Goal: Task Accomplishment & Management: Use online tool/utility

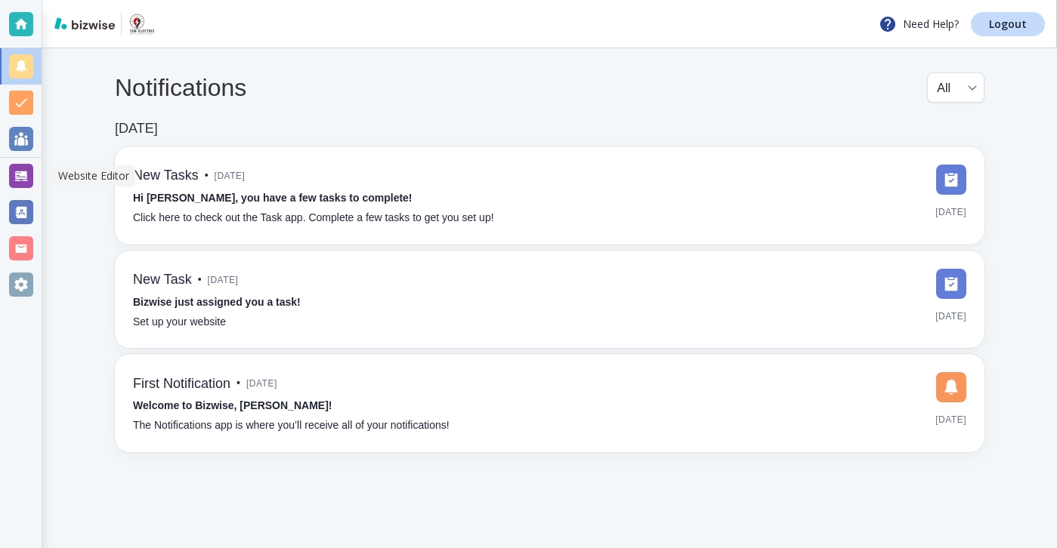
click at [39, 177] on div at bounding box center [21, 176] width 42 height 36
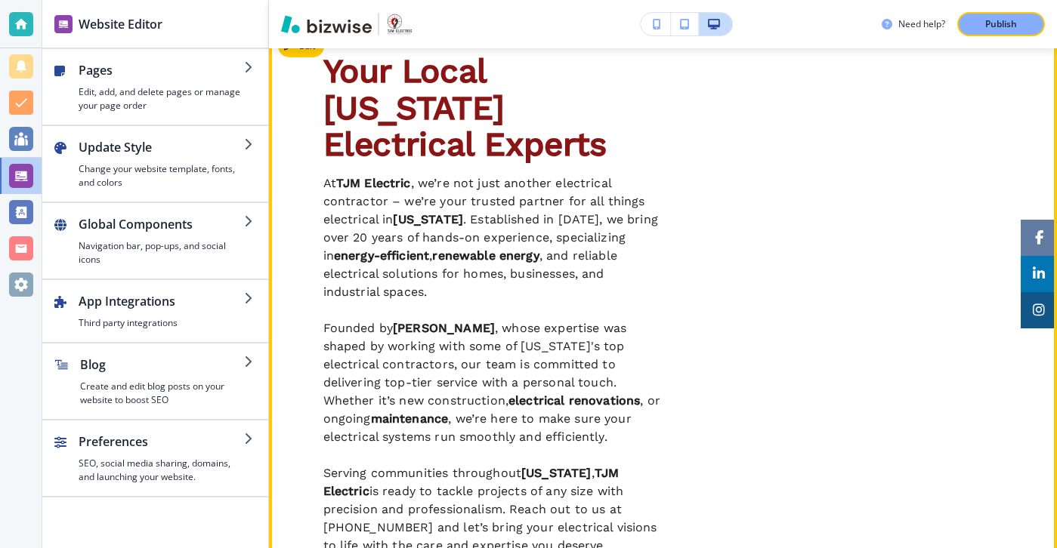
scroll to position [616, 0]
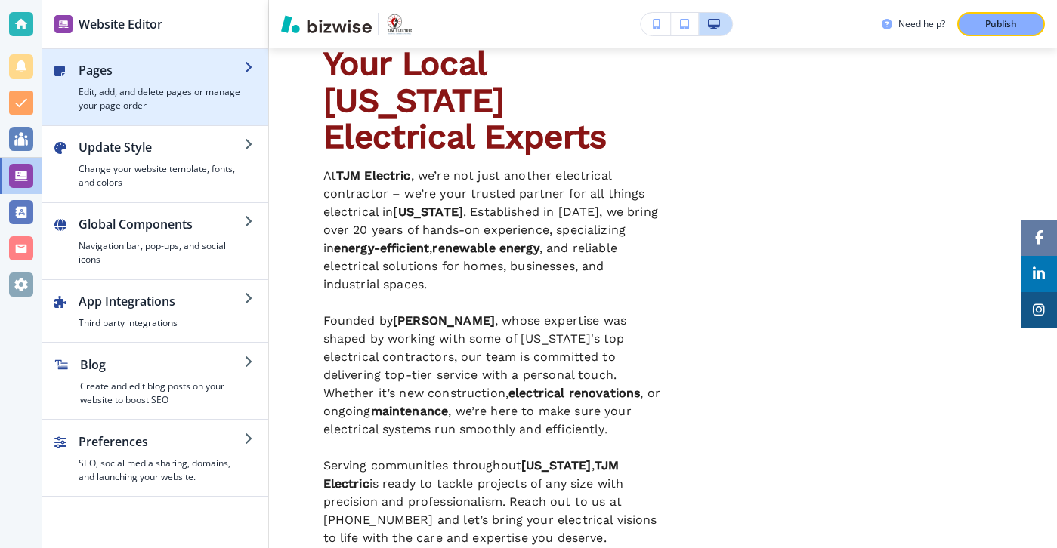
click at [181, 119] on div "button" at bounding box center [155, 119] width 226 height 12
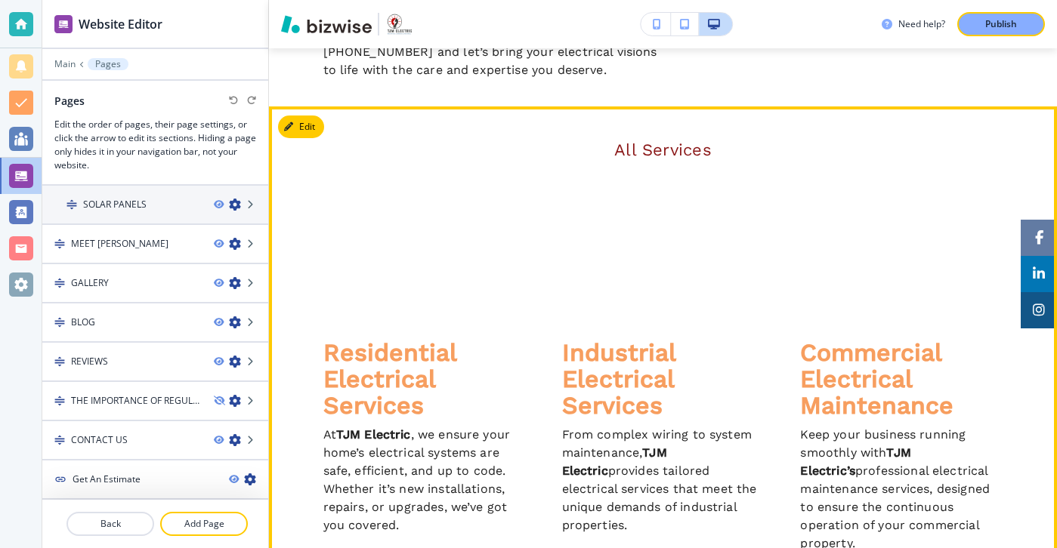
scroll to position [1041, 0]
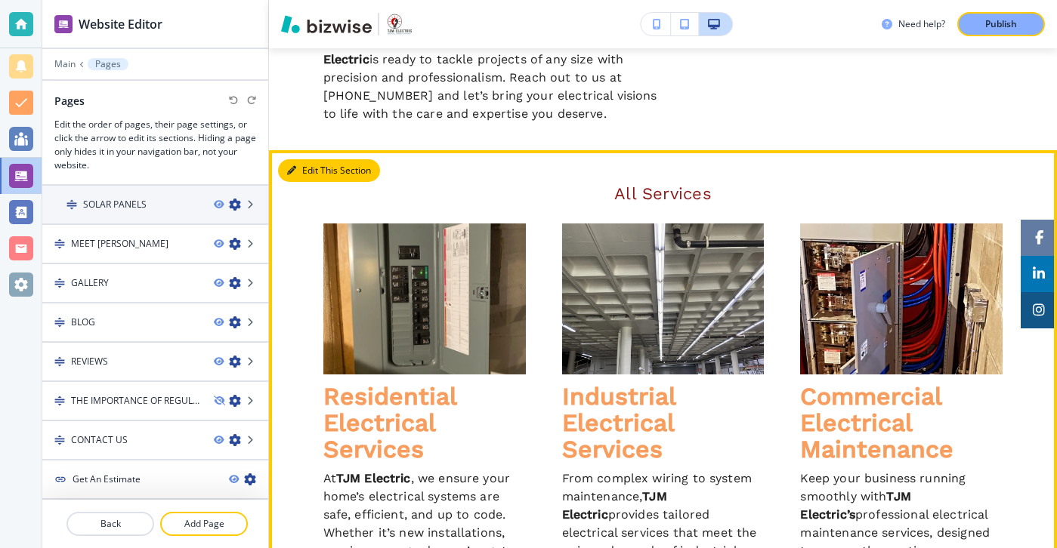
click at [319, 176] on button "Edit This Section" at bounding box center [329, 170] width 102 height 23
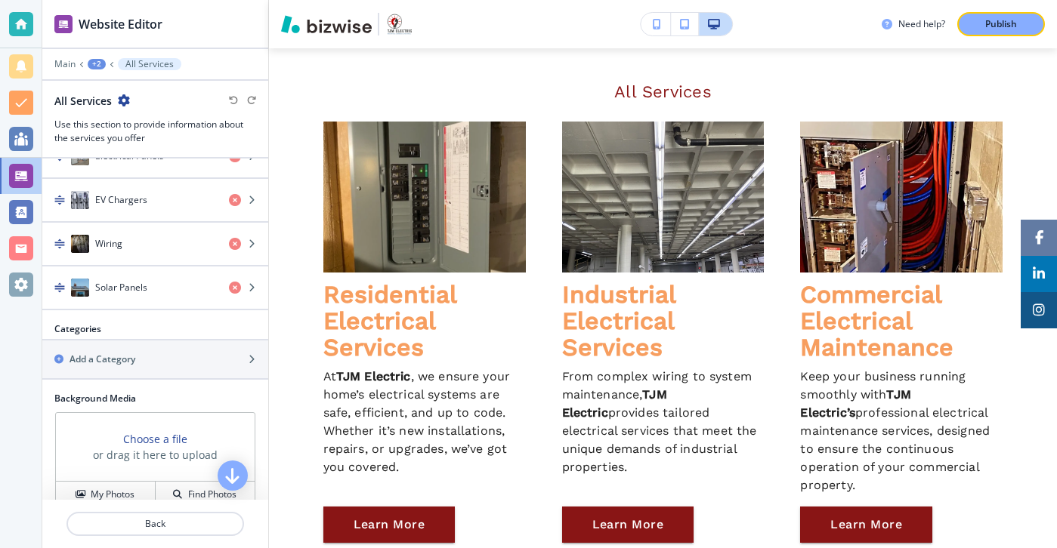
scroll to position [664, 0]
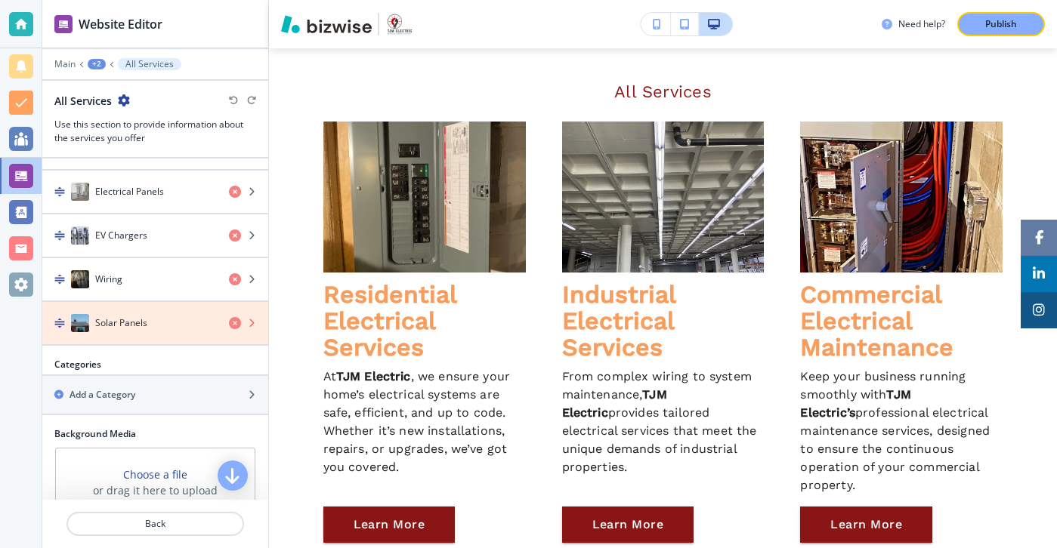
click at [231, 324] on icon "button" at bounding box center [235, 323] width 12 height 12
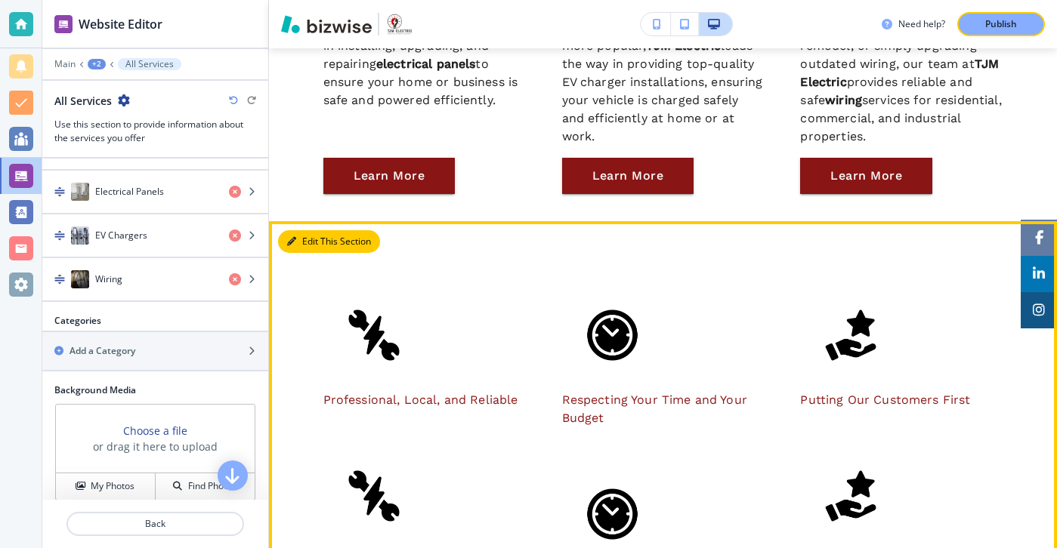
click at [316, 243] on button "Edit This Section" at bounding box center [329, 241] width 102 height 23
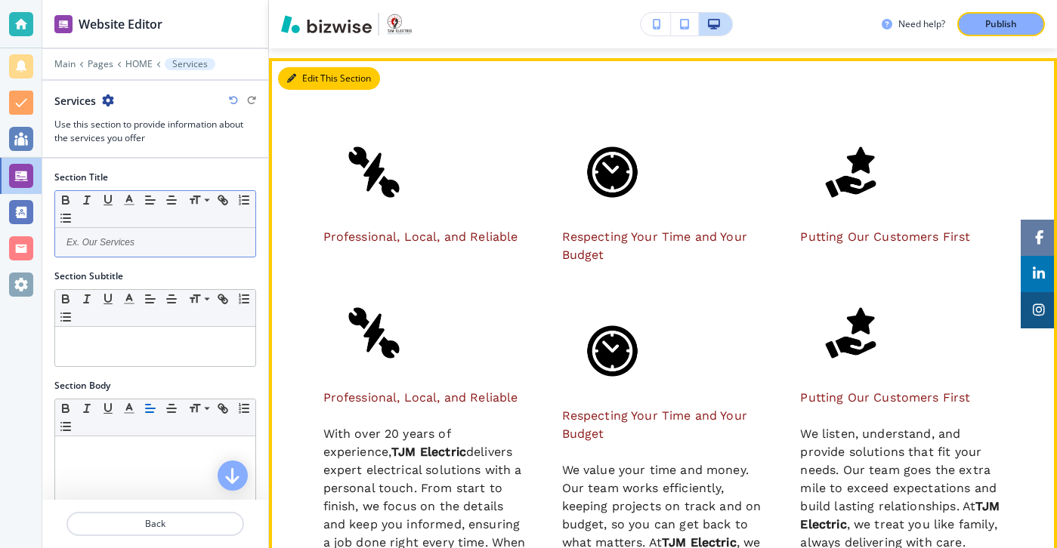
scroll to position [2069, 0]
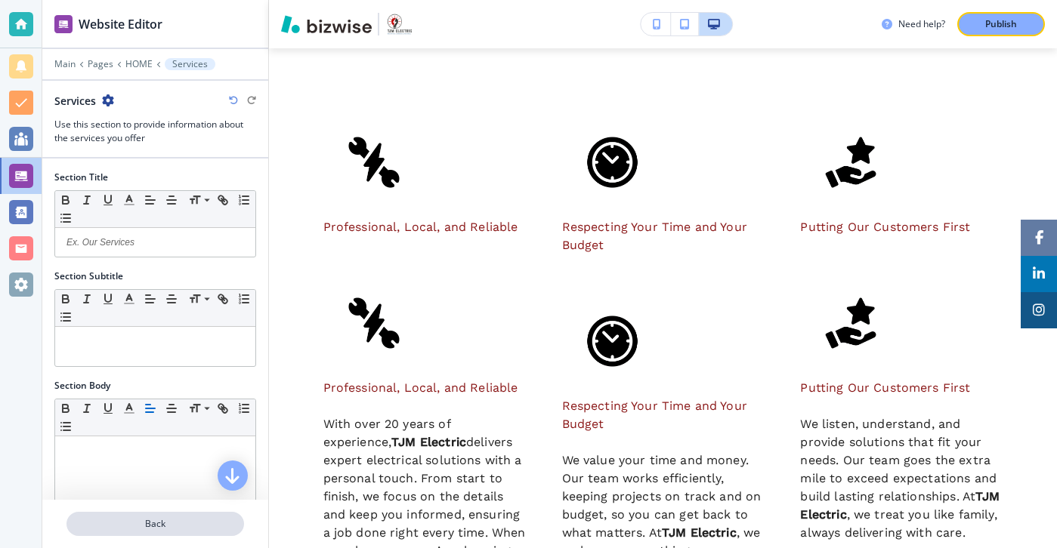
click at [109, 529] on p "Back" at bounding box center [155, 524] width 175 height 14
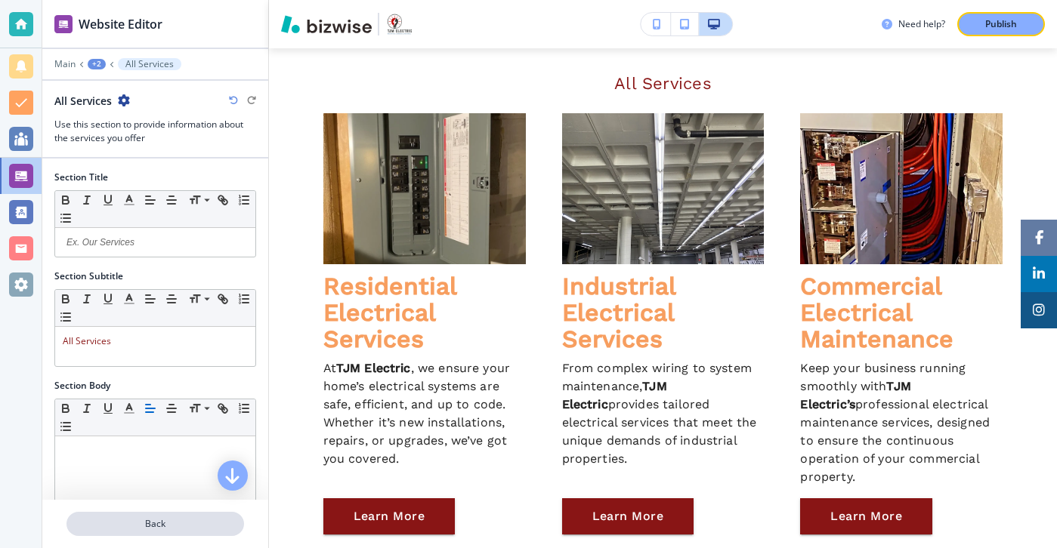
scroll to position [1143, 0]
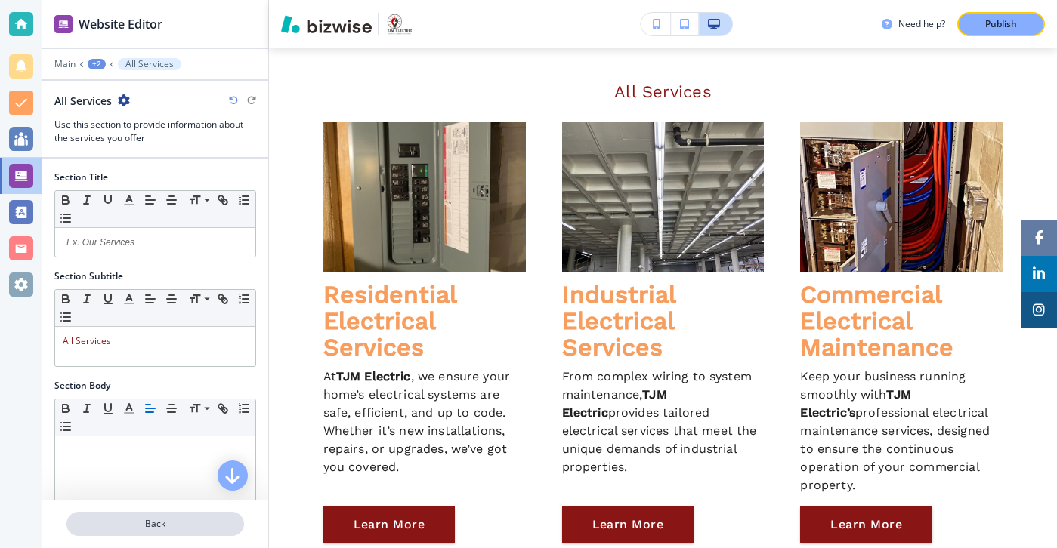
click at [119, 519] on p "Back" at bounding box center [155, 524] width 175 height 14
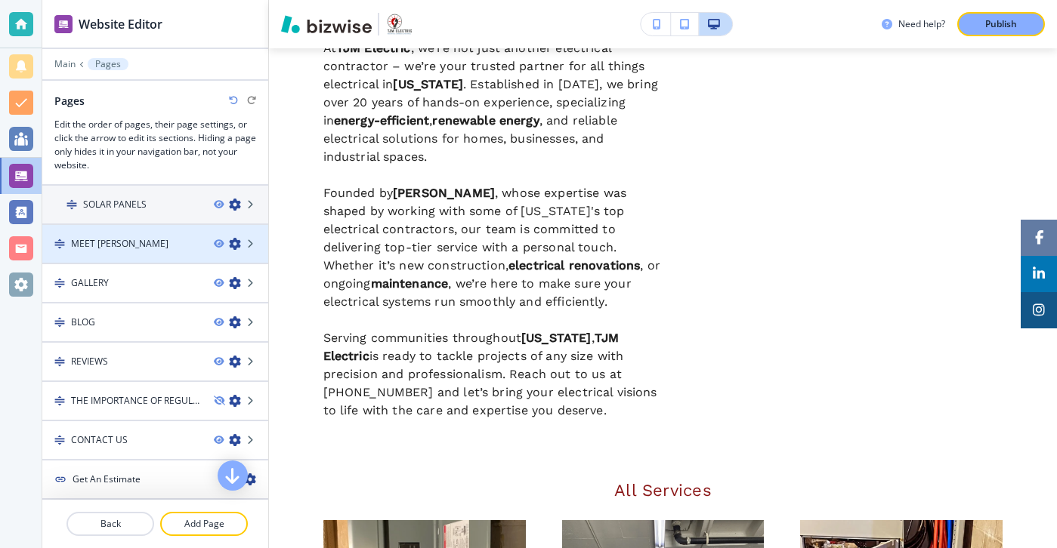
scroll to position [0, 0]
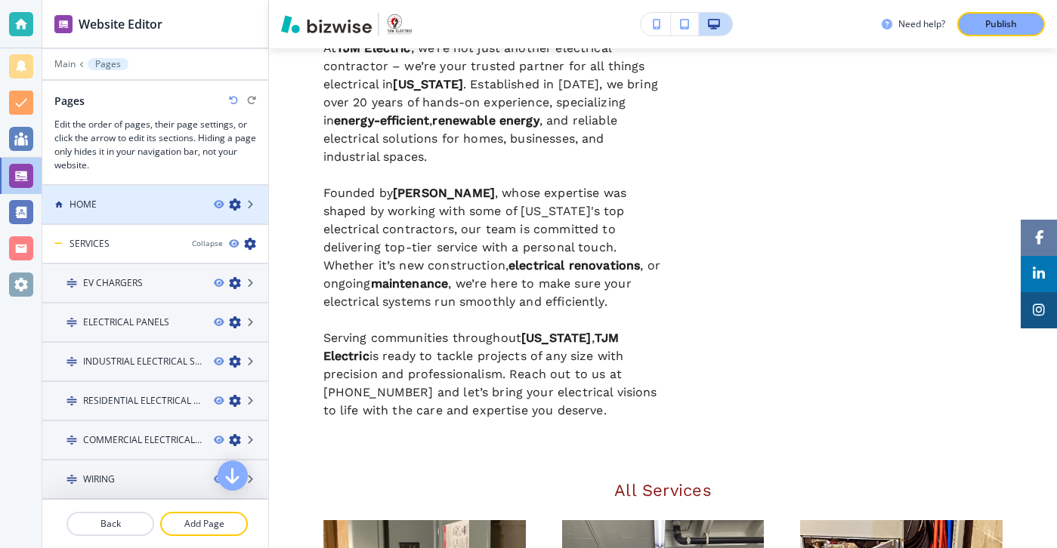
click at [162, 212] on div at bounding box center [155, 218] width 226 height 12
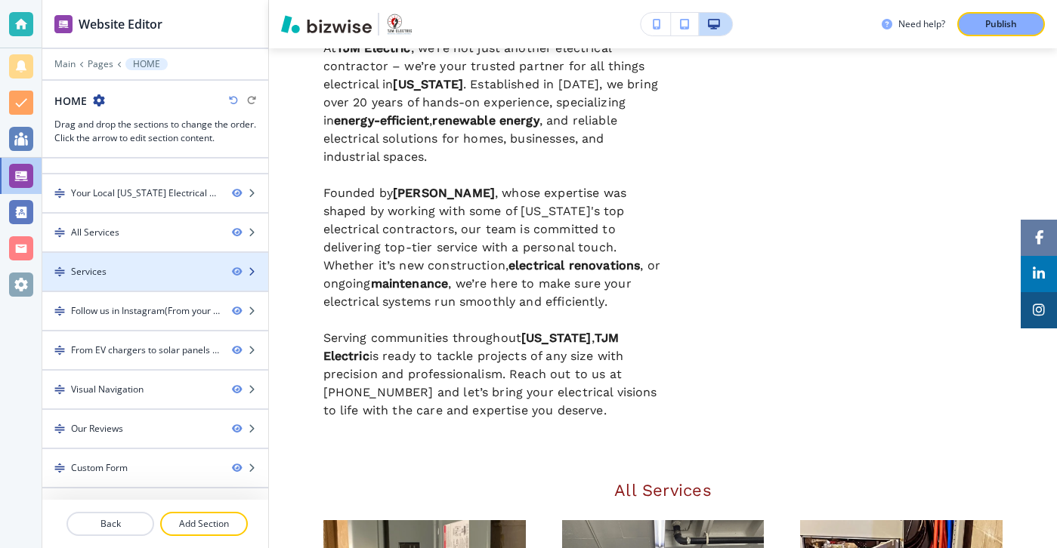
scroll to position [91, 0]
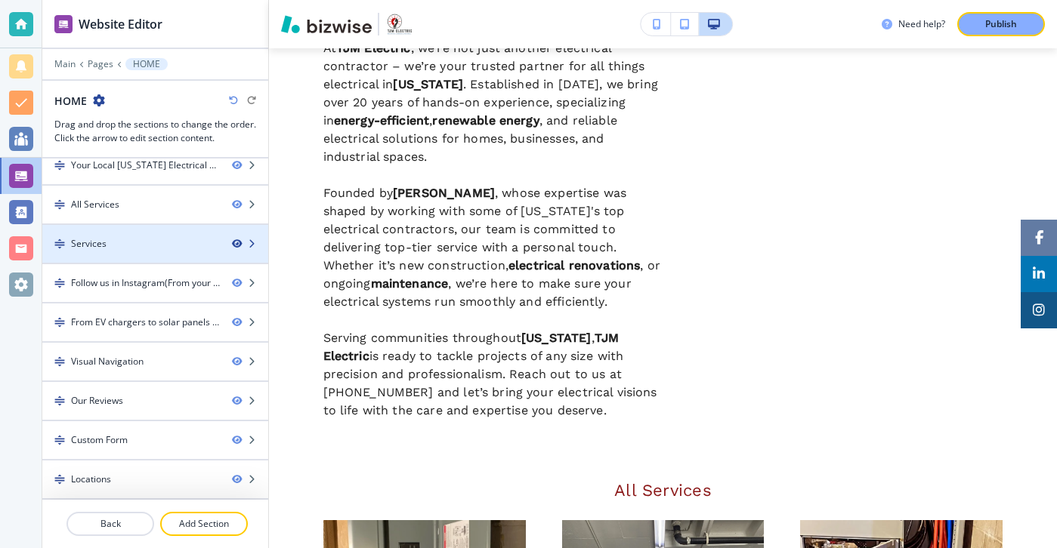
click at [236, 245] on icon "button" at bounding box center [236, 243] width 9 height 9
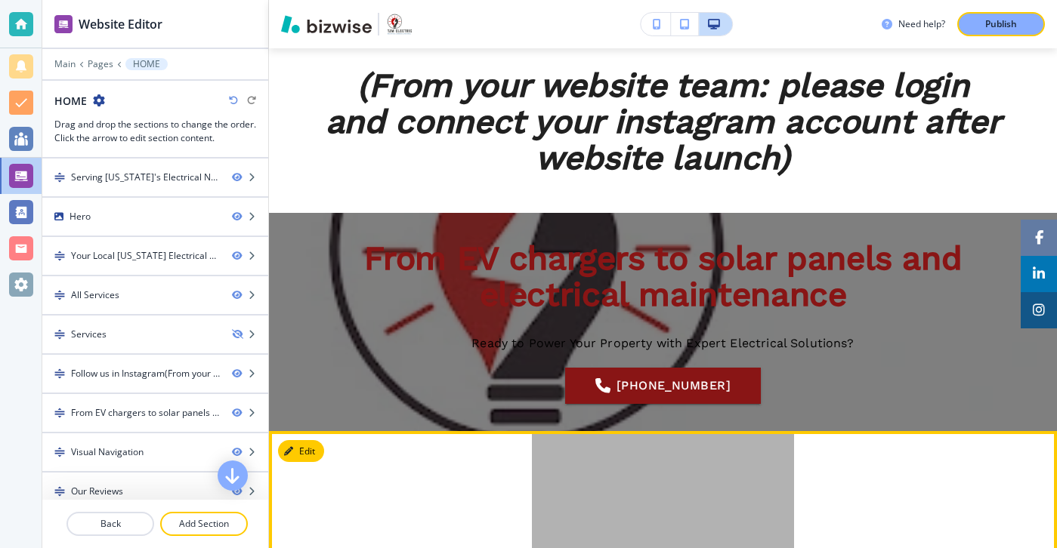
scroll to position [2121, 0]
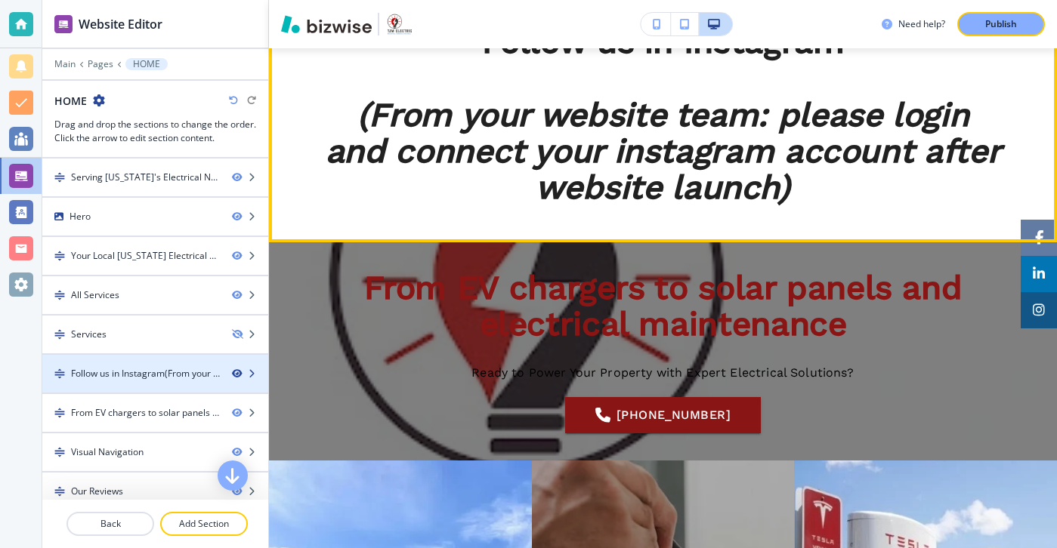
click at [238, 374] on icon "button" at bounding box center [236, 373] width 9 height 9
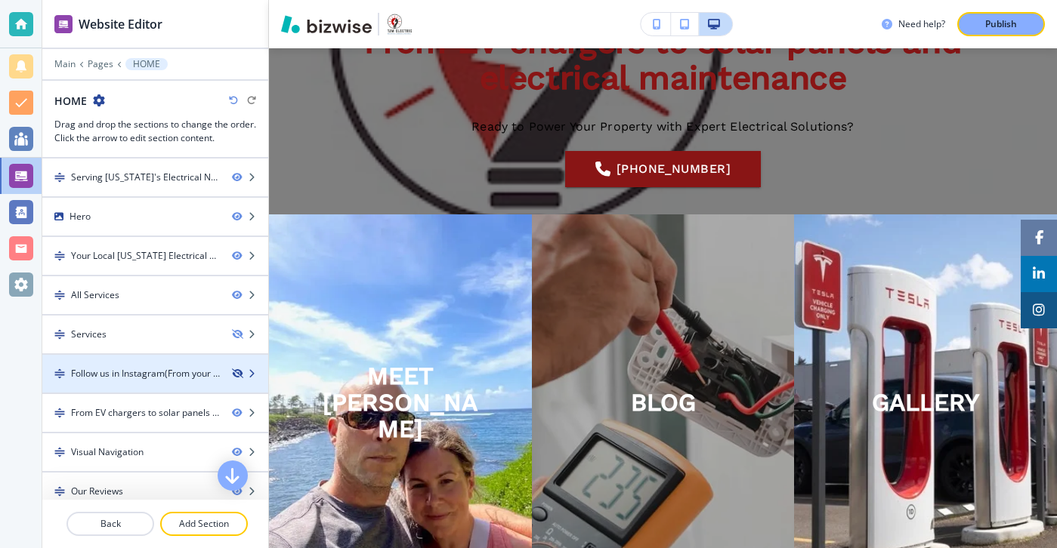
scroll to position [1875, 0]
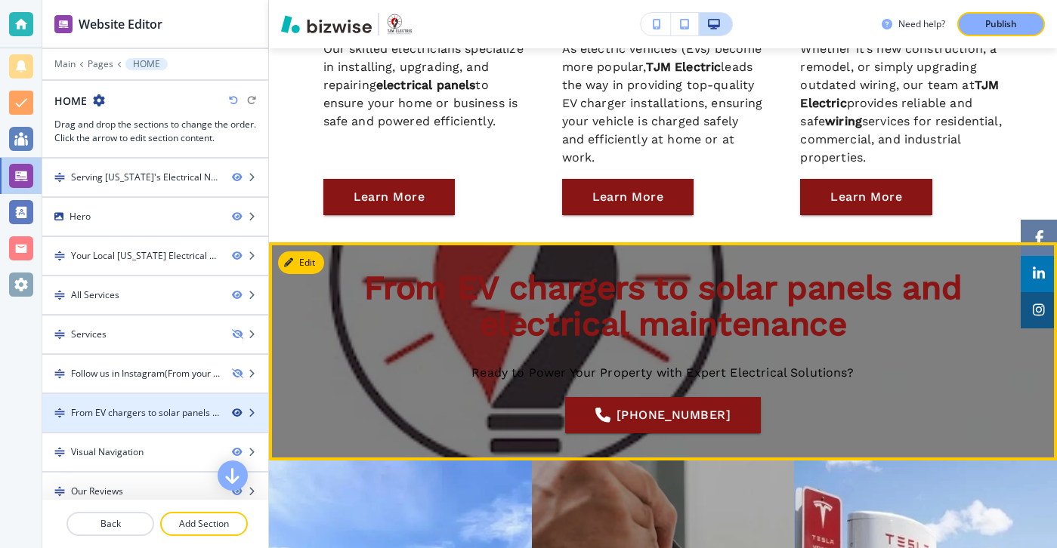
click at [238, 409] on icon "button" at bounding box center [236, 413] width 9 height 9
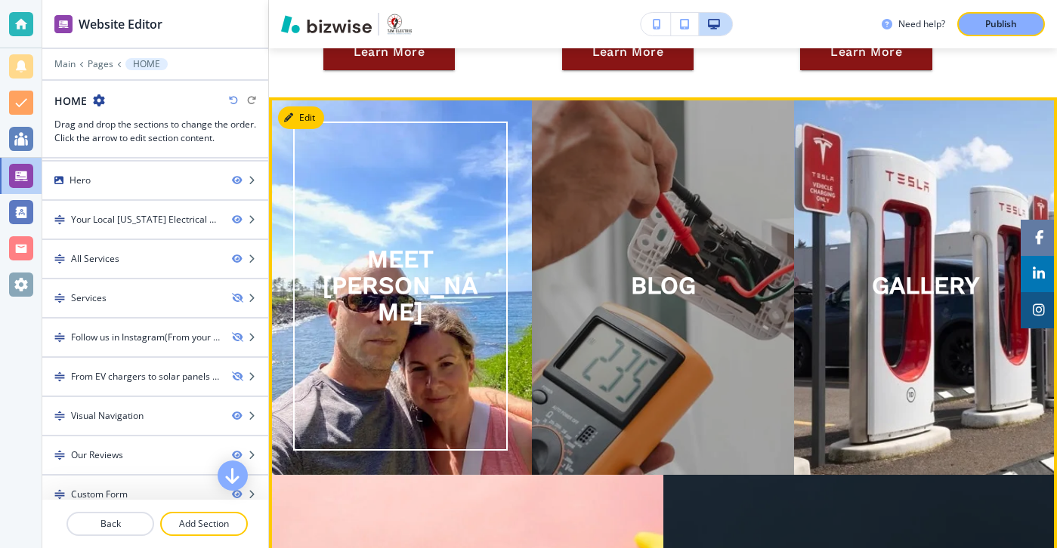
scroll to position [1957, 0]
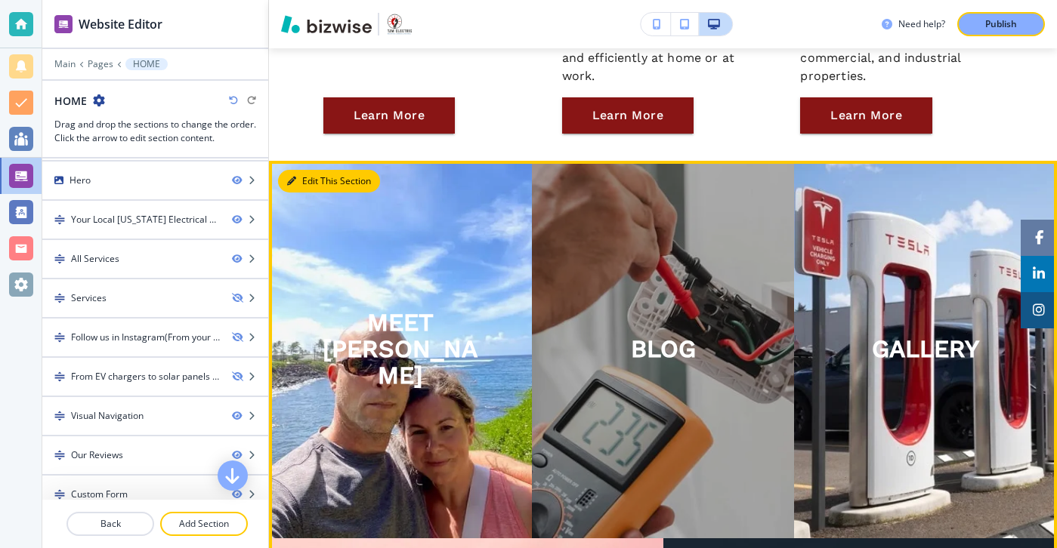
click at [310, 180] on button "Edit This Section" at bounding box center [329, 181] width 102 height 23
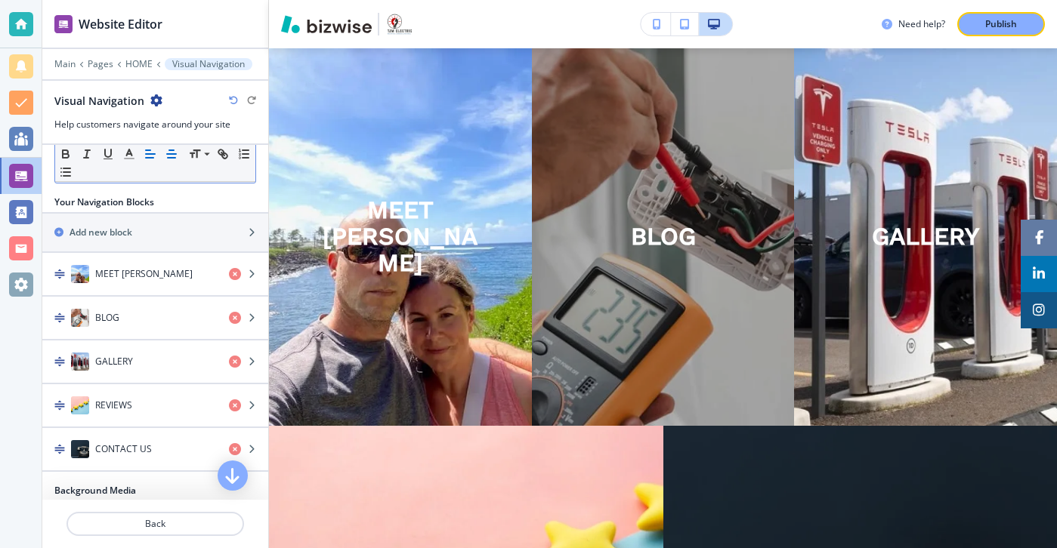
scroll to position [203, 0]
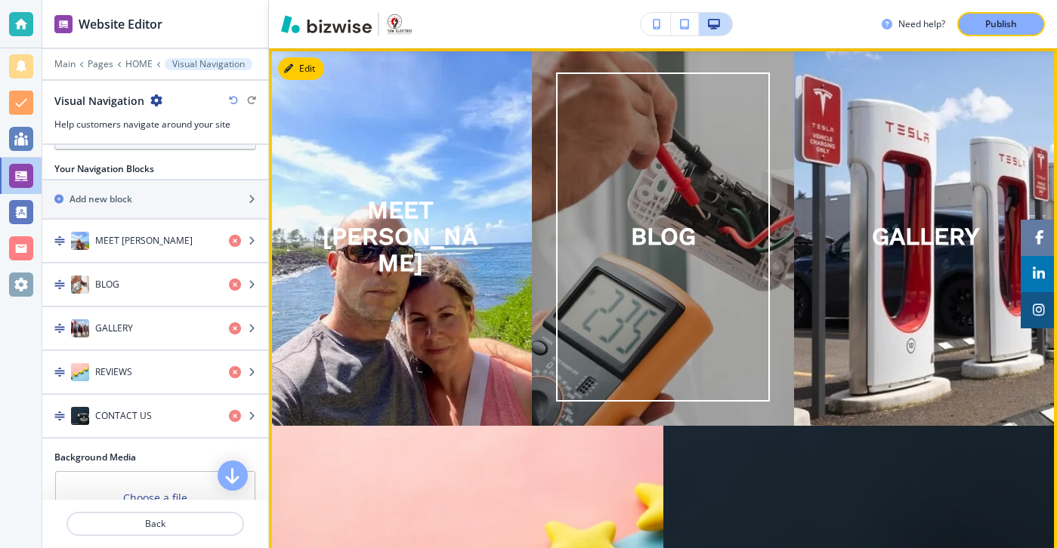
click at [610, 224] on div "BLOG" at bounding box center [663, 236] width 113 height 75
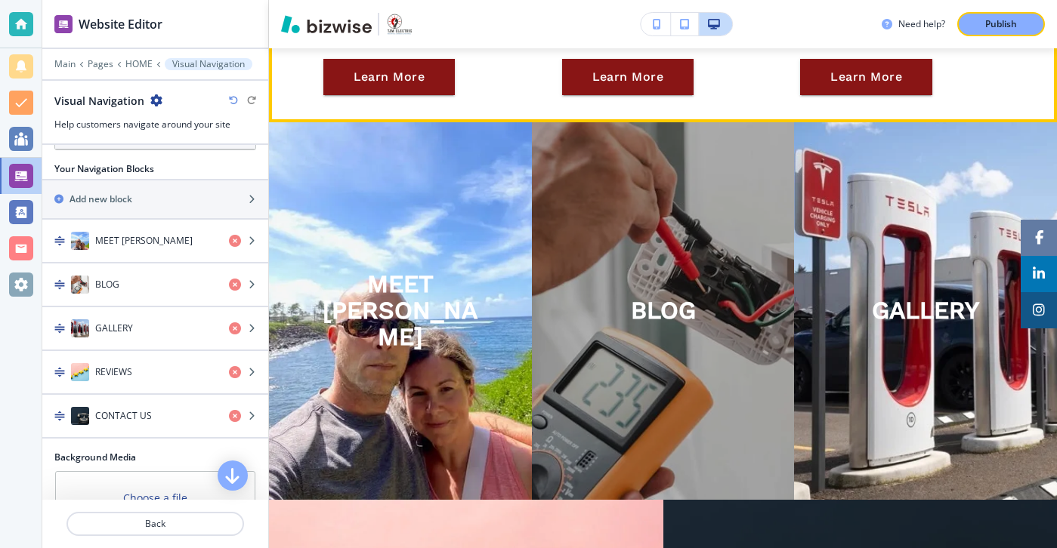
scroll to position [2060, 0]
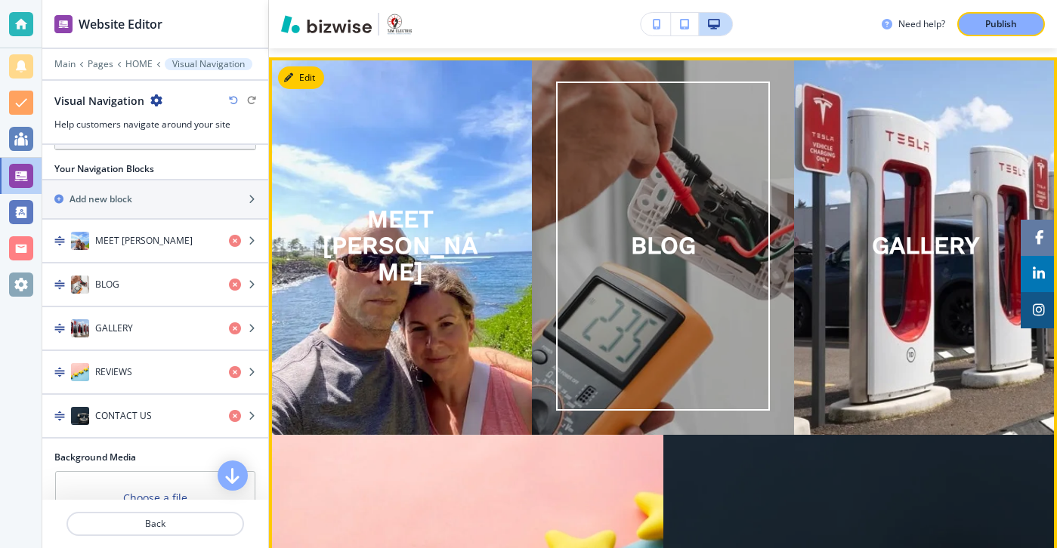
click at [655, 305] on div "BLOG" at bounding box center [663, 246] width 215 height 329
click at [644, 251] on h3 "BLOG" at bounding box center [663, 246] width 65 height 26
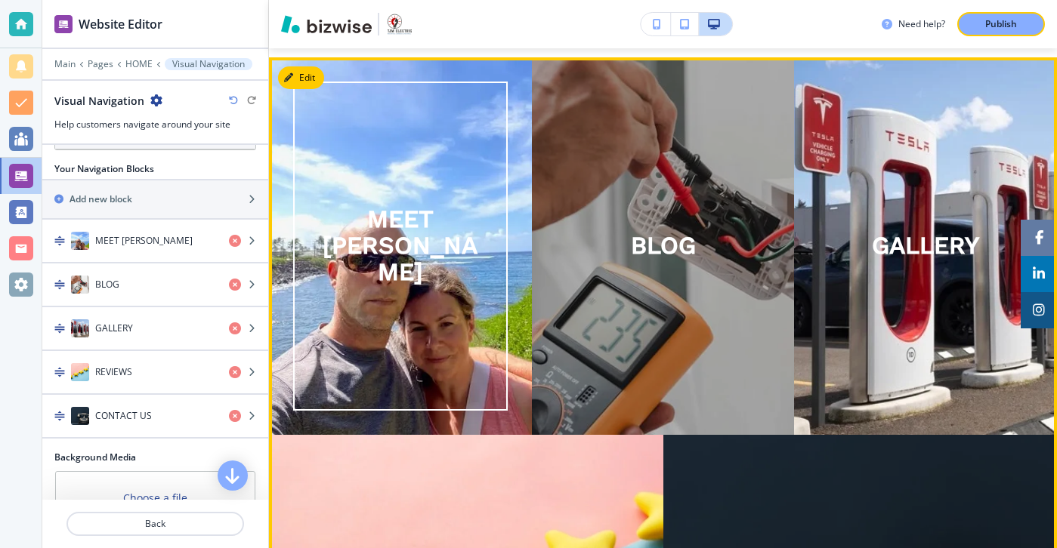
click at [443, 252] on p "MEET [PERSON_NAME]" at bounding box center [400, 246] width 166 height 80
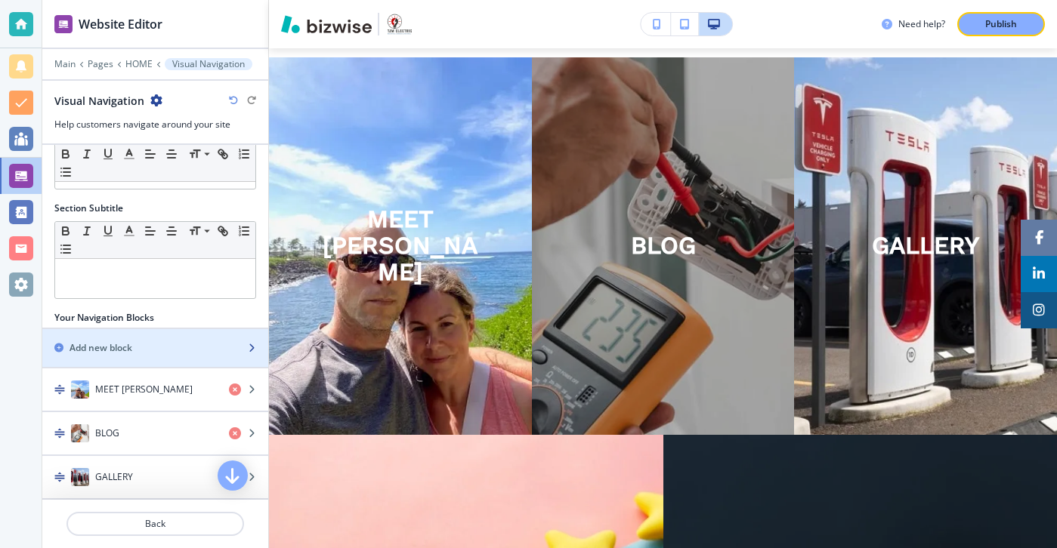
scroll to position [4, 0]
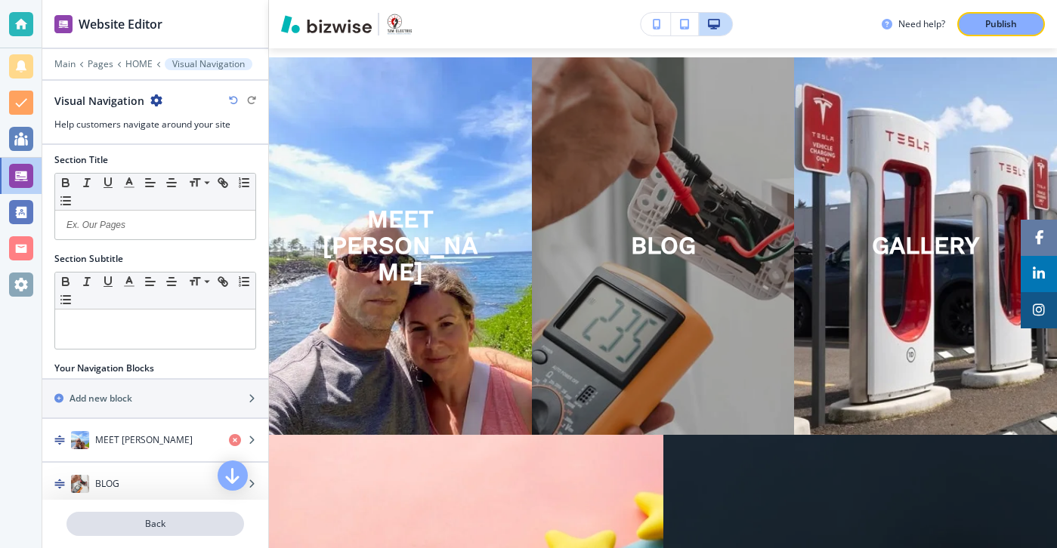
click at [196, 524] on p "Back" at bounding box center [155, 524] width 175 height 14
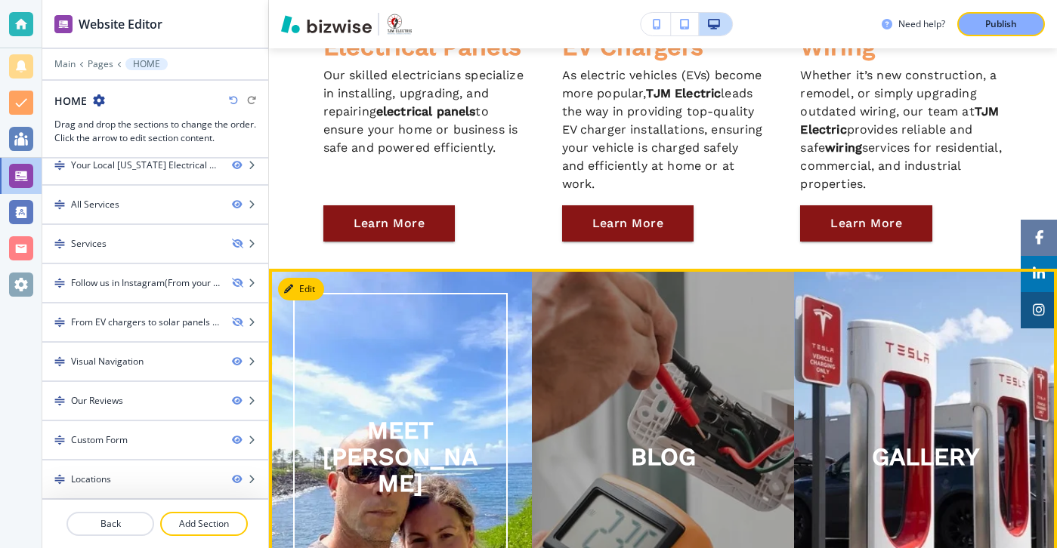
scroll to position [1756, 0]
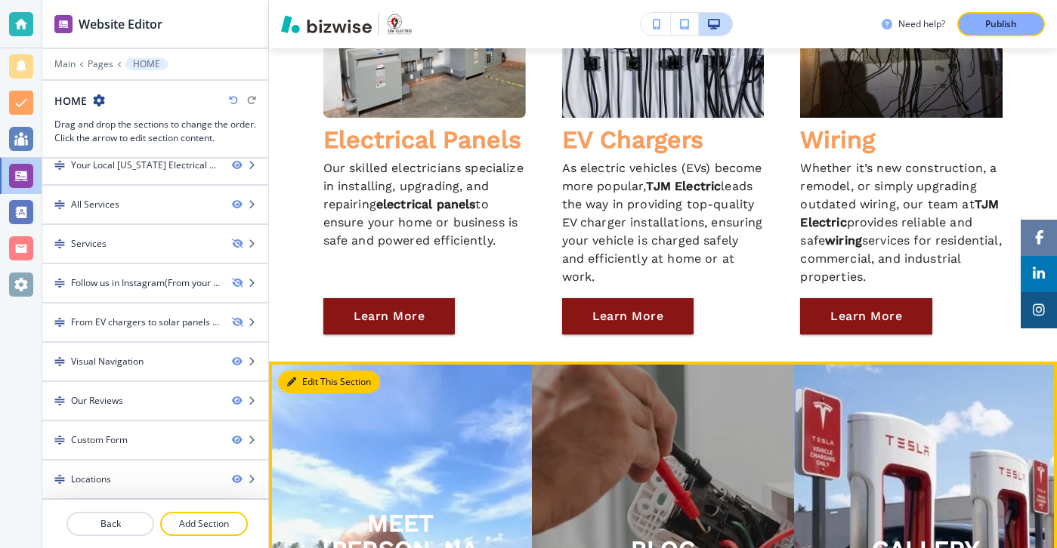
click at [301, 373] on button "Edit This Section" at bounding box center [329, 382] width 102 height 23
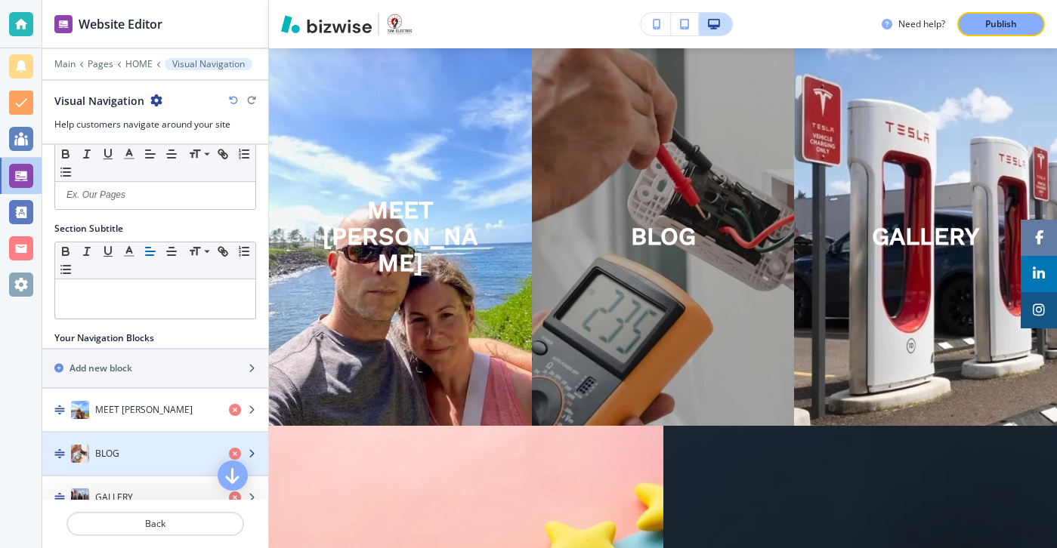
scroll to position [28, 0]
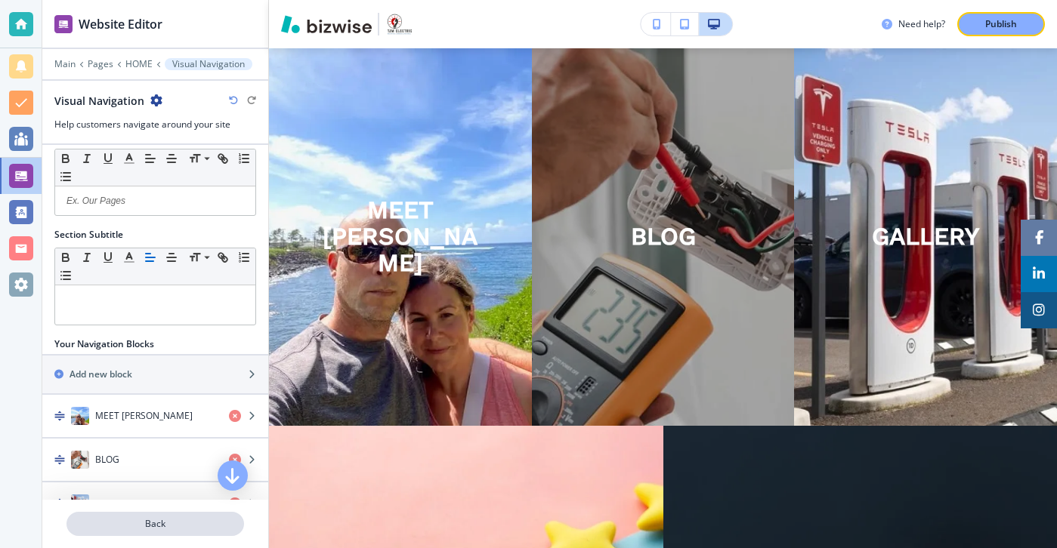
click at [134, 513] on button "Back" at bounding box center [155, 524] width 178 height 24
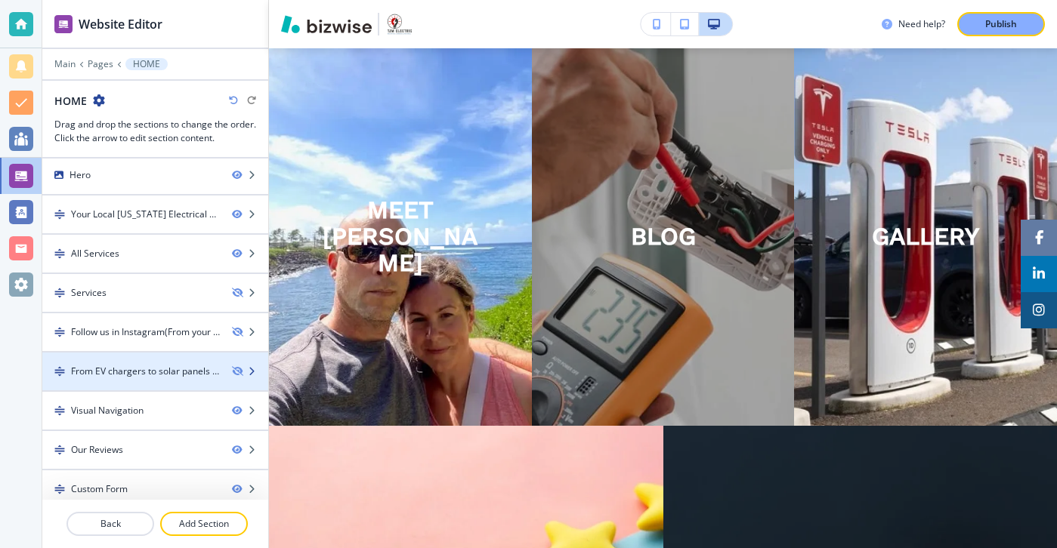
scroll to position [91, 0]
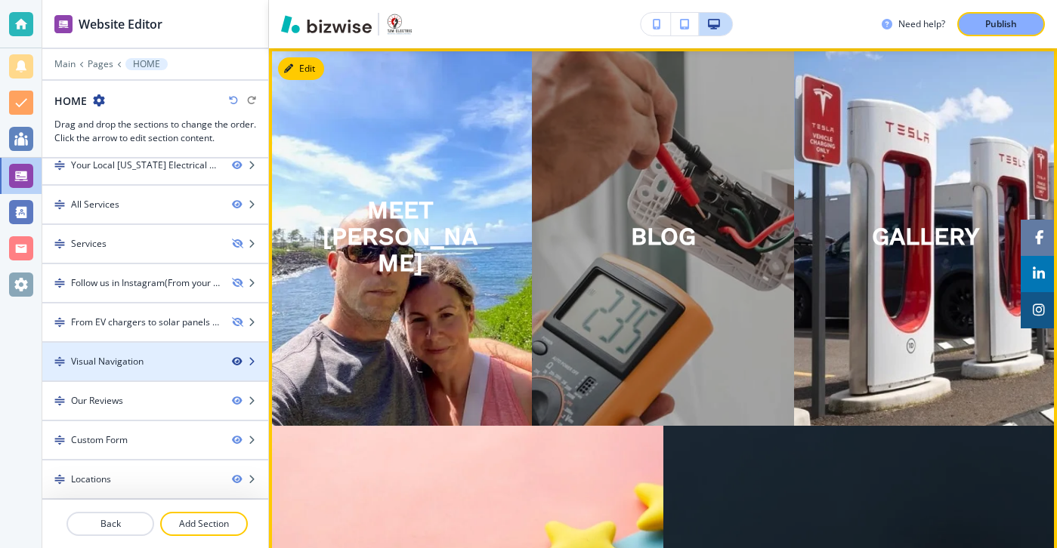
click at [236, 363] on icon "button" at bounding box center [236, 361] width 9 height 9
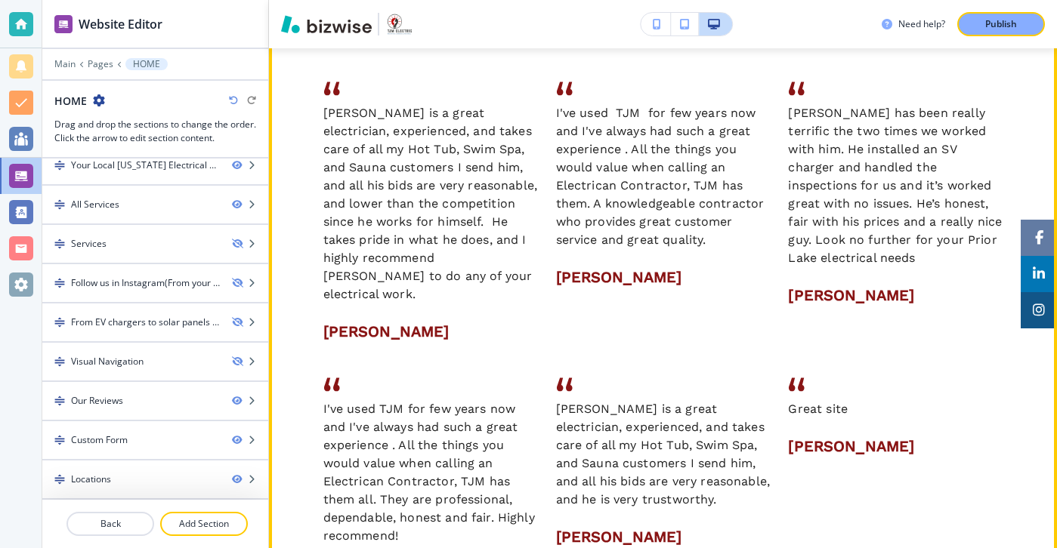
scroll to position [2128, 0]
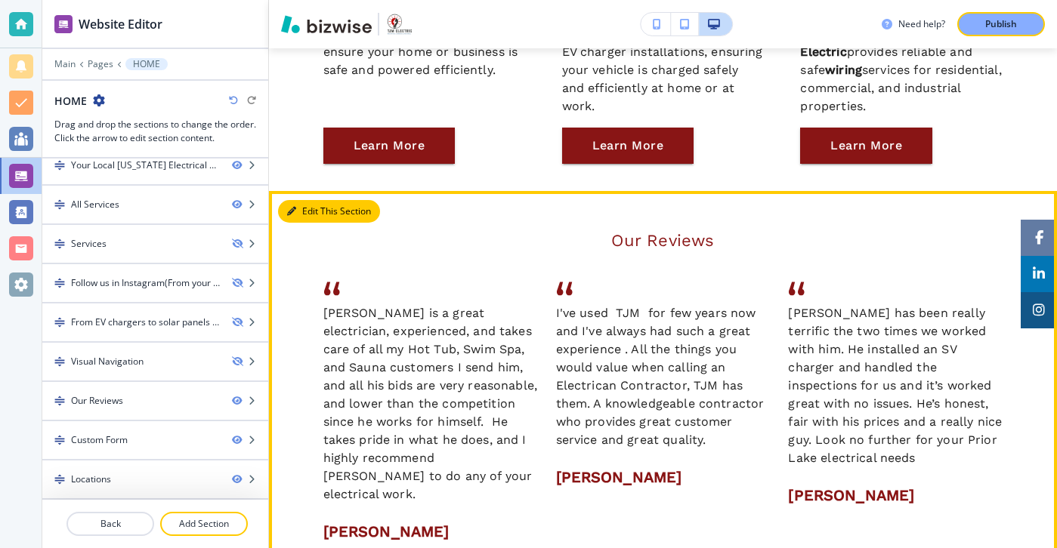
click at [301, 216] on button "Edit This Section" at bounding box center [329, 211] width 102 height 23
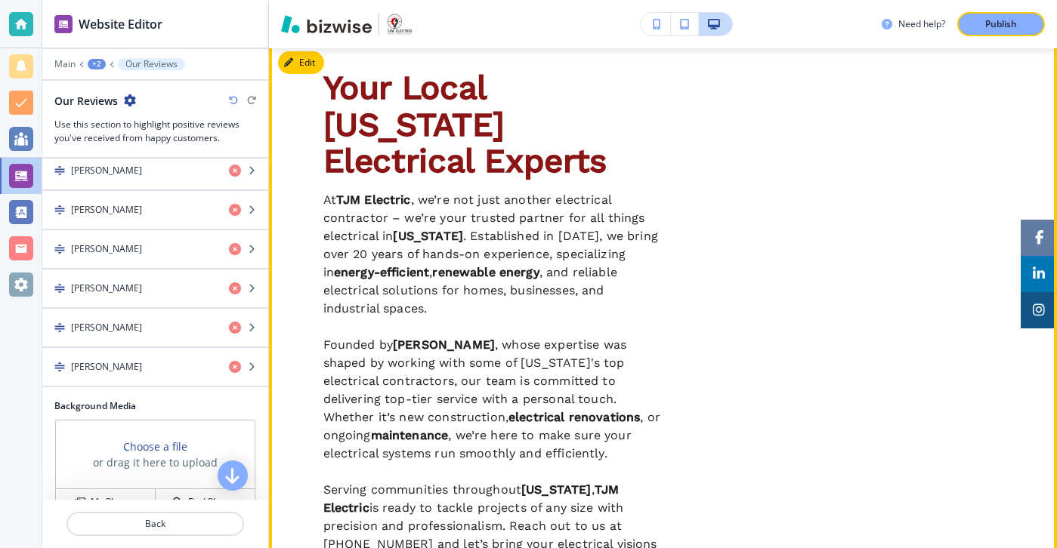
scroll to position [493, 0]
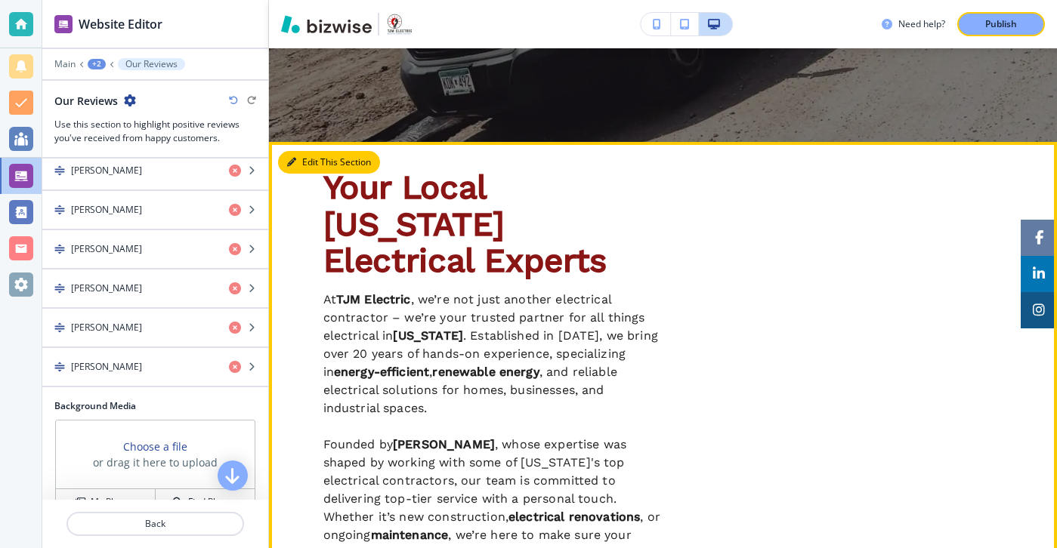
click at [309, 171] on button "Edit This Section" at bounding box center [329, 162] width 102 height 23
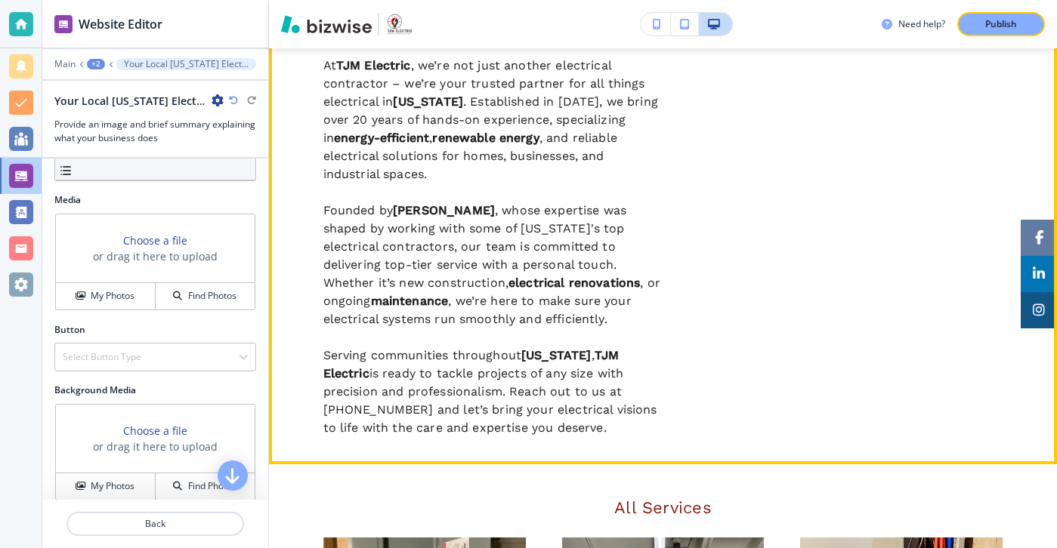
scroll to position [755, 0]
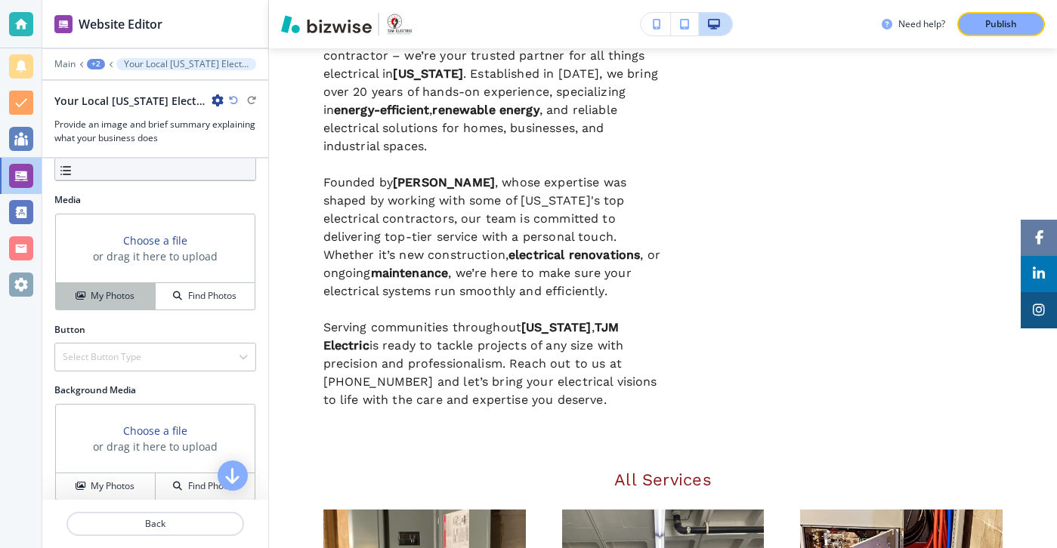
click at [130, 301] on button "My Photos" at bounding box center [106, 296] width 100 height 26
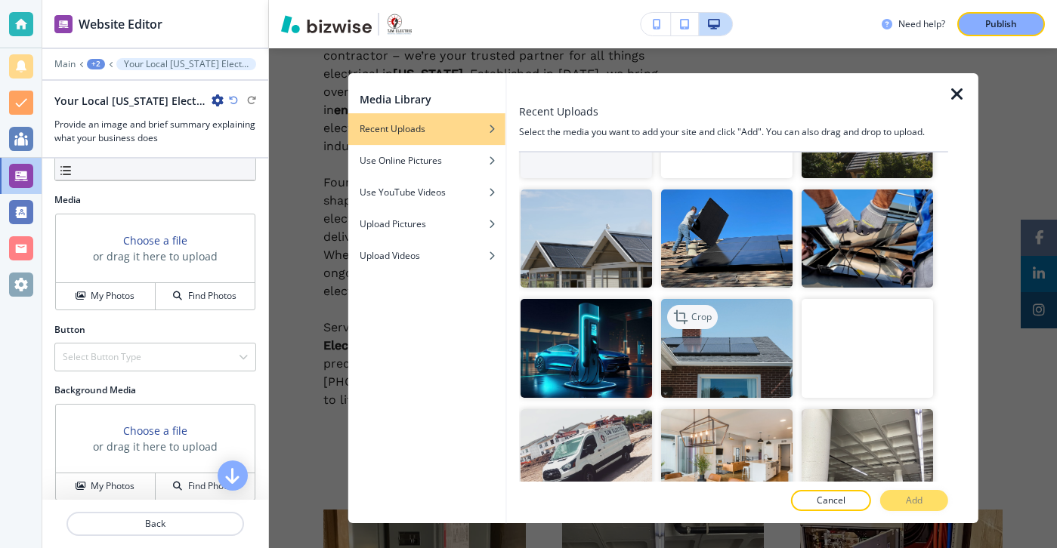
scroll to position [88, 0]
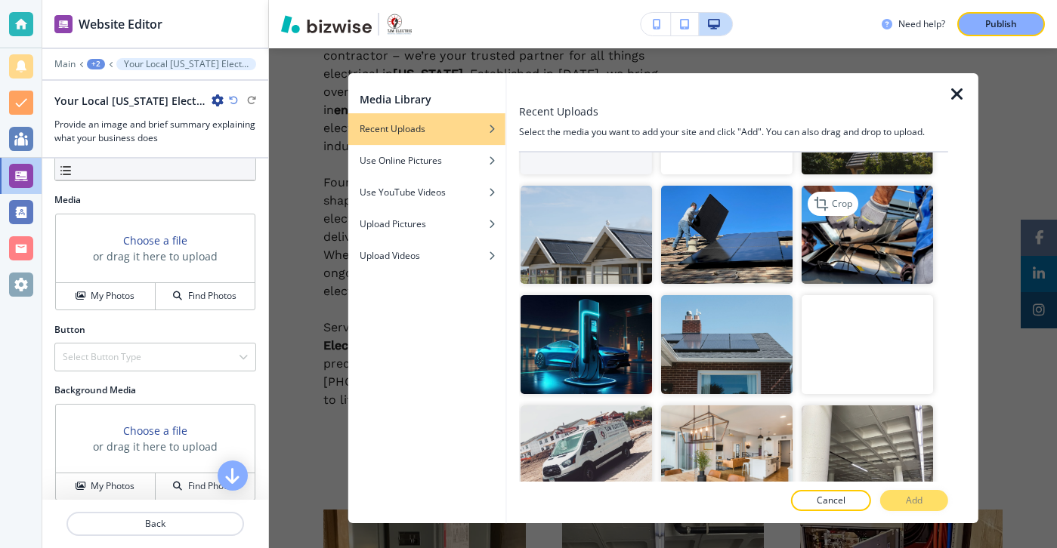
click at [846, 255] on img "button" at bounding box center [867, 235] width 131 height 99
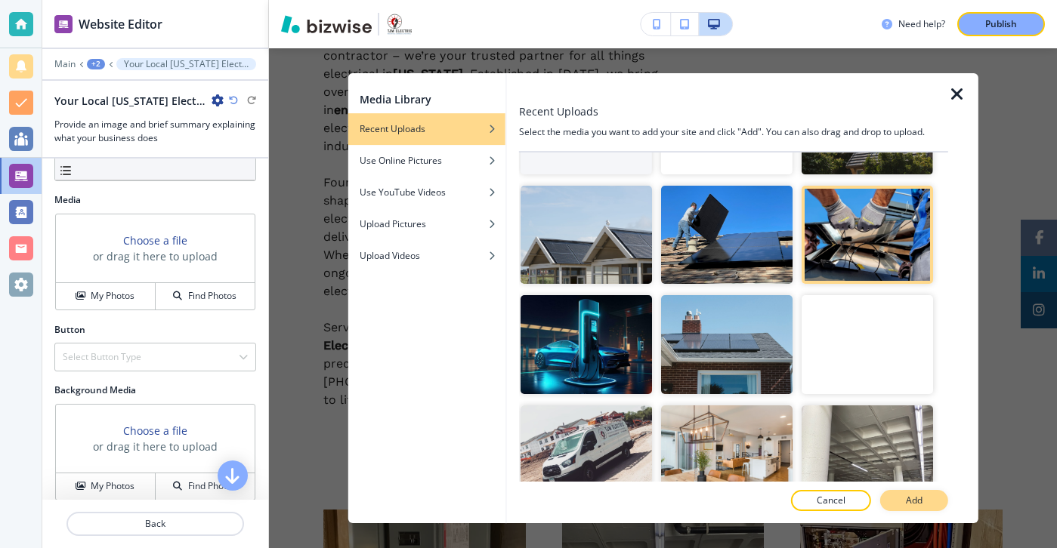
click at [922, 502] on button "Add" at bounding box center [914, 500] width 68 height 21
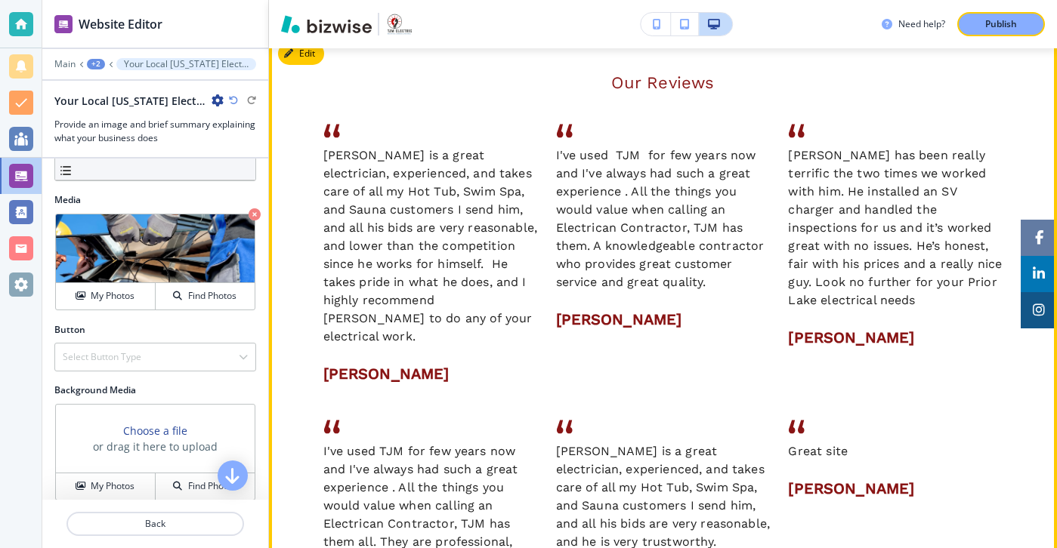
scroll to position [2075, 0]
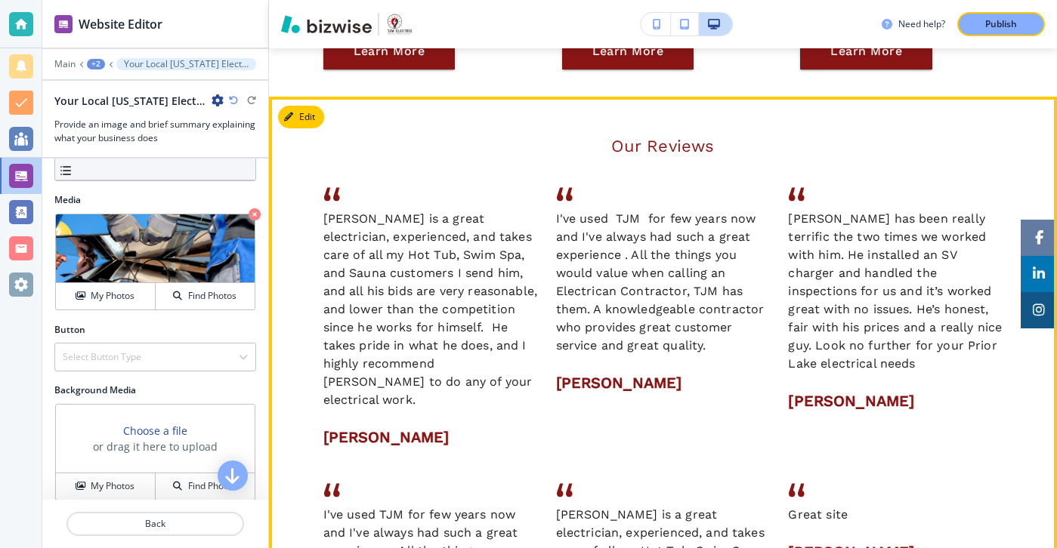
click at [315, 106] on button "Edit" at bounding box center [301, 117] width 46 height 23
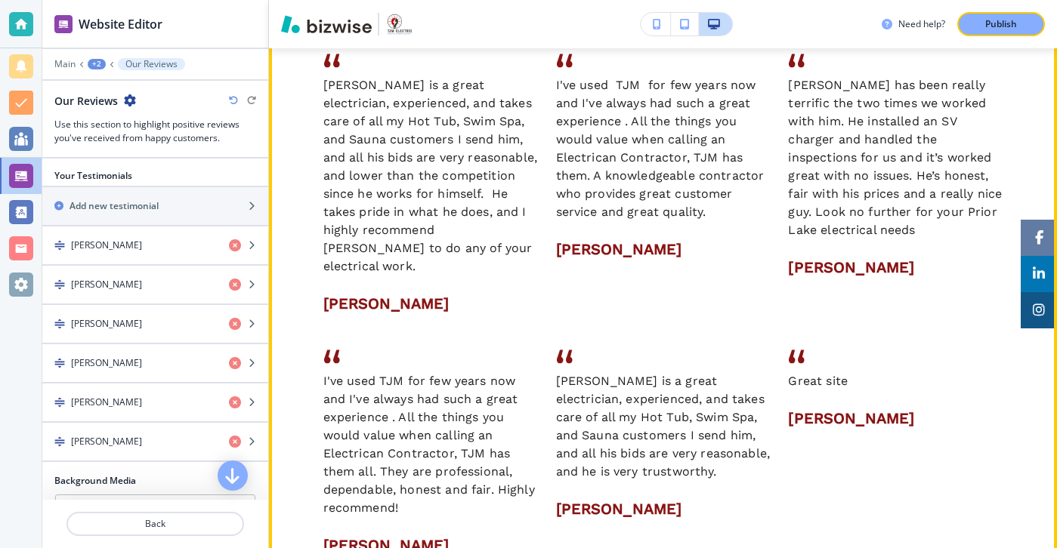
scroll to position [2208, 0]
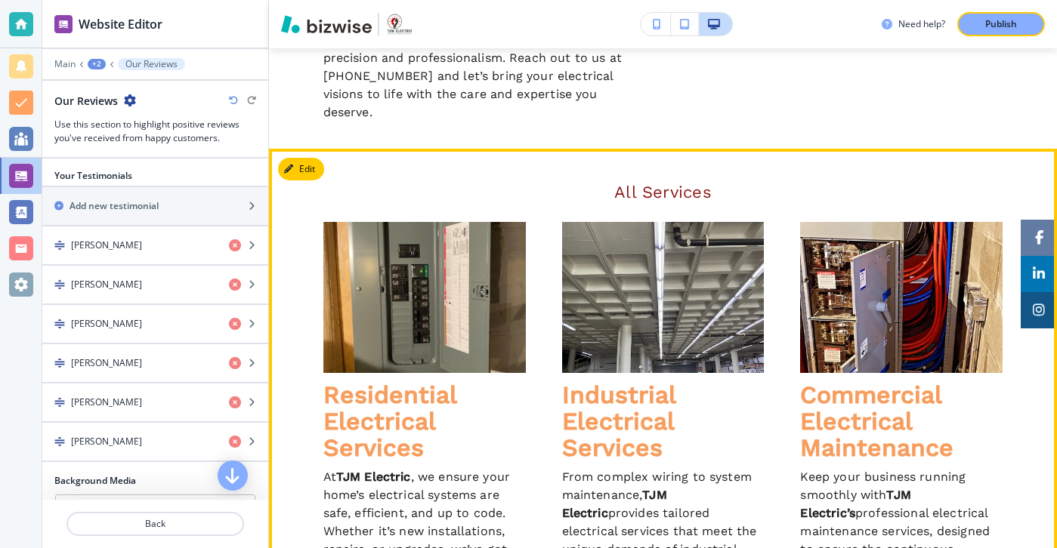
click at [314, 158] on button "Edit" at bounding box center [301, 169] width 46 height 23
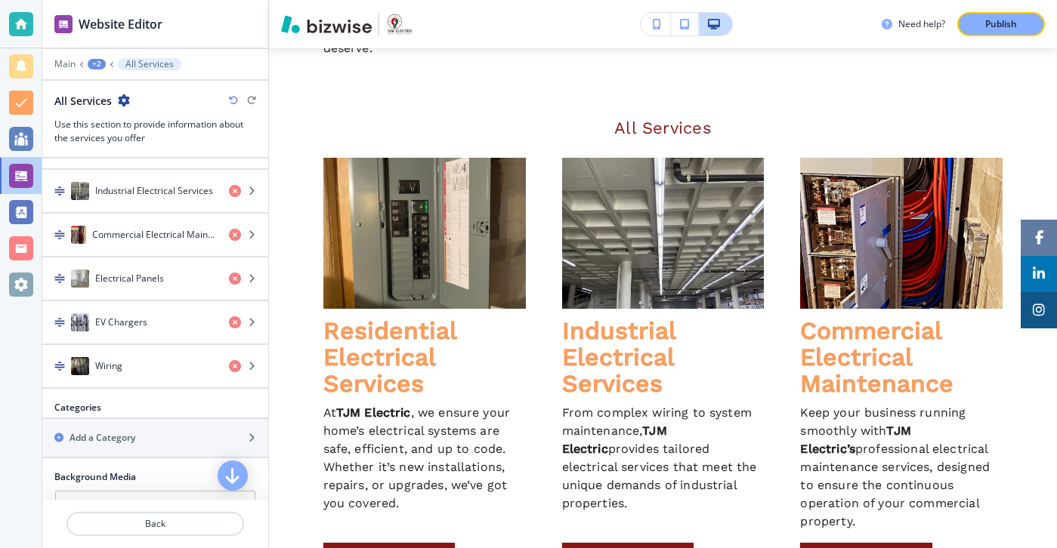
scroll to position [770, 0]
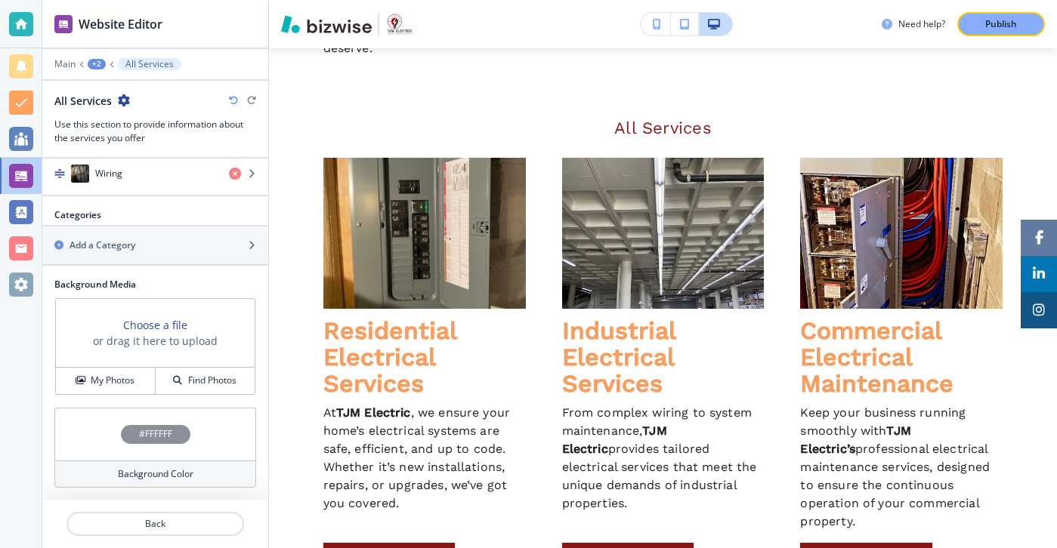
click at [129, 465] on div "Background Color" at bounding box center [155, 474] width 202 height 27
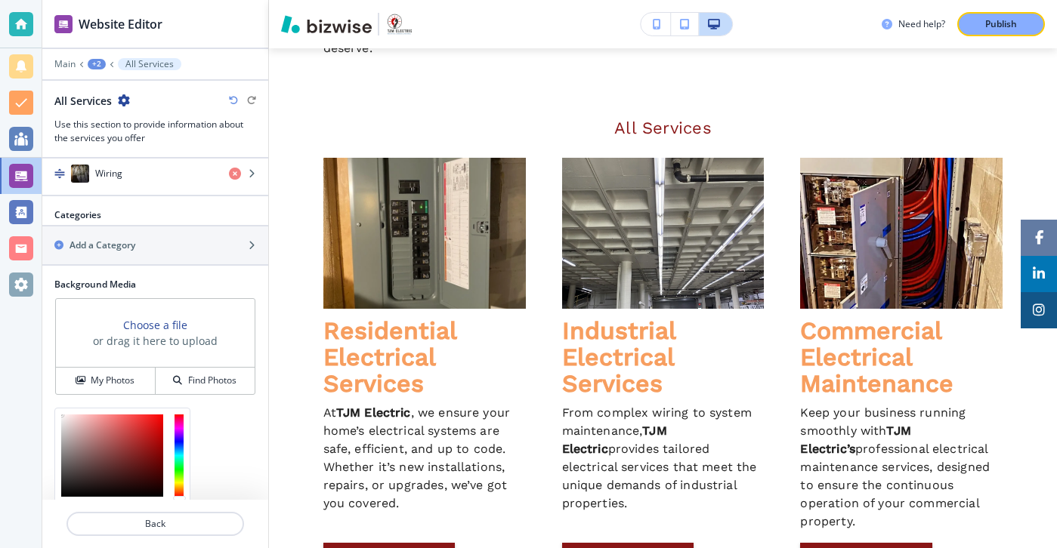
scroll to position [891, 0]
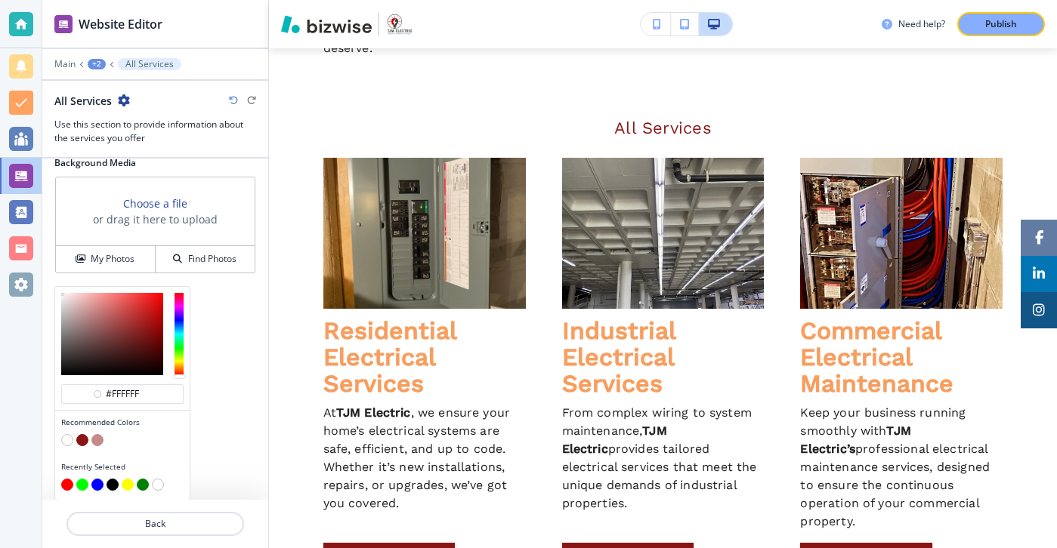
click at [94, 440] on button "button" at bounding box center [97, 440] width 12 height 12
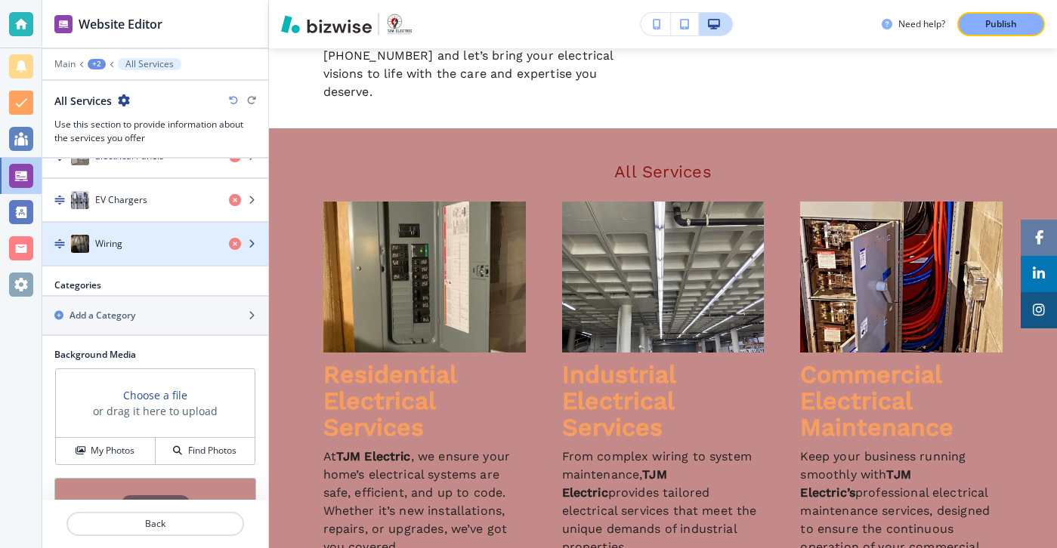
scroll to position [770, 0]
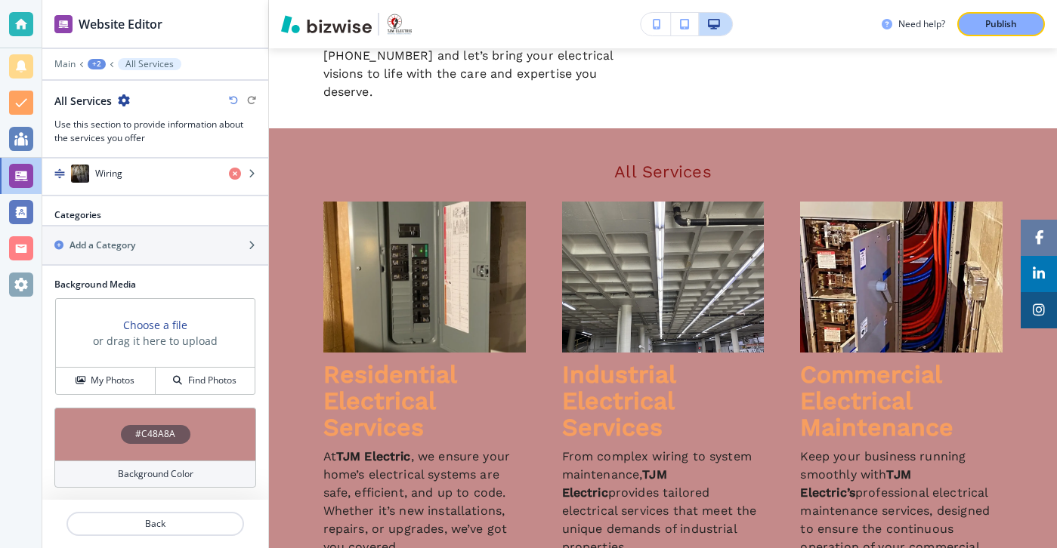
click at [170, 474] on h4 "Background Color" at bounding box center [156, 475] width 76 height 14
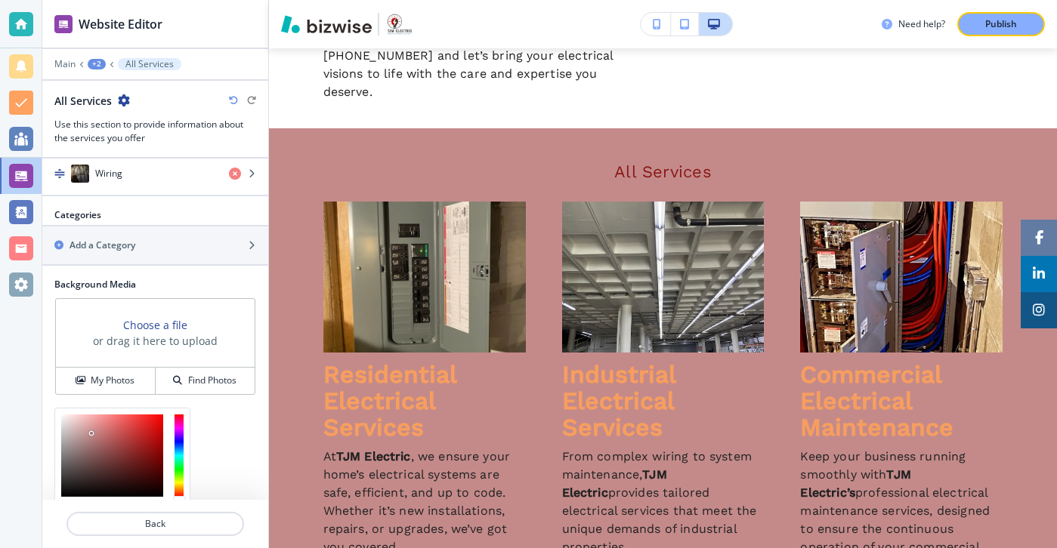
scroll to position [891, 0]
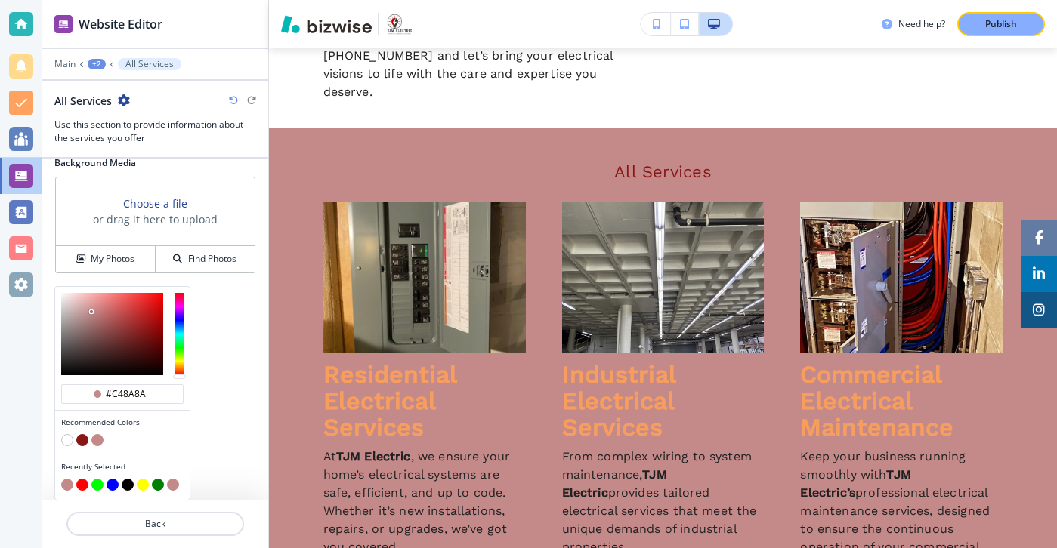
click at [83, 442] on button "button" at bounding box center [82, 440] width 12 height 12
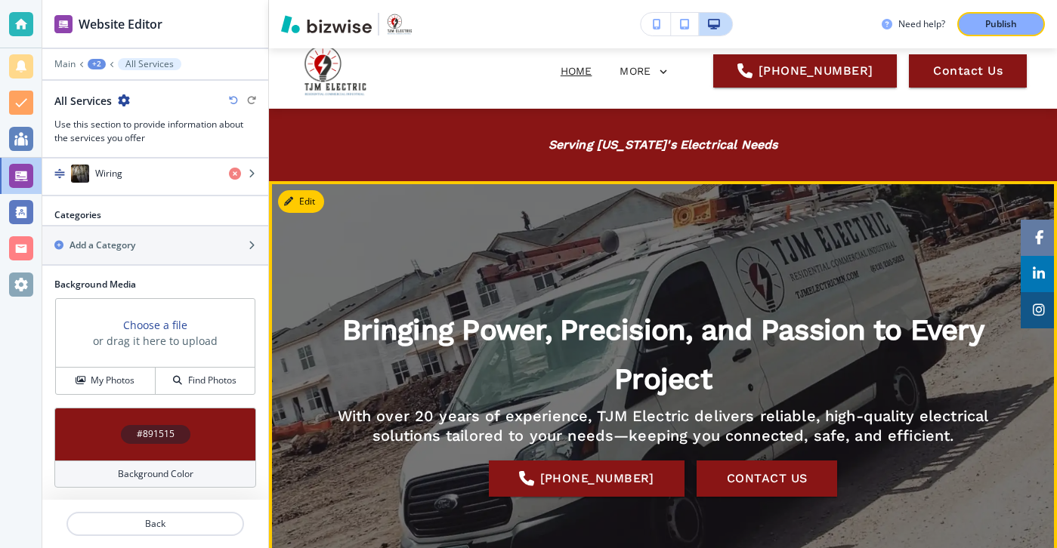
scroll to position [0, 0]
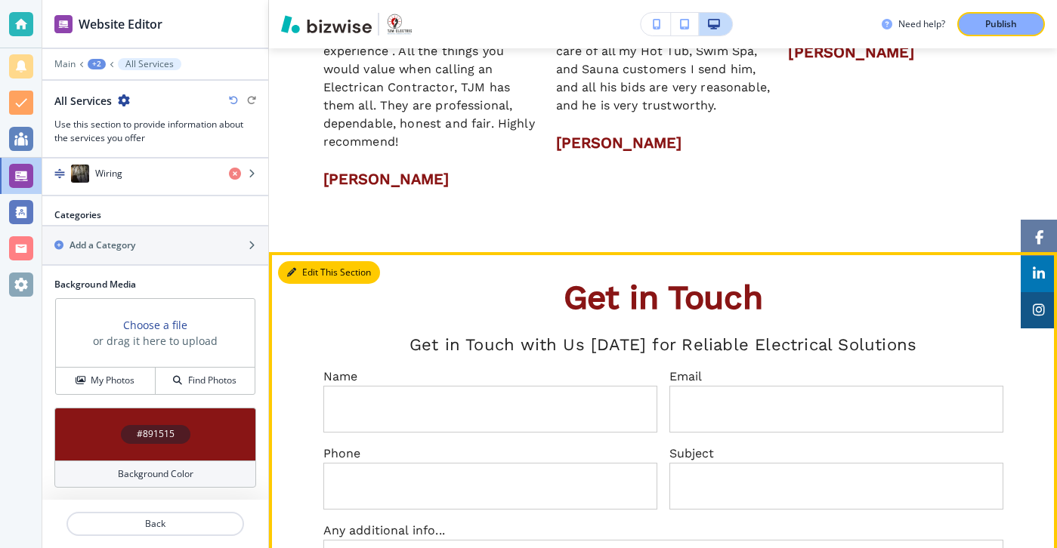
click at [318, 261] on button "Edit This Section" at bounding box center [329, 272] width 102 height 23
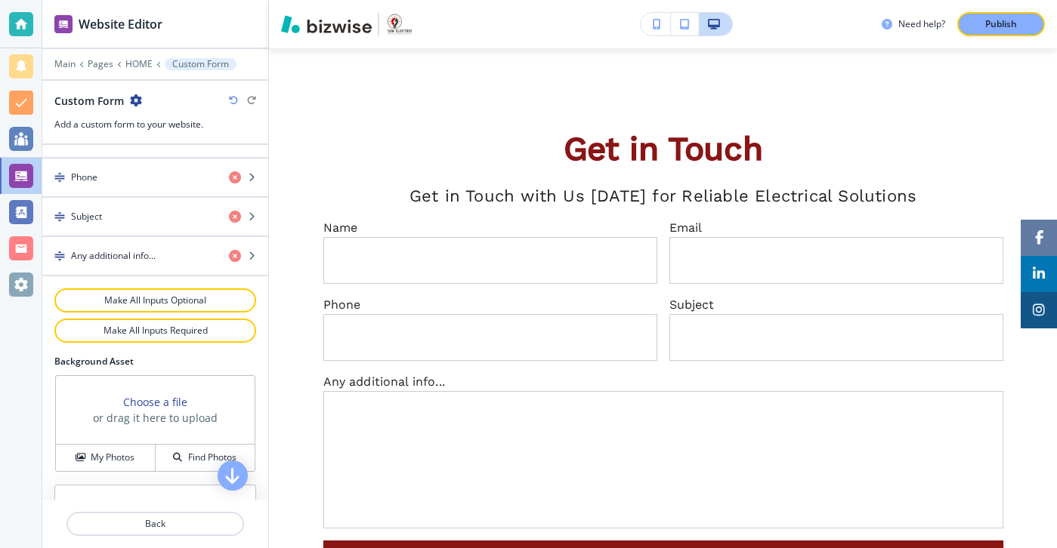
scroll to position [788, 0]
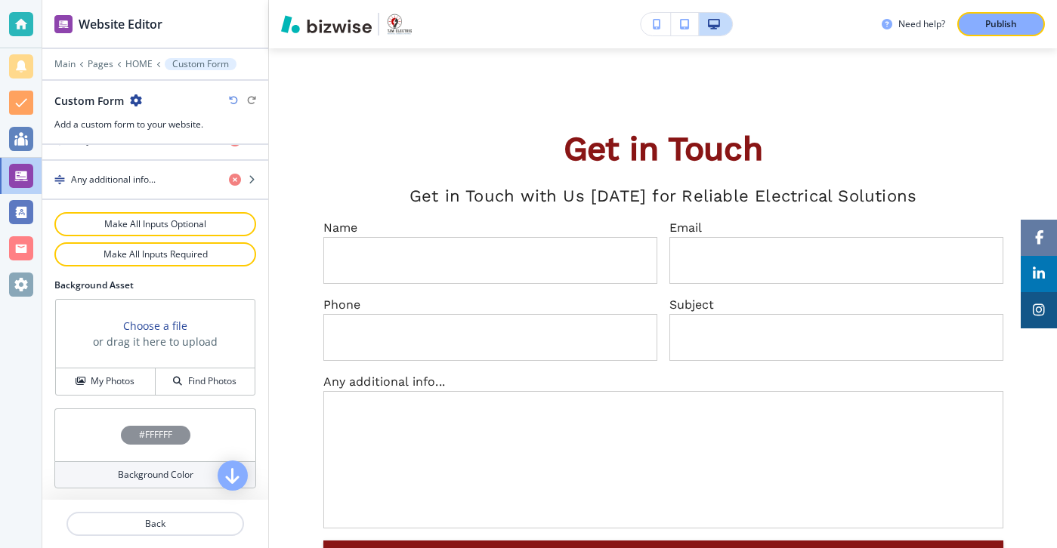
click at [159, 477] on h4 "Background Color" at bounding box center [156, 475] width 76 height 14
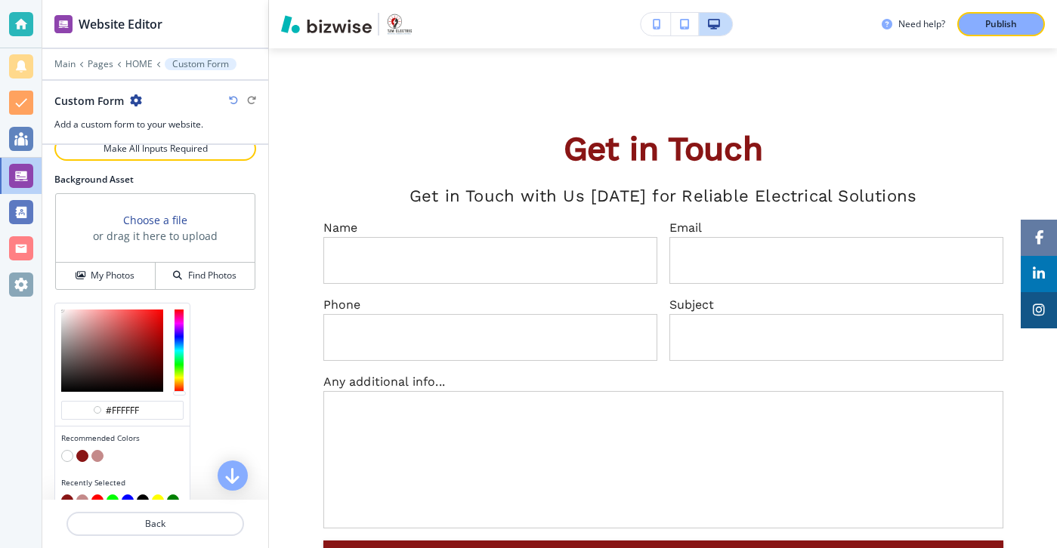
scroll to position [910, 0]
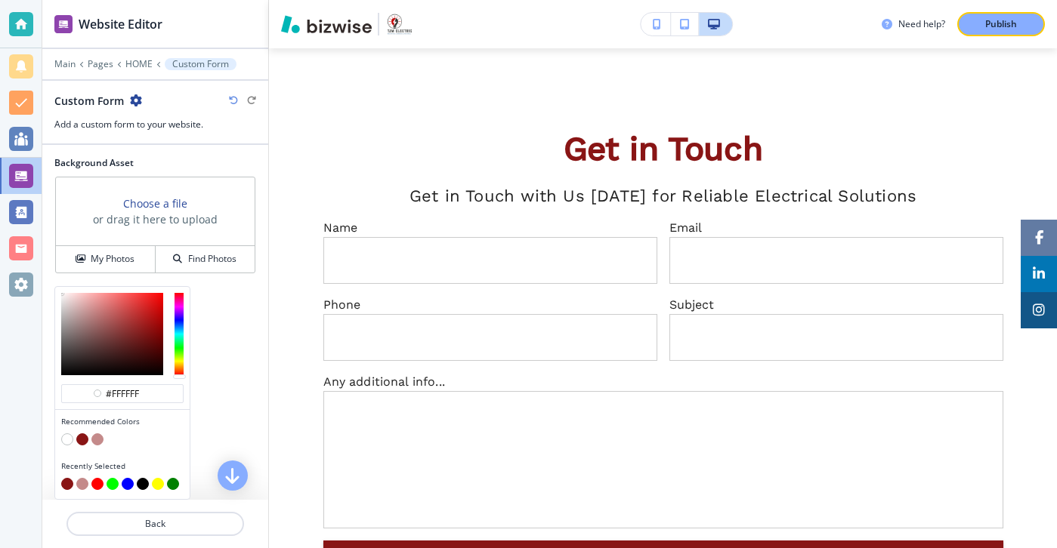
click at [70, 485] on button "button" at bounding box center [67, 484] width 12 height 12
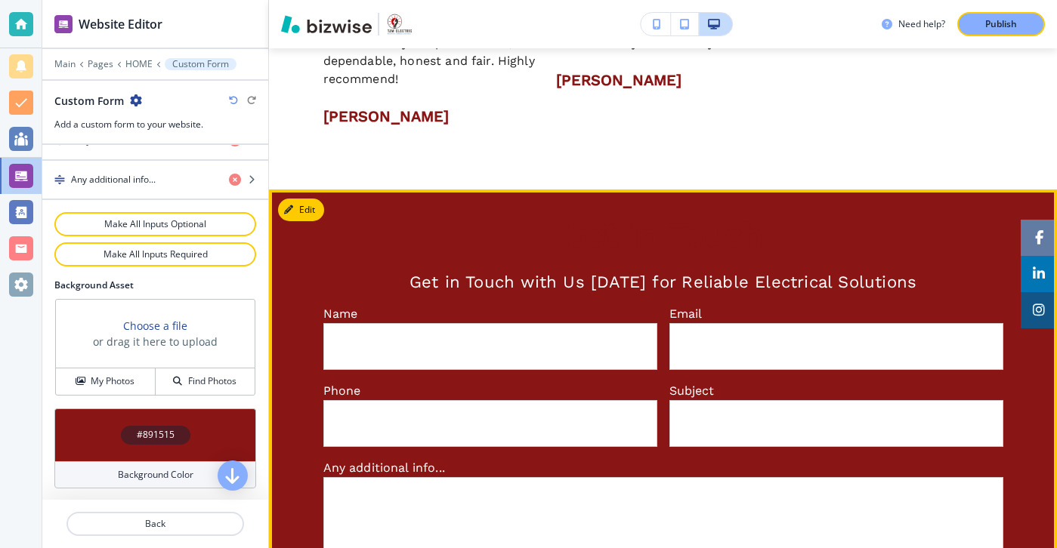
scroll to position [2641, 0]
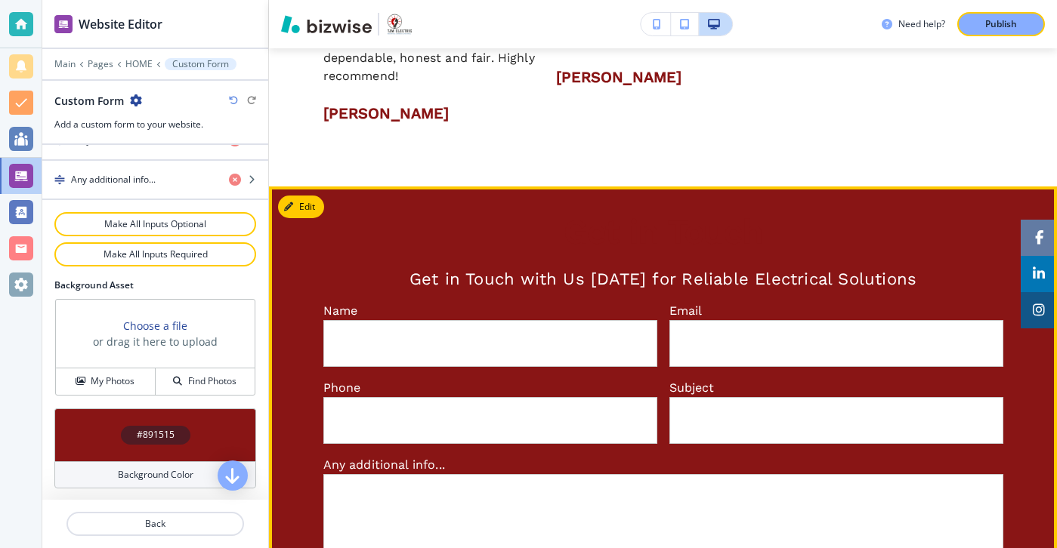
click at [607, 212] on span "Get in Touch" at bounding box center [663, 231] width 199 height 39
click at [306, 196] on button "Edit" at bounding box center [301, 207] width 46 height 23
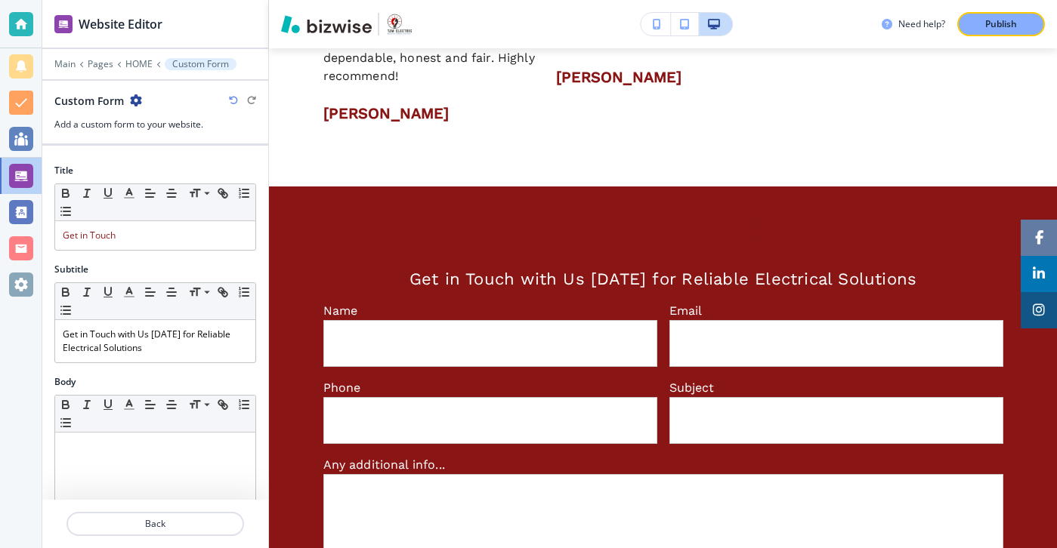
scroll to position [0, 0]
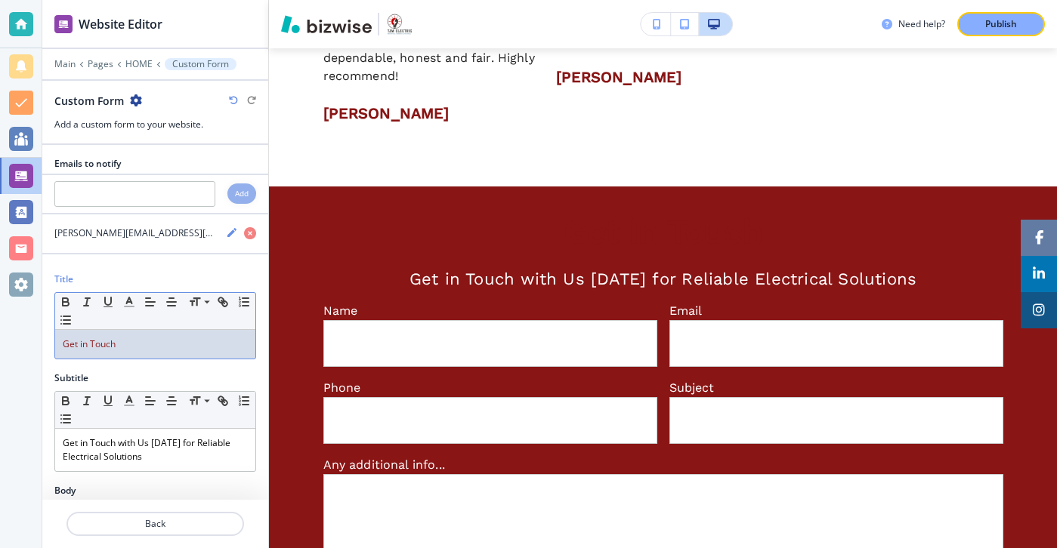
drag, startPoint x: 137, startPoint y: 335, endPoint x: -17, endPoint y: 335, distance: 154.1
click at [0, 0] on html "Website Editor Main Pages HOME Custom Form Custom Form Add a custom form to you…" at bounding box center [528, 0] width 1057 height 0
drag, startPoint x: 110, startPoint y: 333, endPoint x: 155, endPoint y: 354, distance: 49.0
click at [155, 354] on div "Get in Touch" at bounding box center [155, 344] width 200 height 29
click at [128, 302] on line "button" at bounding box center [129, 302] width 4 height 0
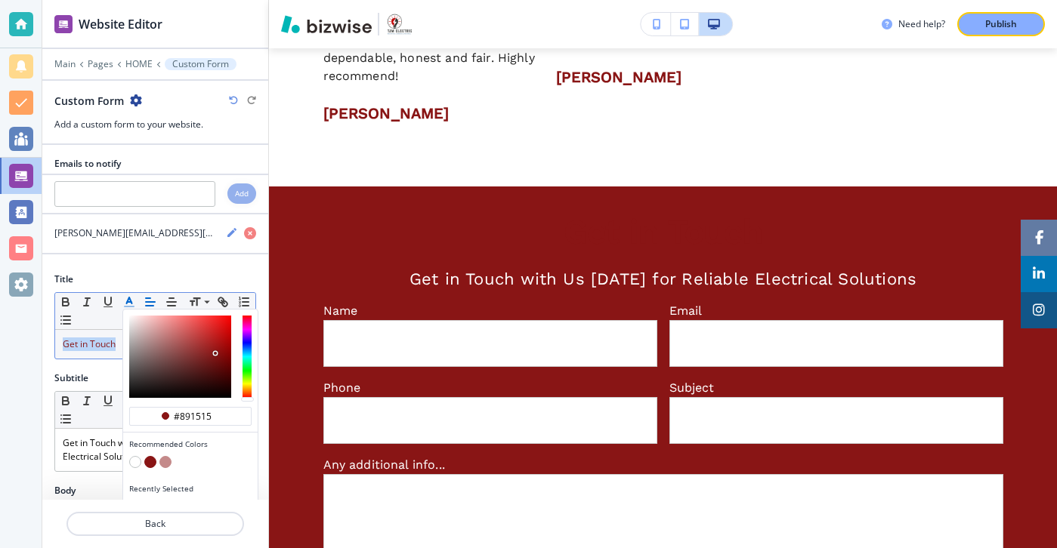
click at [137, 460] on button "button" at bounding box center [135, 462] width 12 height 12
type input "#ffffff"
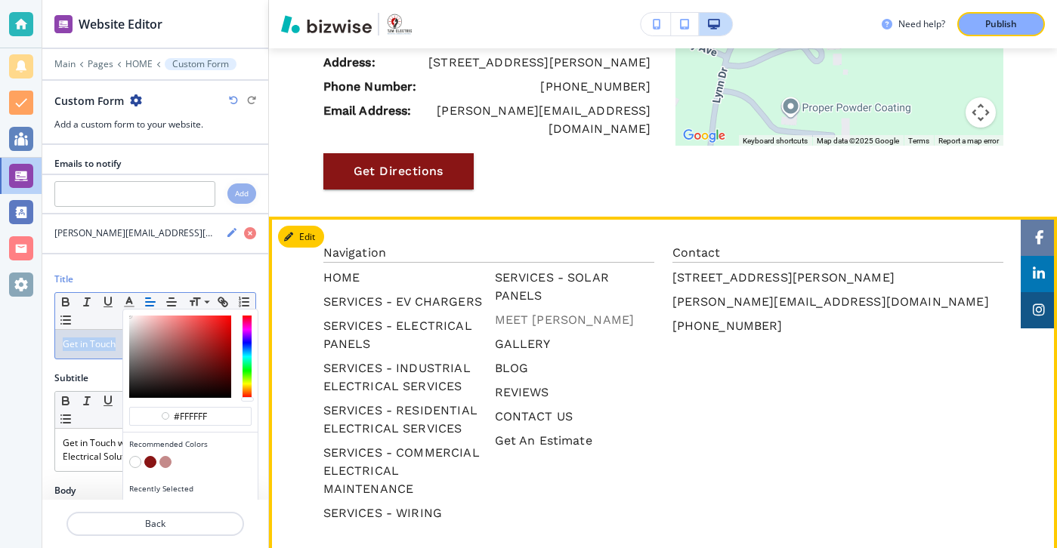
scroll to position [3592, 0]
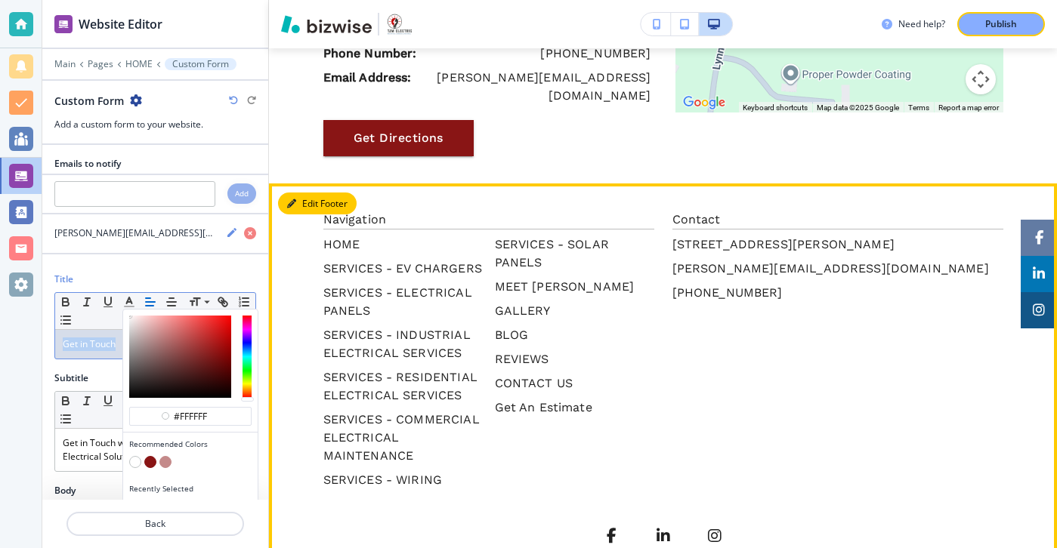
click at [314, 193] on button "Edit Footer" at bounding box center [317, 204] width 79 height 23
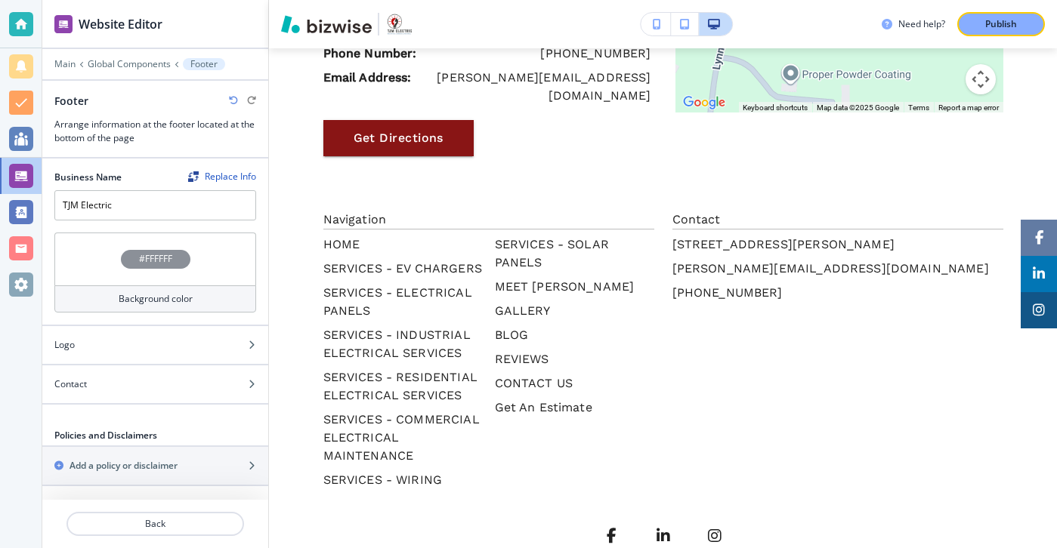
click at [199, 299] on div "Background color" at bounding box center [155, 299] width 202 height 27
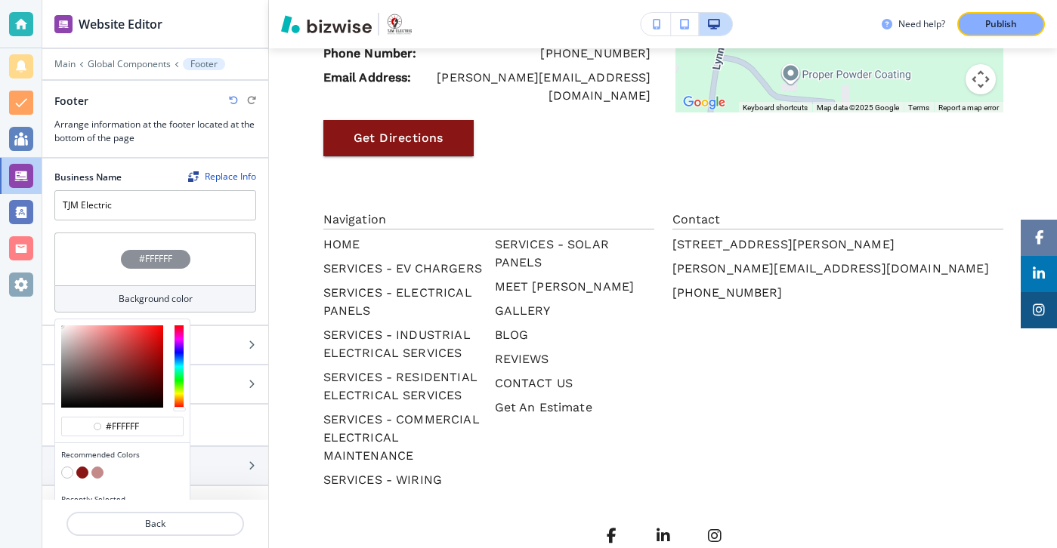
click at [81, 474] on button "button" at bounding box center [82, 473] width 12 height 12
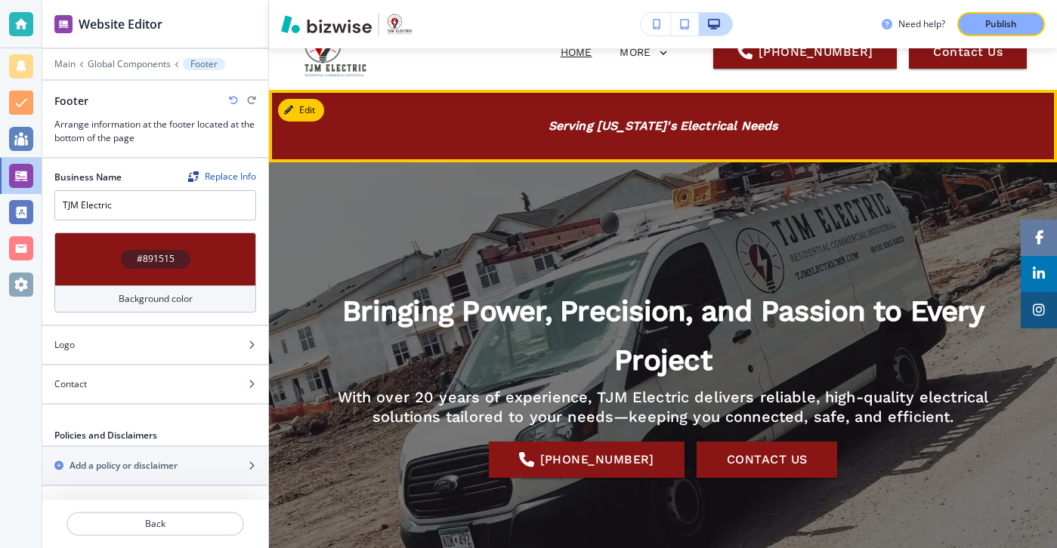
scroll to position [0, 0]
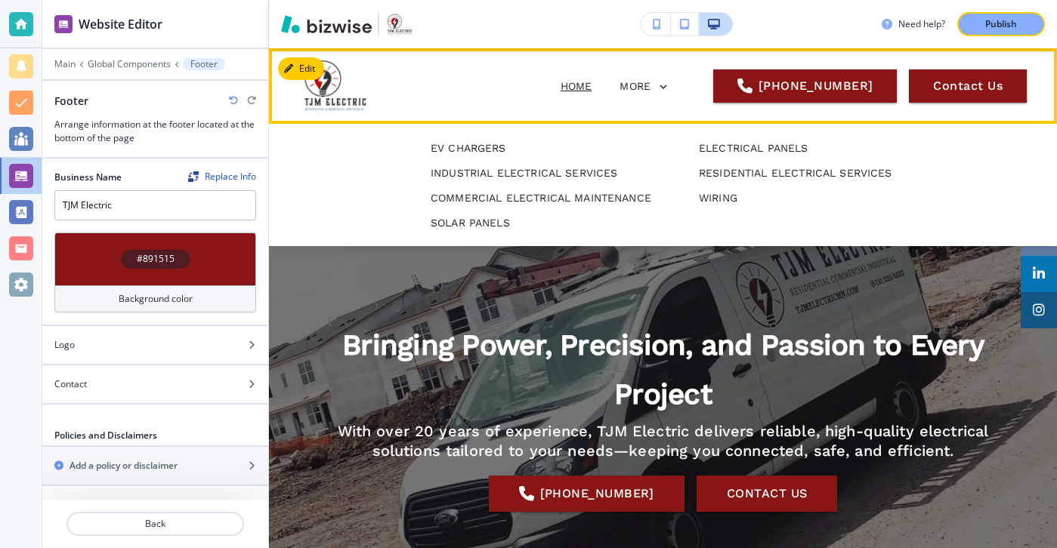
click at [592, 136] on icon at bounding box center [580, 146] width 21 height 21
click at [492, 151] on p "EV CHARGERS" at bounding box center [469, 149] width 76 height 16
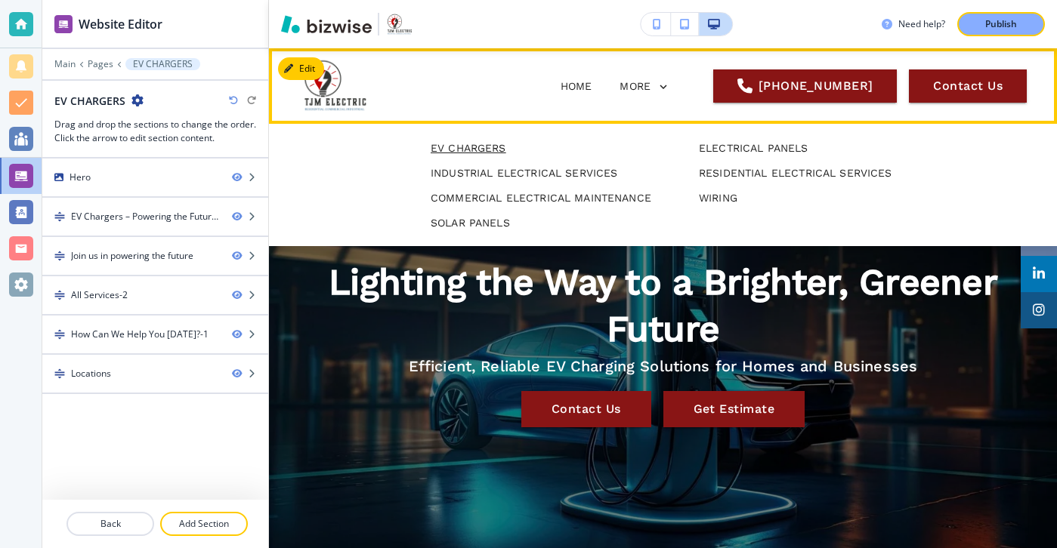
click at [592, 116] on span "SERVICES EV CHARGERS ELECTRICAL PANELS INDUSTRIAL ELECTRICAL SERVICES RESIDENTI…" at bounding box center [554, 146] width 103 height 60
click at [570, 139] on p "SERVICES" at bounding box center [544, 147] width 52 height 16
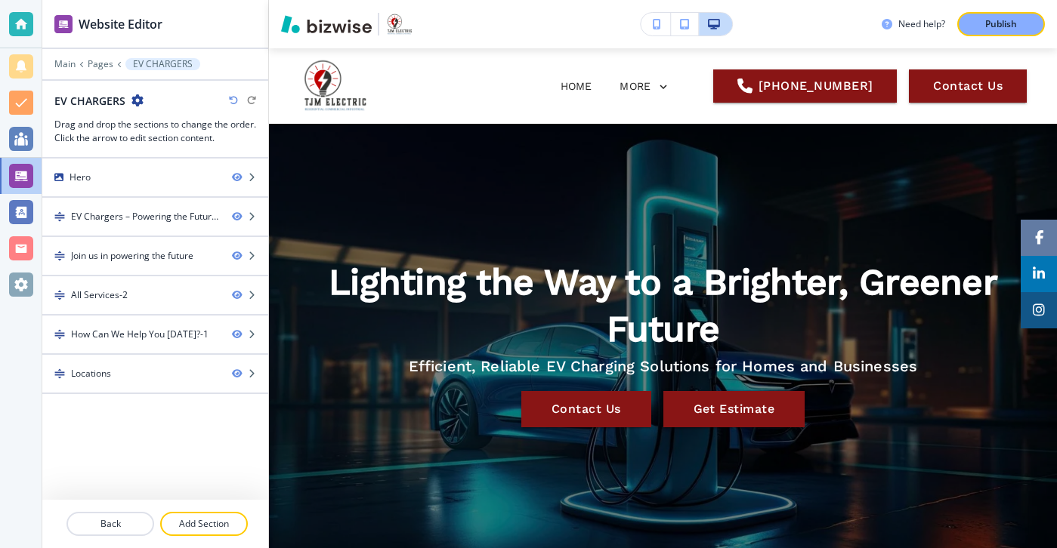
click at [71, 70] on div at bounding box center [155, 74] width 226 height 9
click at [70, 70] on div at bounding box center [155, 74] width 226 height 9
click at [69, 66] on p "Main" at bounding box center [64, 64] width 21 height 11
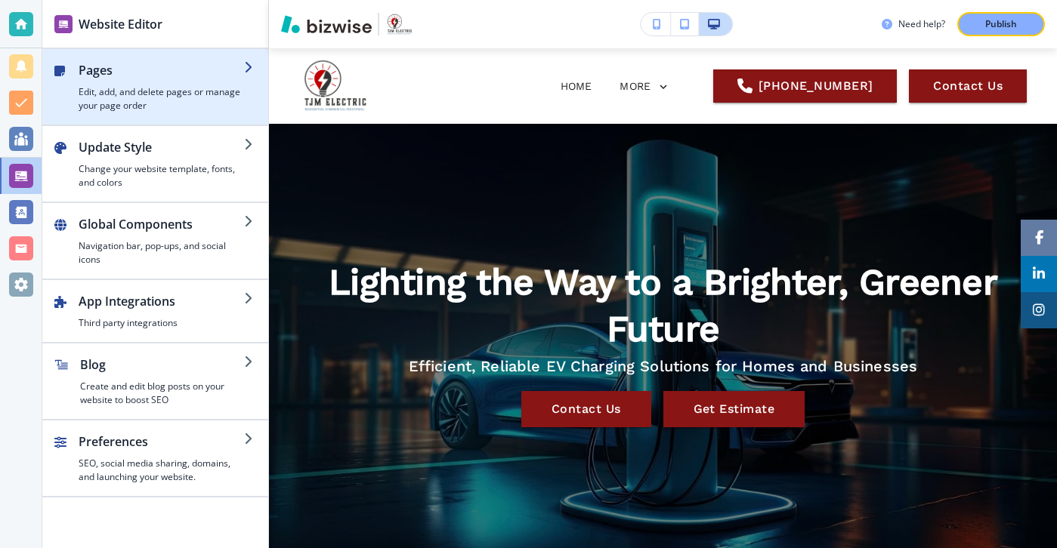
click at [205, 73] on h2 "Pages" at bounding box center [161, 70] width 165 height 18
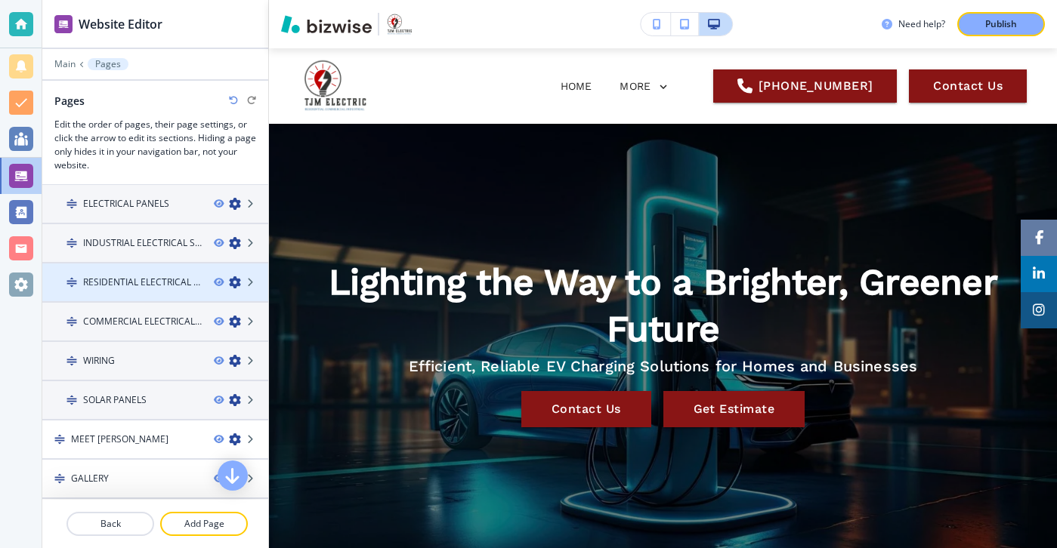
scroll to position [131, 0]
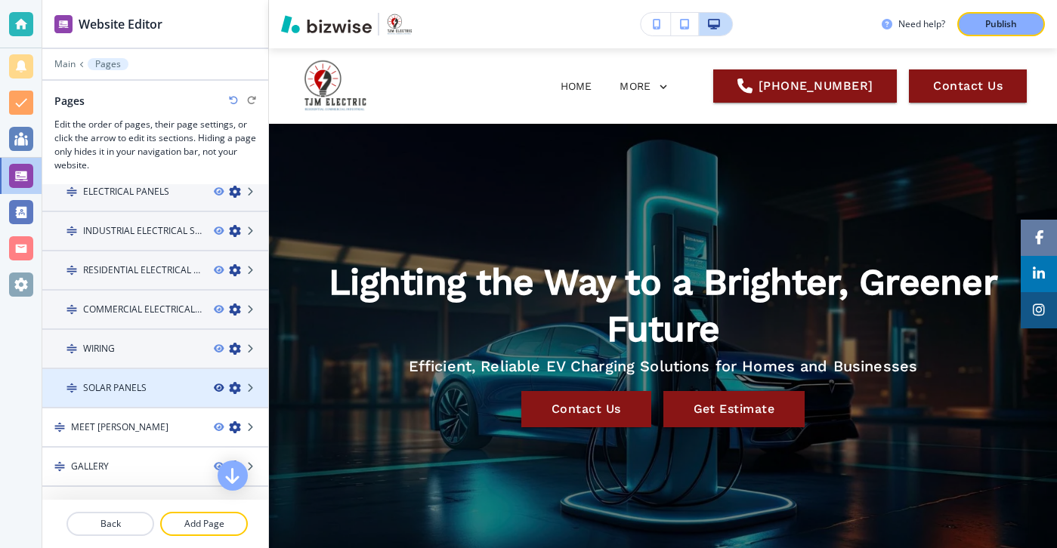
click at [218, 386] on icon "button" at bounding box center [218, 388] width 9 height 9
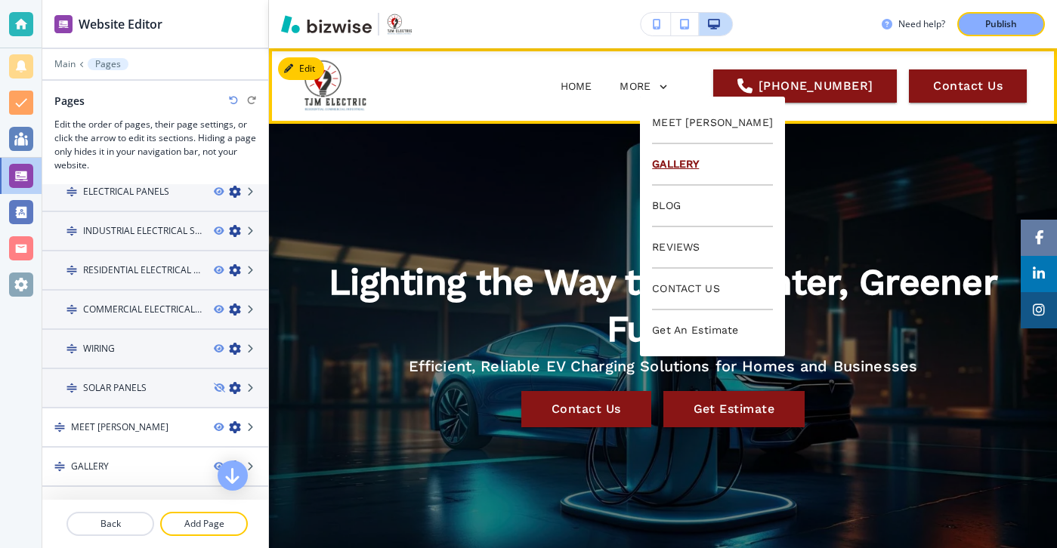
click at [690, 161] on p "GALLERY" at bounding box center [712, 165] width 121 height 42
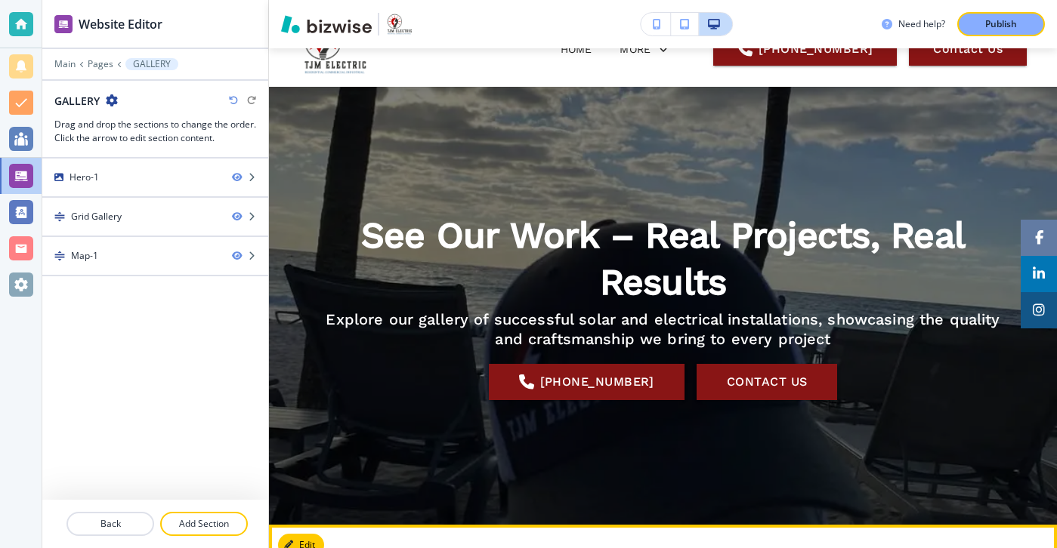
scroll to position [0, 0]
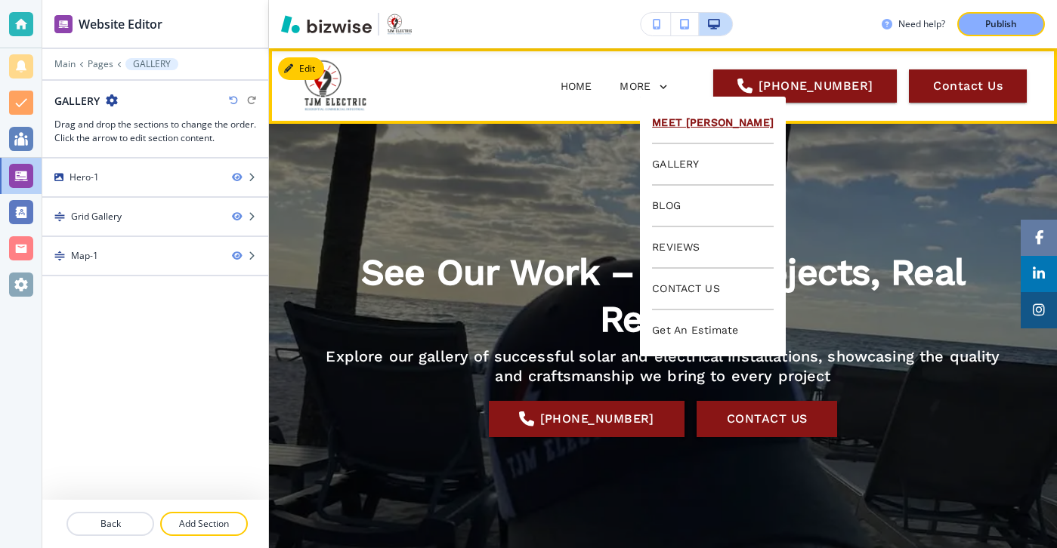
click at [665, 106] on p "MEET [PERSON_NAME]" at bounding box center [713, 124] width 122 height 42
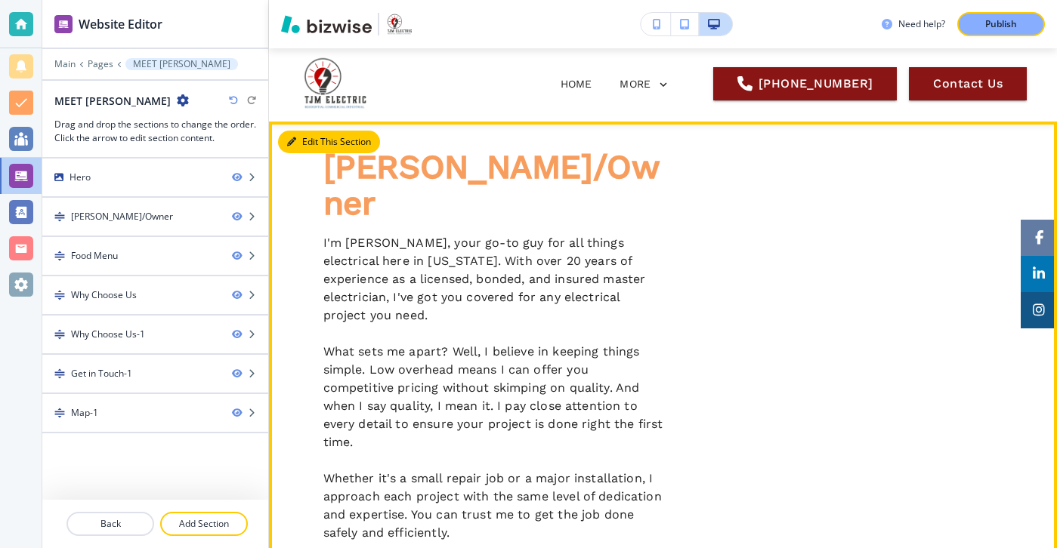
click at [317, 146] on button "Edit This Section" at bounding box center [329, 142] width 102 height 23
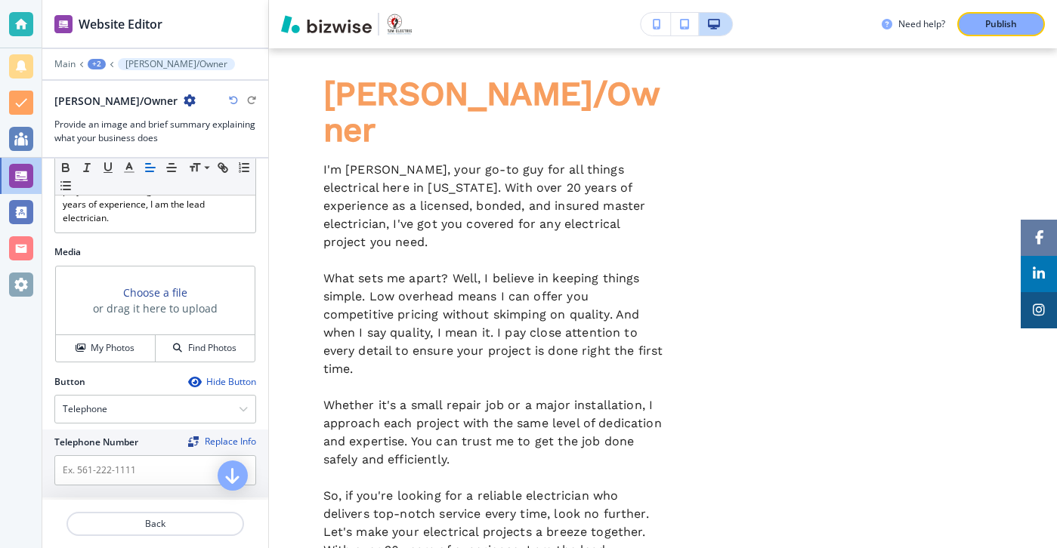
scroll to position [811, 0]
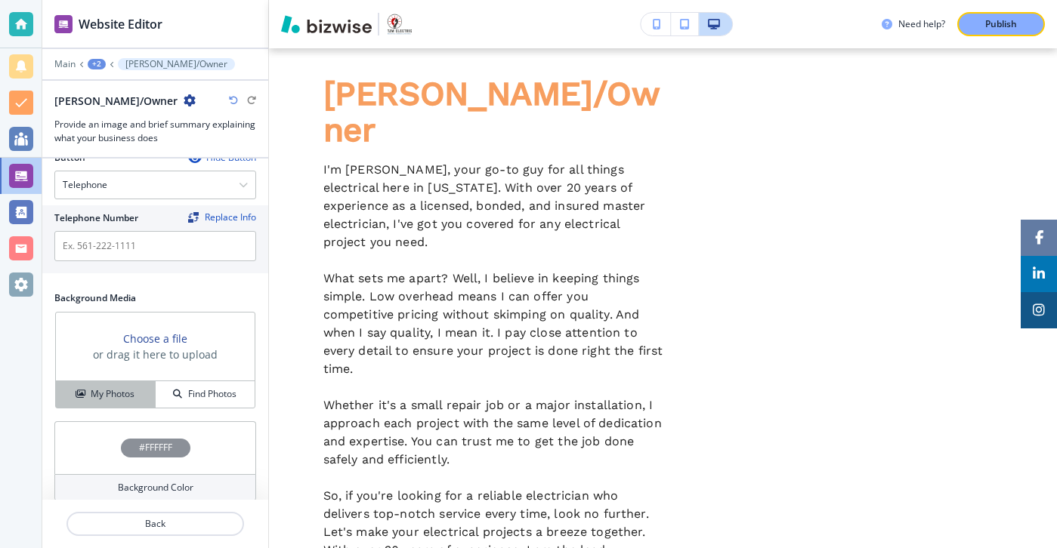
click at [131, 388] on h4 "My Photos" at bounding box center [113, 395] width 44 height 14
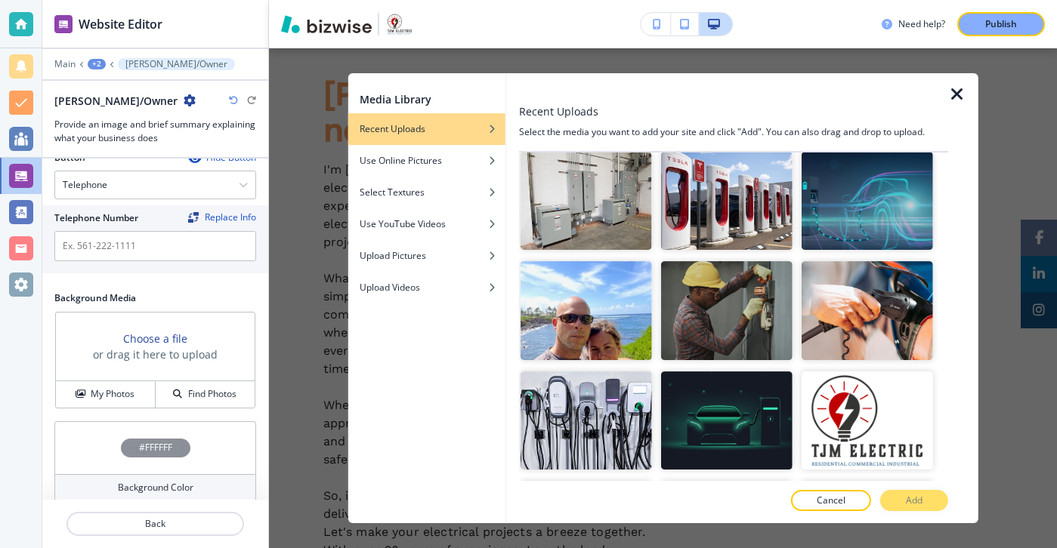
scroll to position [1036, 0]
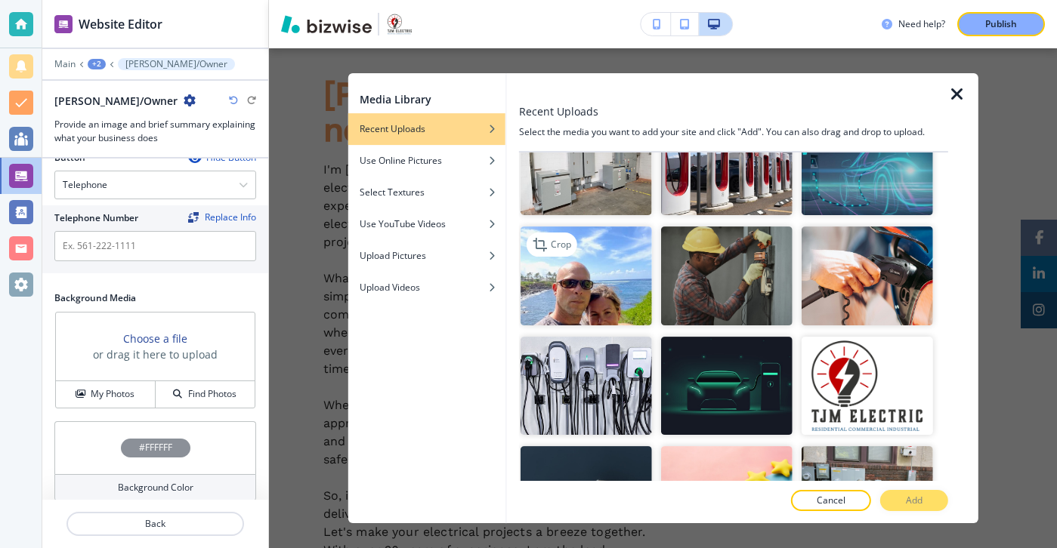
click at [583, 301] on img "button" at bounding box center [585, 276] width 131 height 99
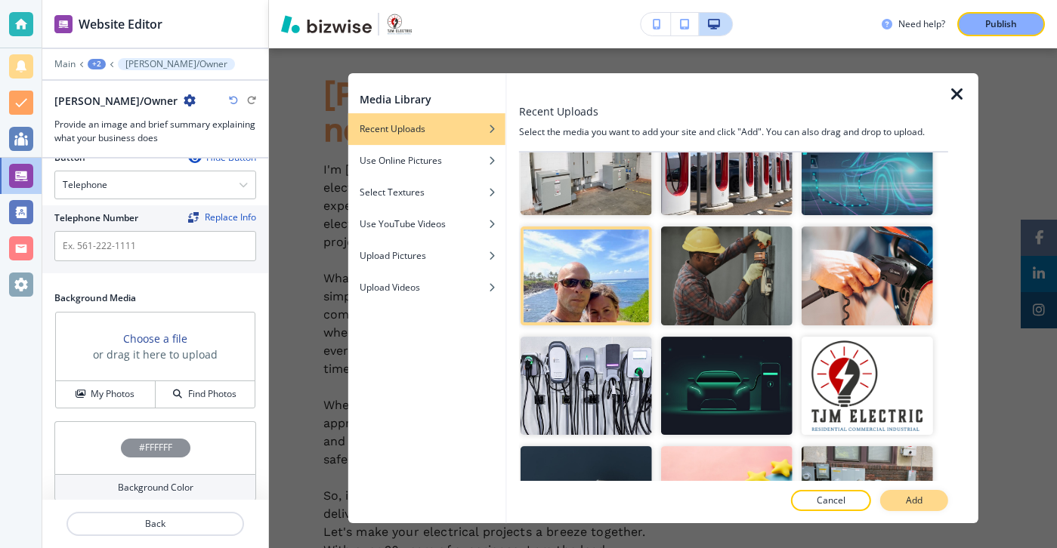
click at [930, 499] on button "Add" at bounding box center [914, 500] width 68 height 21
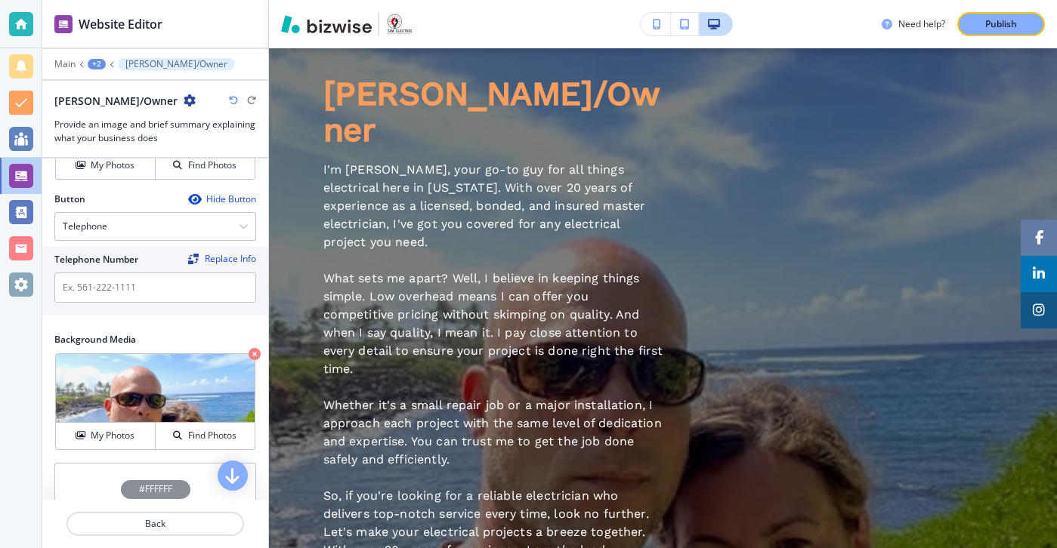
scroll to position [811, 0]
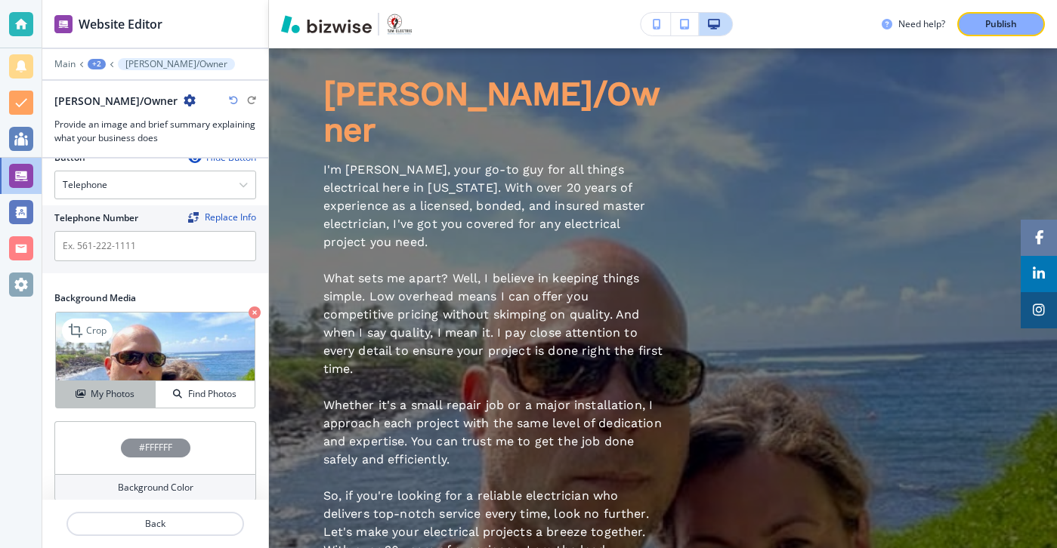
click at [150, 388] on div "My Photos" at bounding box center [105, 395] width 99 height 14
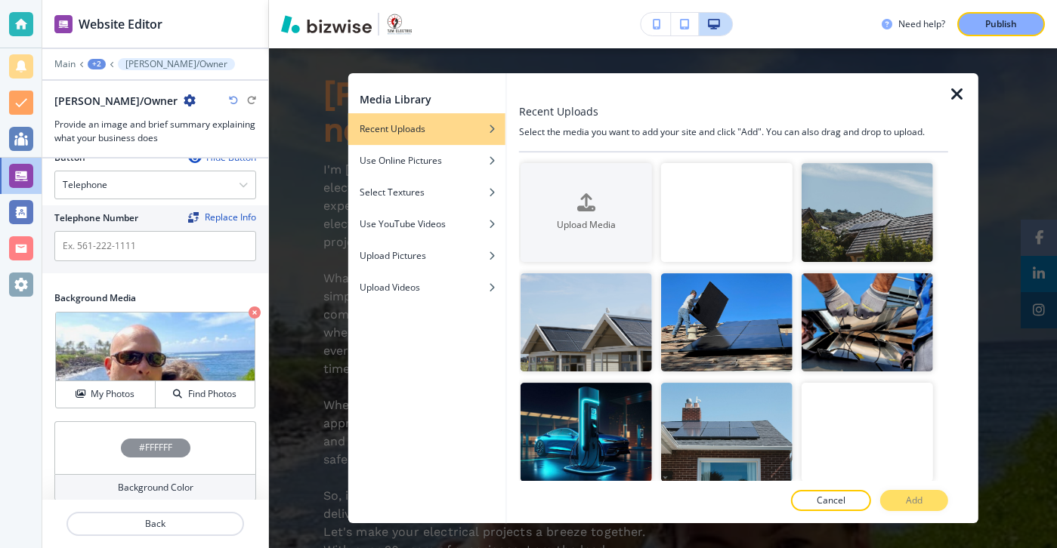
click at [955, 84] on div at bounding box center [963, 298] width 30 height 450
click at [955, 96] on icon "button" at bounding box center [957, 94] width 18 height 18
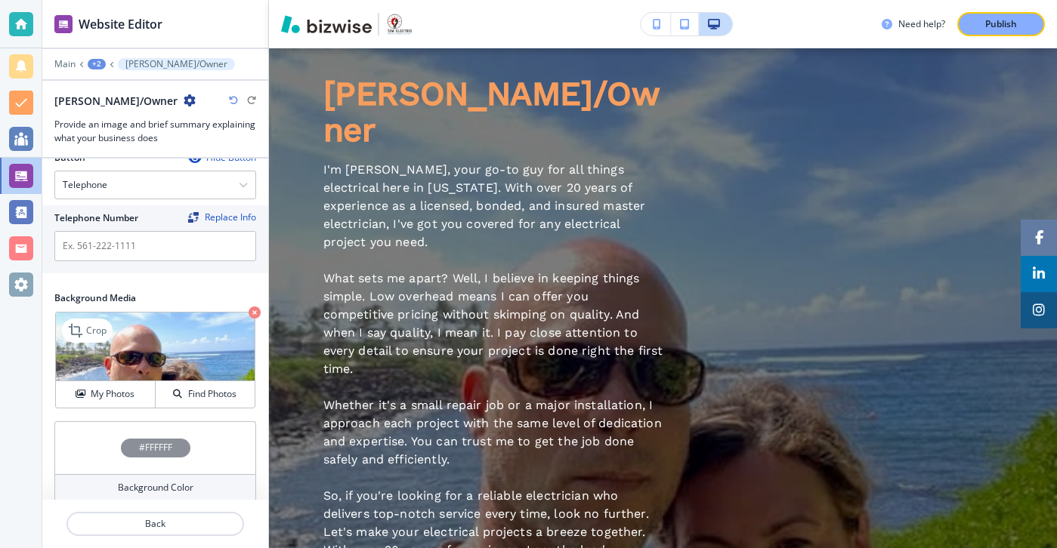
click at [258, 307] on icon "button" at bounding box center [255, 313] width 12 height 12
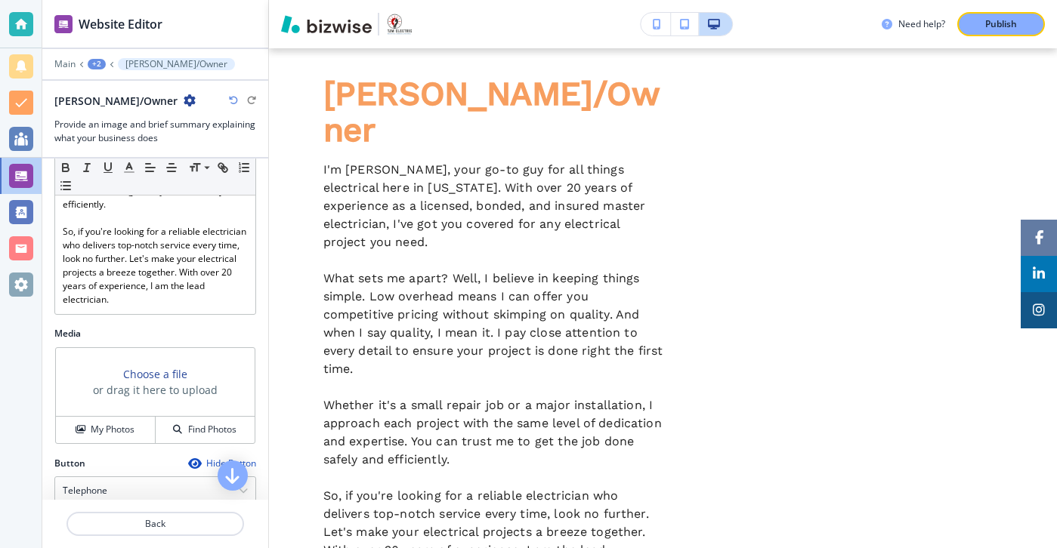
scroll to position [561, 0]
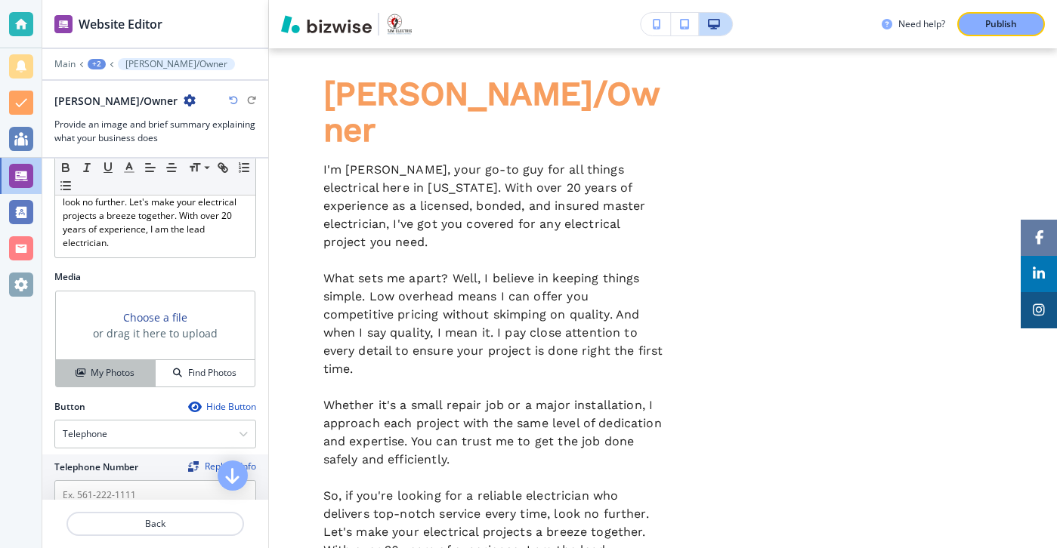
click at [126, 372] on button "My Photos" at bounding box center [106, 373] width 100 height 26
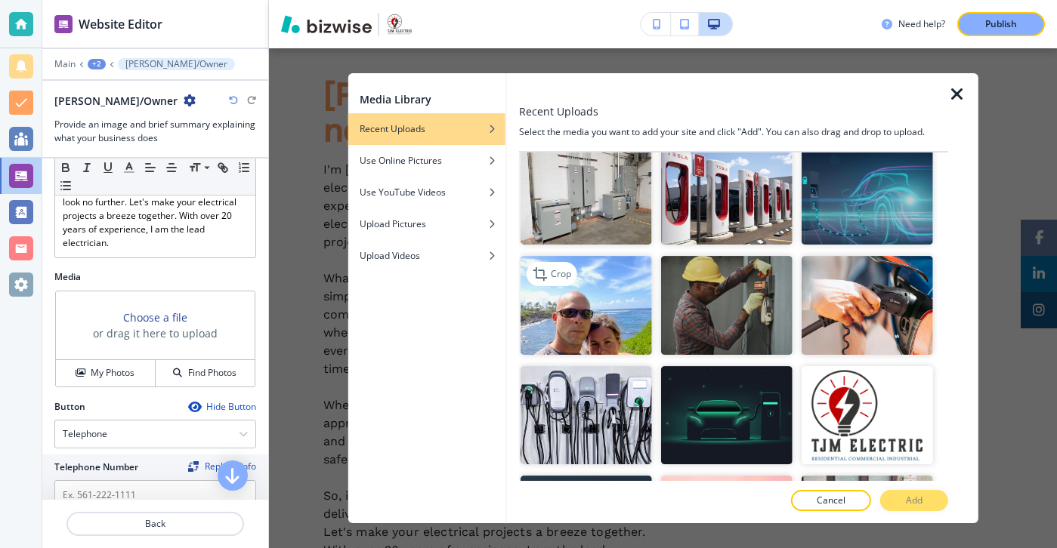
scroll to position [998, 0]
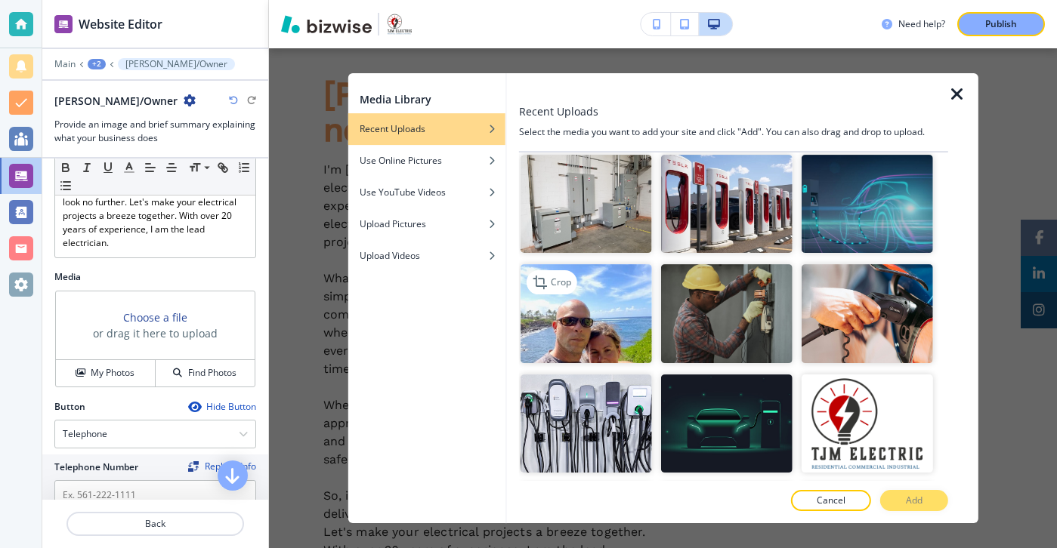
click at [570, 314] on img "button" at bounding box center [585, 313] width 131 height 99
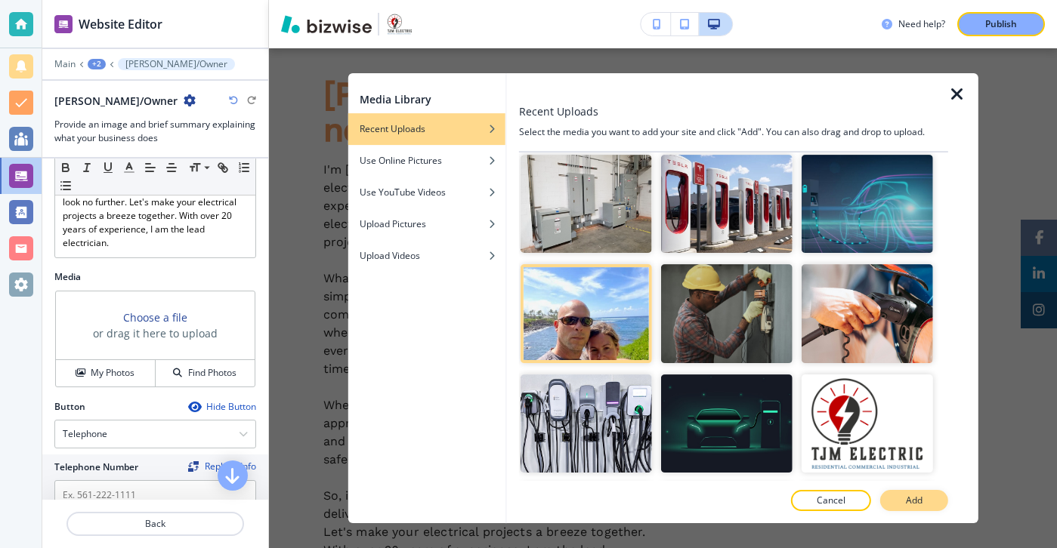
click at [939, 505] on button "Add" at bounding box center [914, 500] width 68 height 21
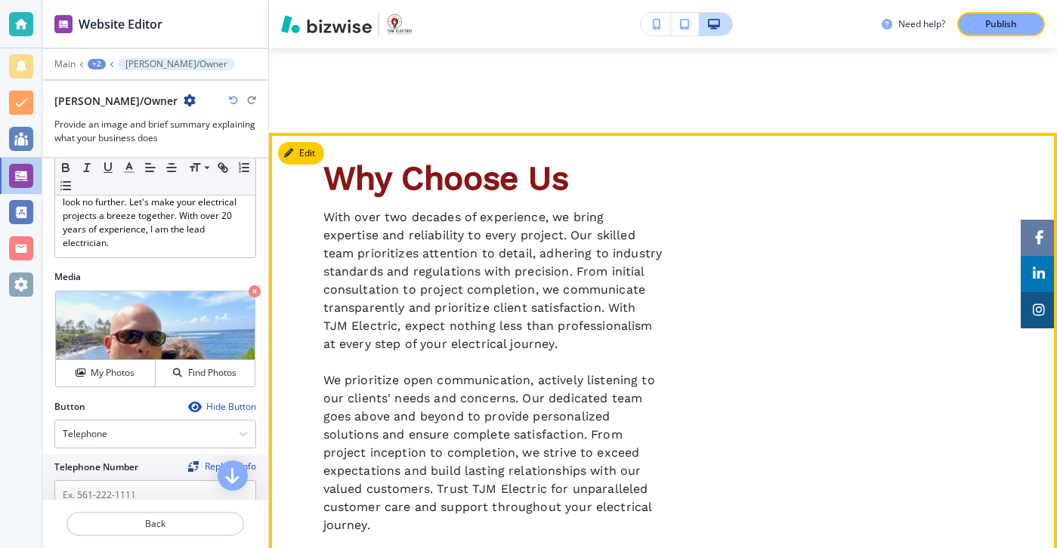
scroll to position [627, 0]
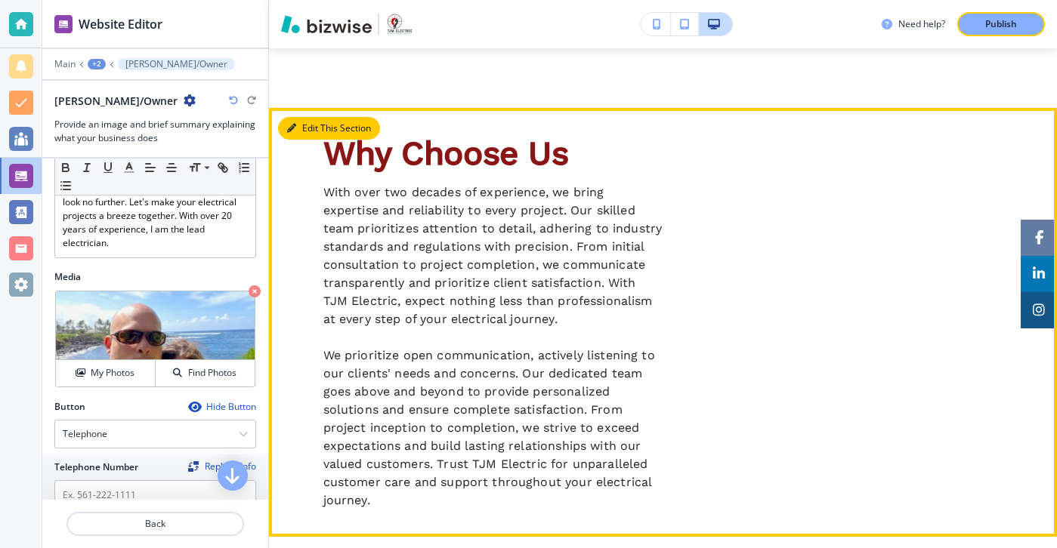
click at [319, 117] on button "Edit This Section" at bounding box center [329, 128] width 102 height 23
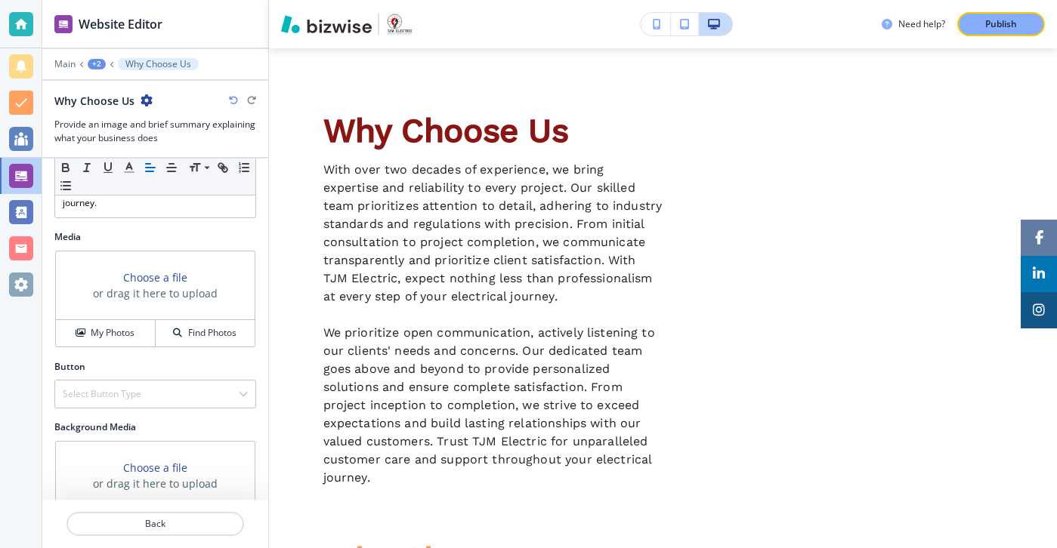
scroll to position [690, 0]
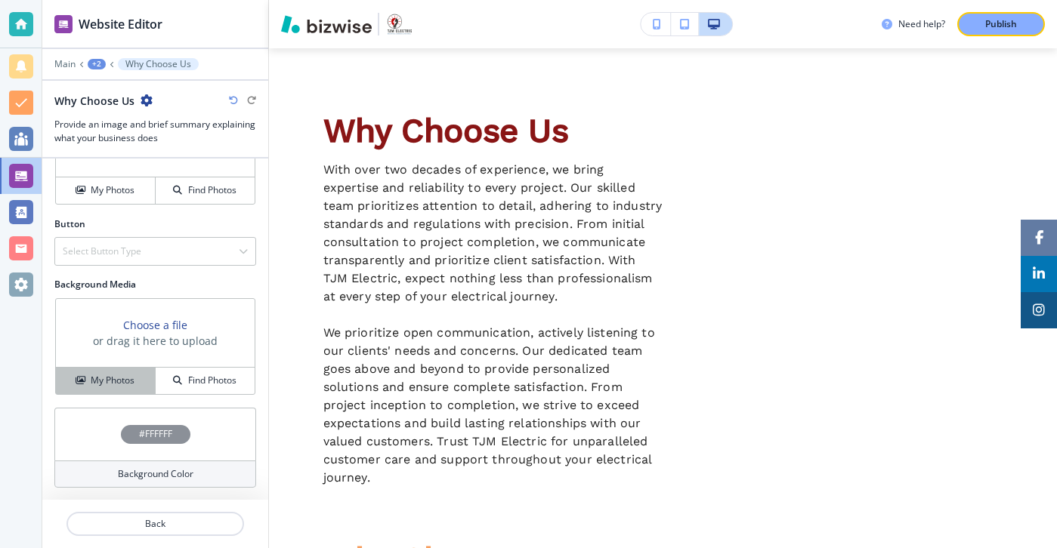
click at [142, 382] on div "My Photos" at bounding box center [105, 381] width 99 height 14
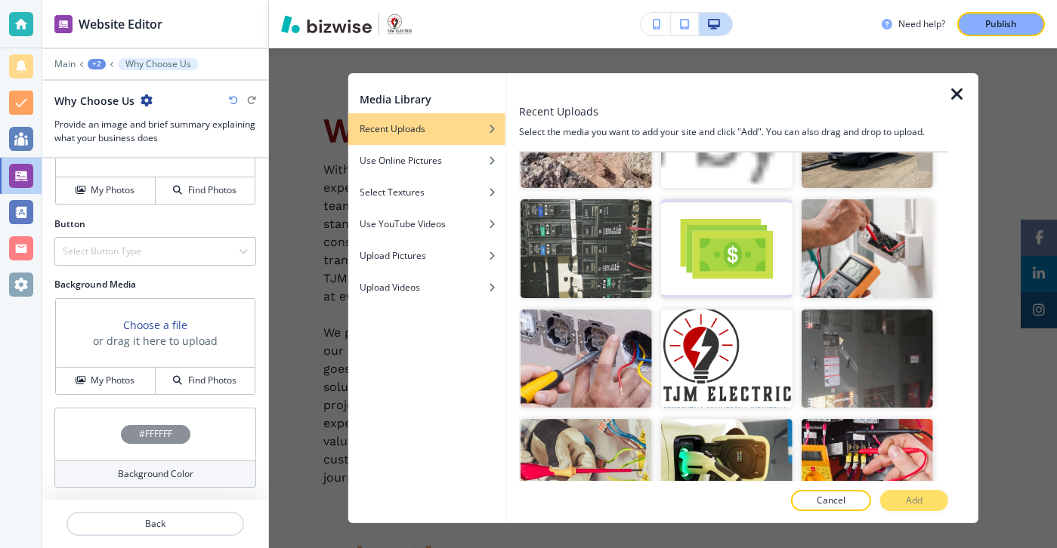
scroll to position [2281, 0]
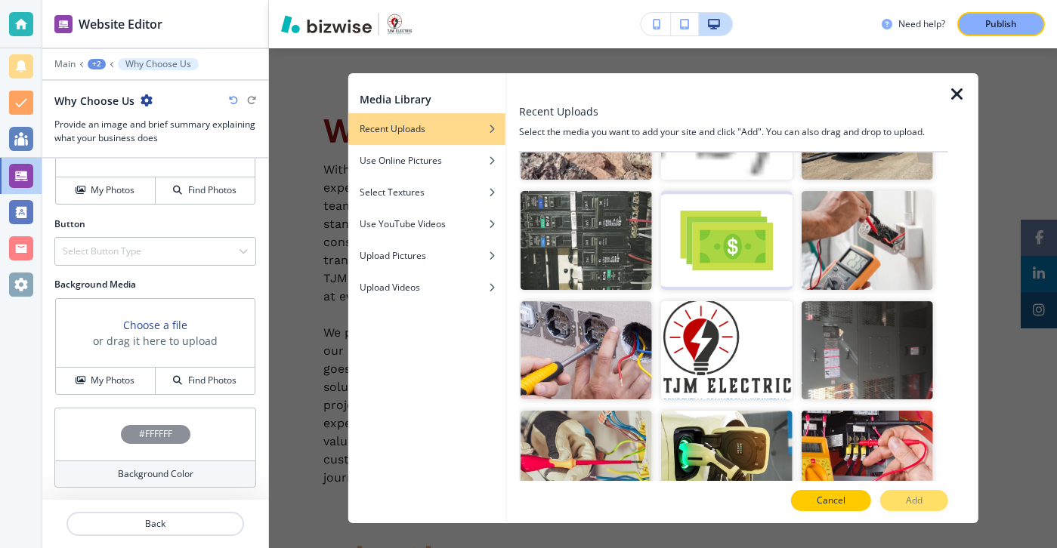
click at [810, 498] on button "Cancel" at bounding box center [831, 500] width 80 height 21
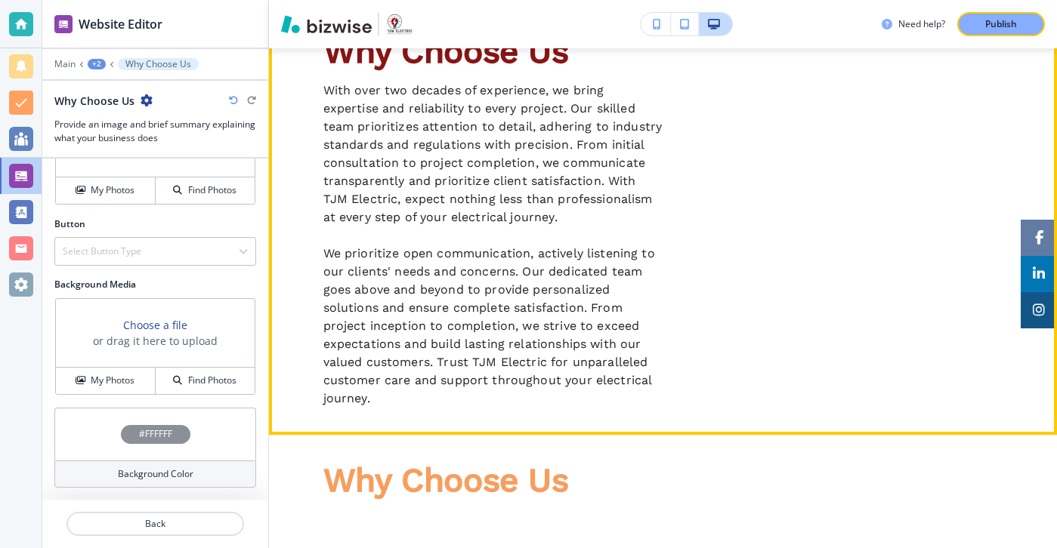
scroll to position [911, 0]
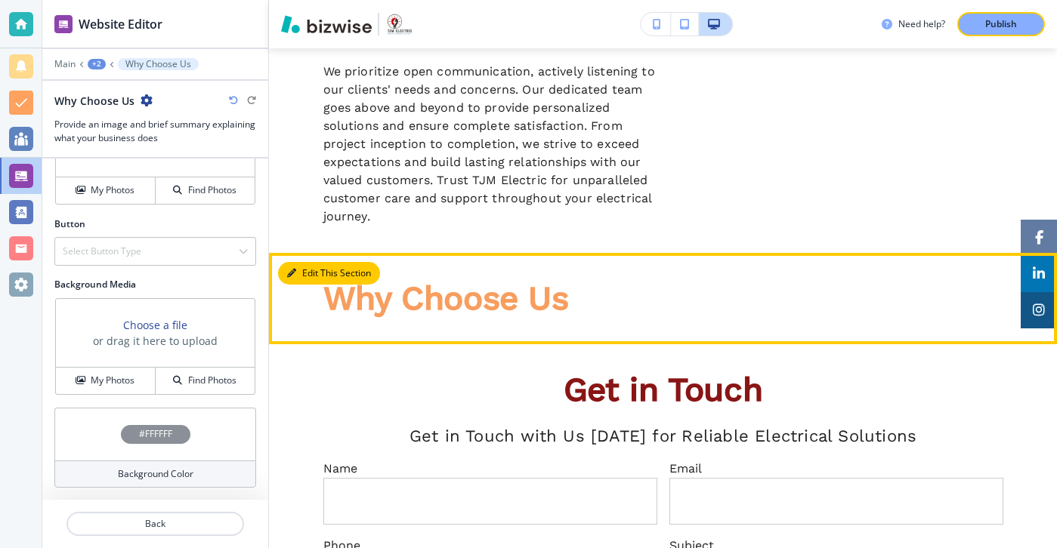
click at [302, 262] on button "Edit This Section" at bounding box center [329, 273] width 102 height 23
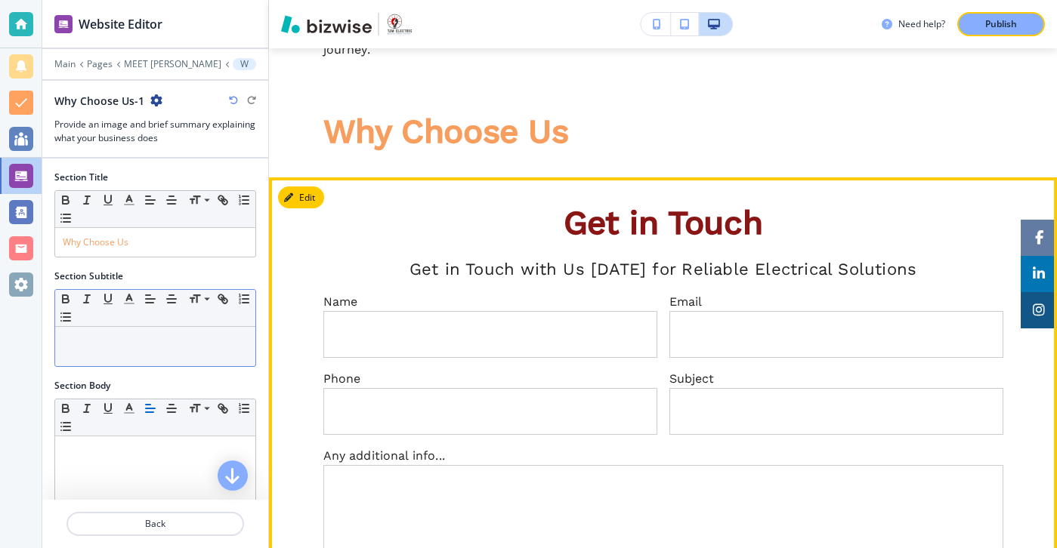
scroll to position [1080, 0]
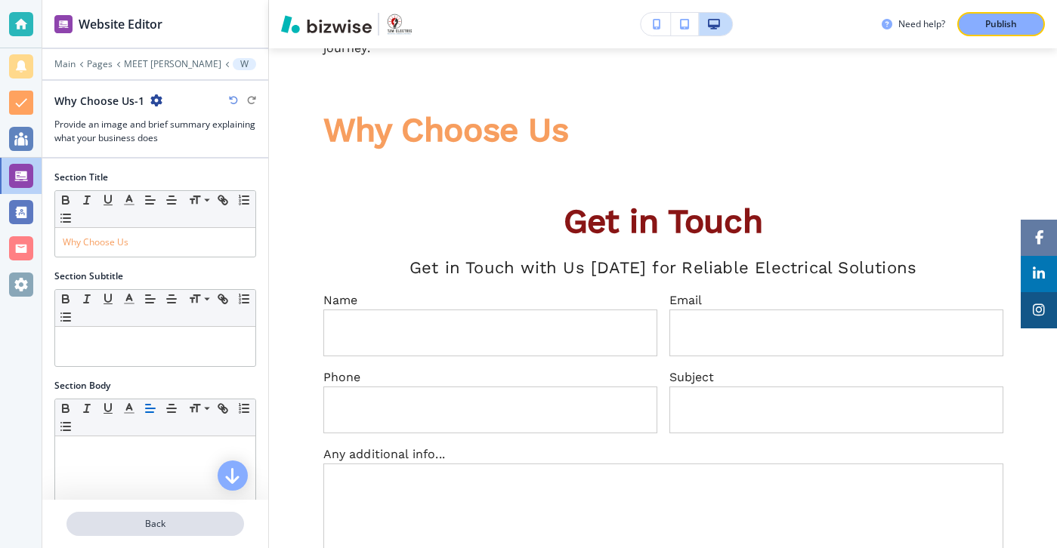
click at [160, 513] on button "Back" at bounding box center [155, 524] width 178 height 24
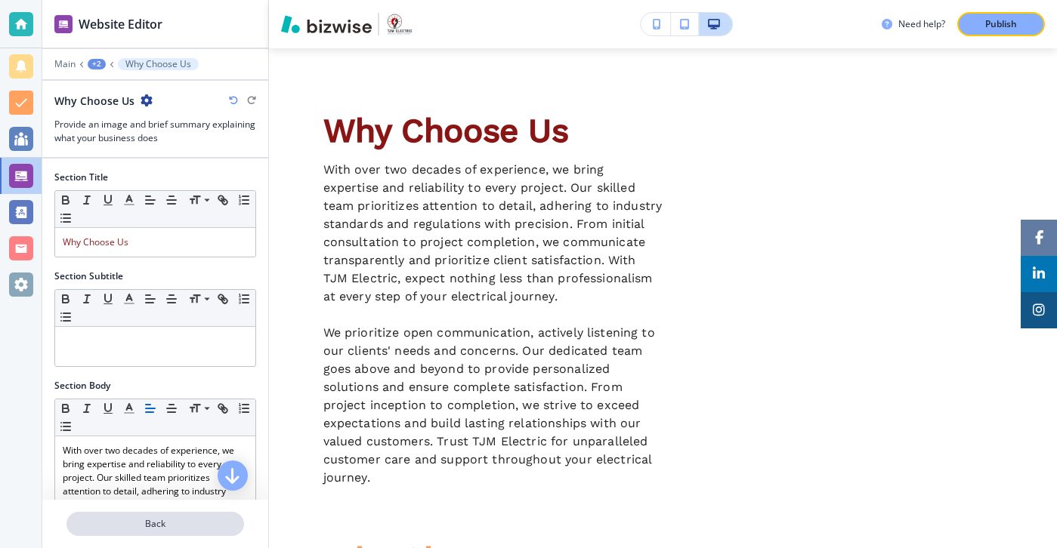
click at [160, 521] on p "Back" at bounding box center [155, 524] width 175 height 14
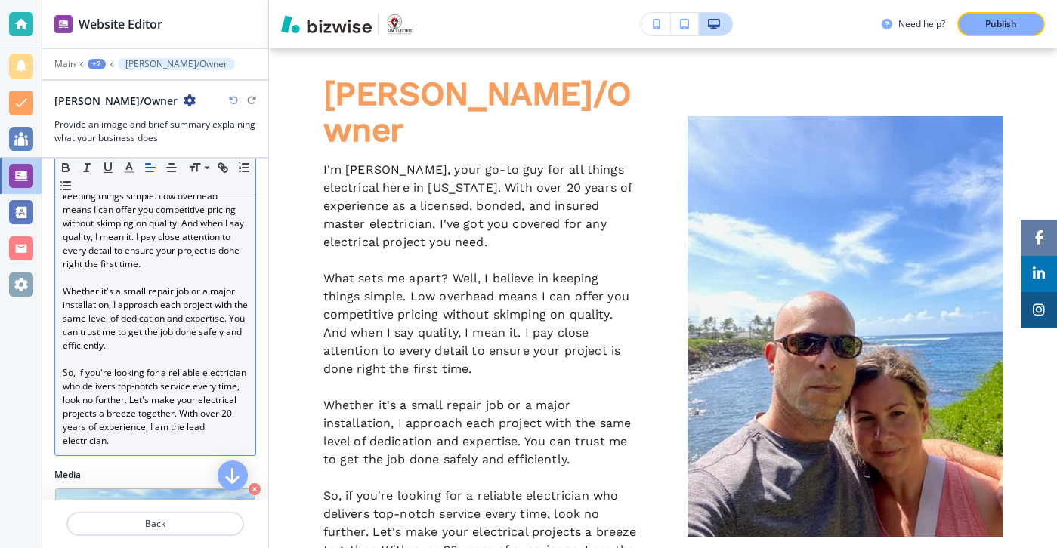
scroll to position [555, 0]
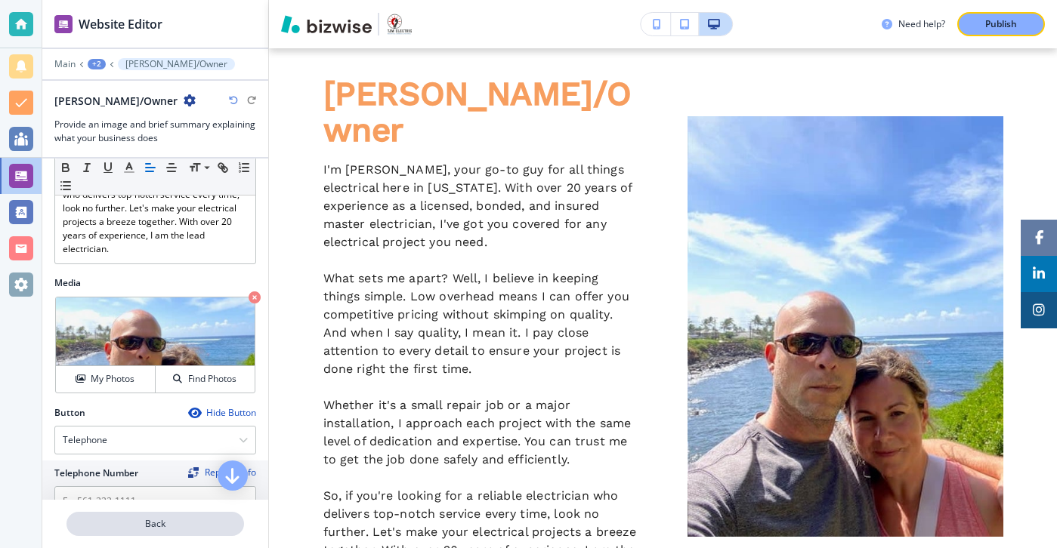
click at [170, 524] on p "Back" at bounding box center [155, 524] width 175 height 14
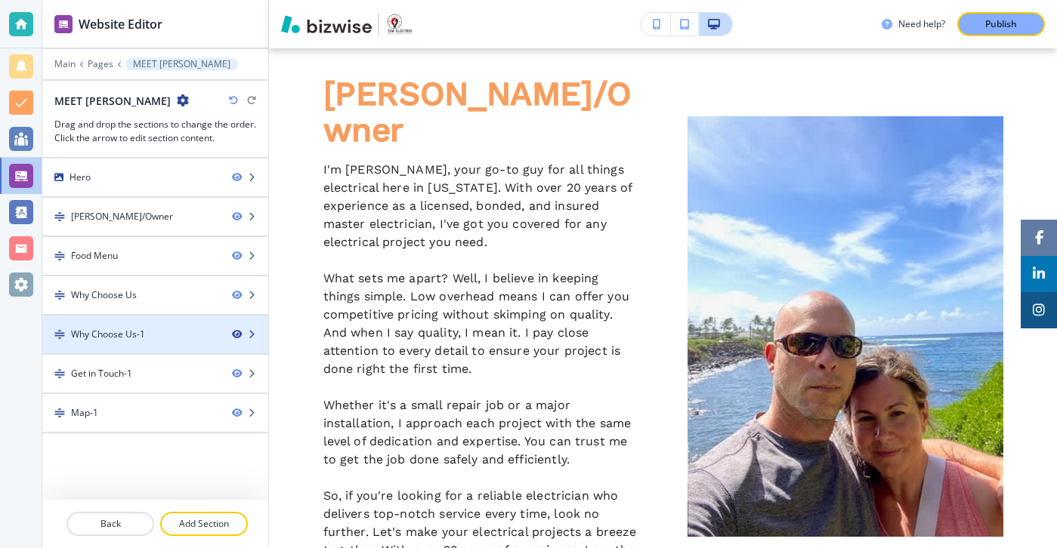
click at [235, 332] on icon "button" at bounding box center [236, 334] width 9 height 9
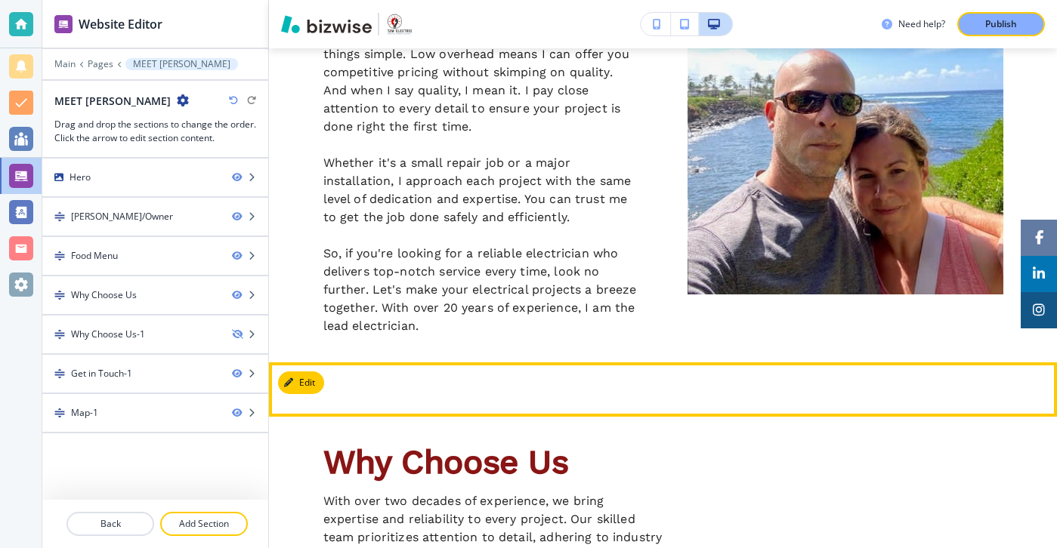
scroll to position [492, 0]
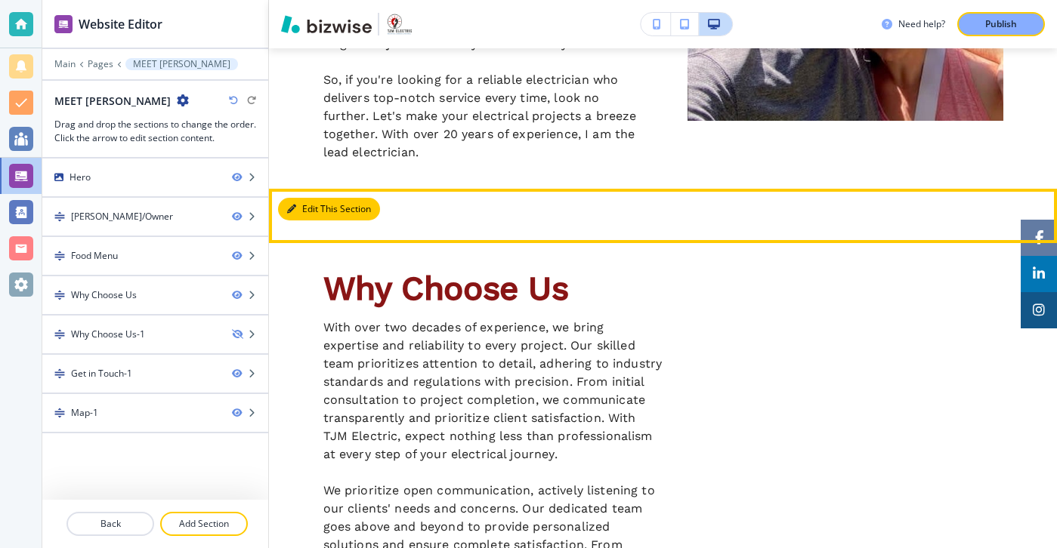
click at [307, 198] on button "Edit This Section" at bounding box center [329, 209] width 102 height 23
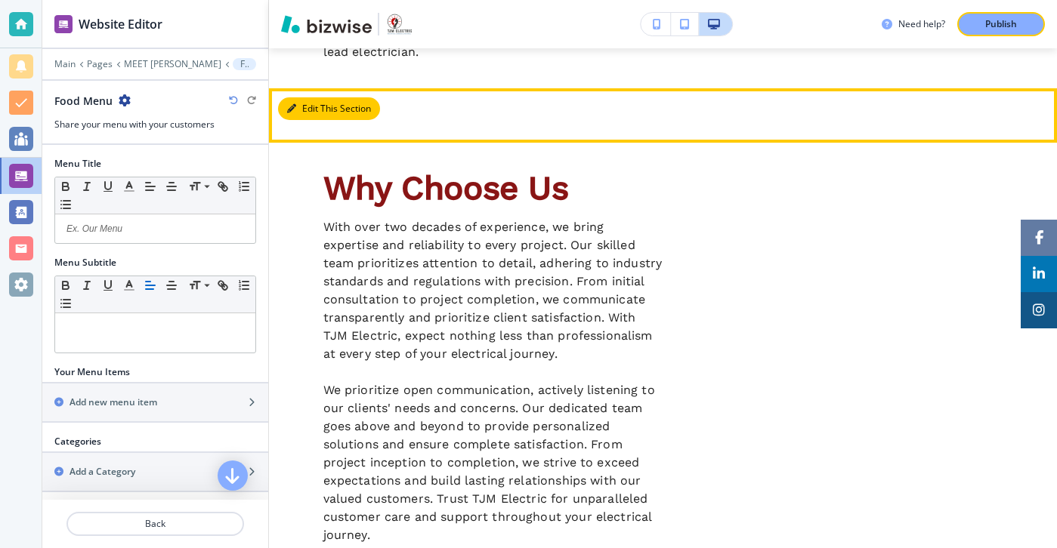
scroll to position [595, 0]
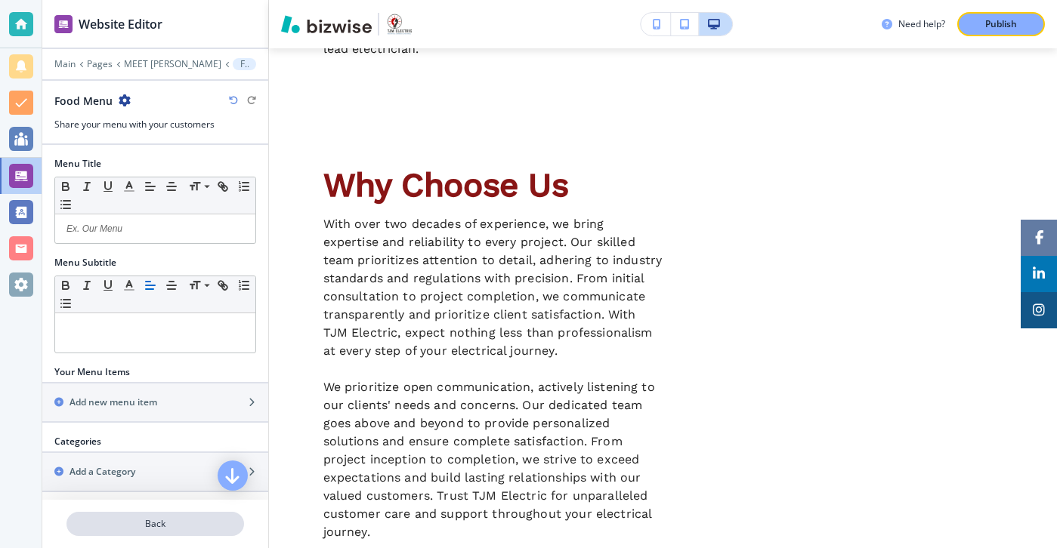
click at [169, 515] on button "Back" at bounding box center [155, 524] width 178 height 24
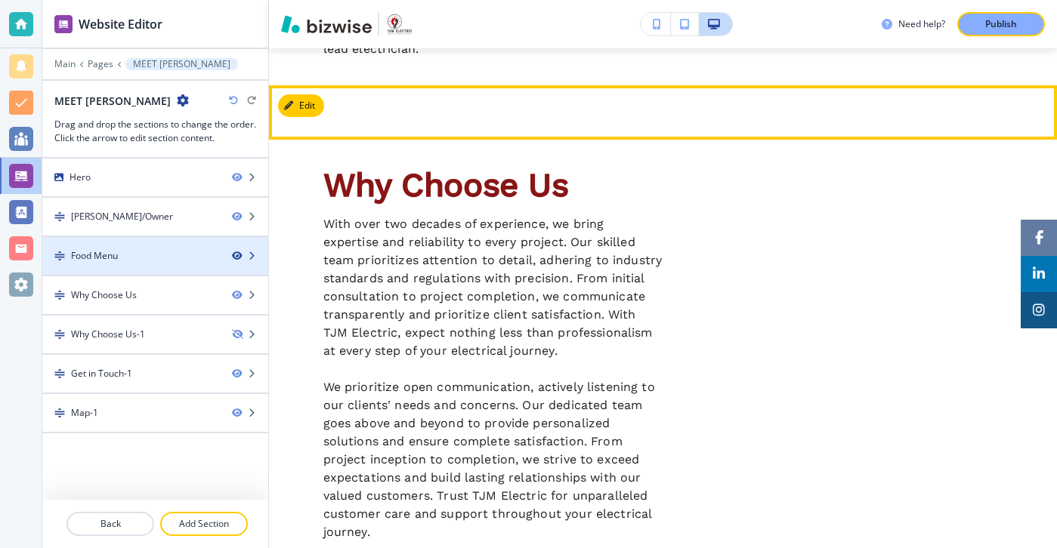
click at [238, 255] on icon "button" at bounding box center [236, 256] width 9 height 9
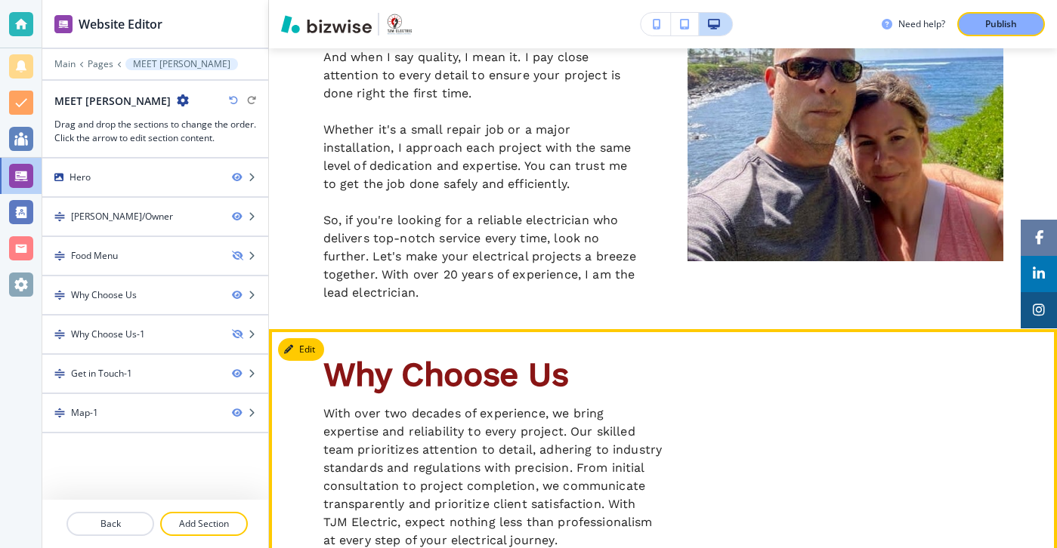
scroll to position [0, 0]
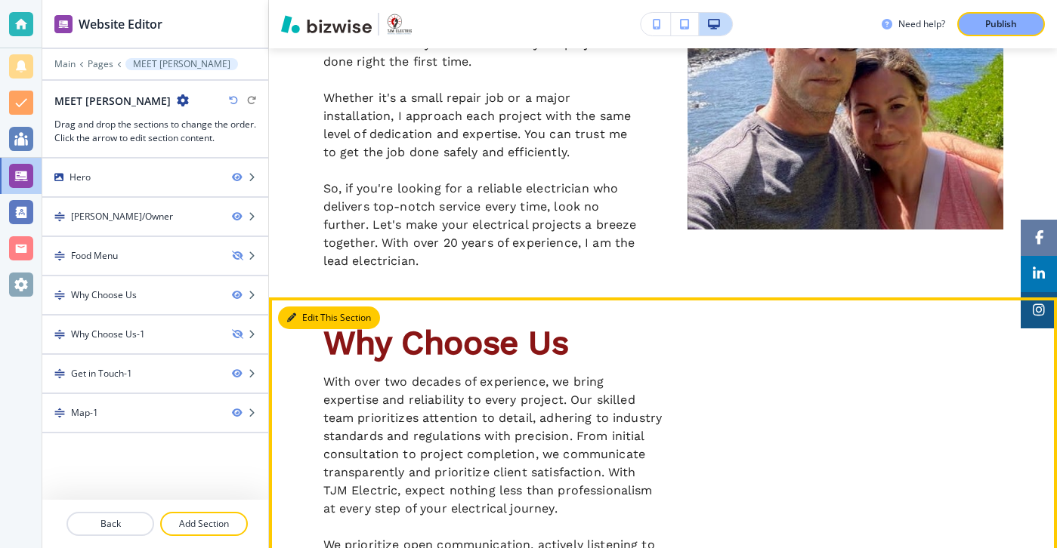
click at [307, 307] on button "Edit This Section" at bounding box center [329, 318] width 102 height 23
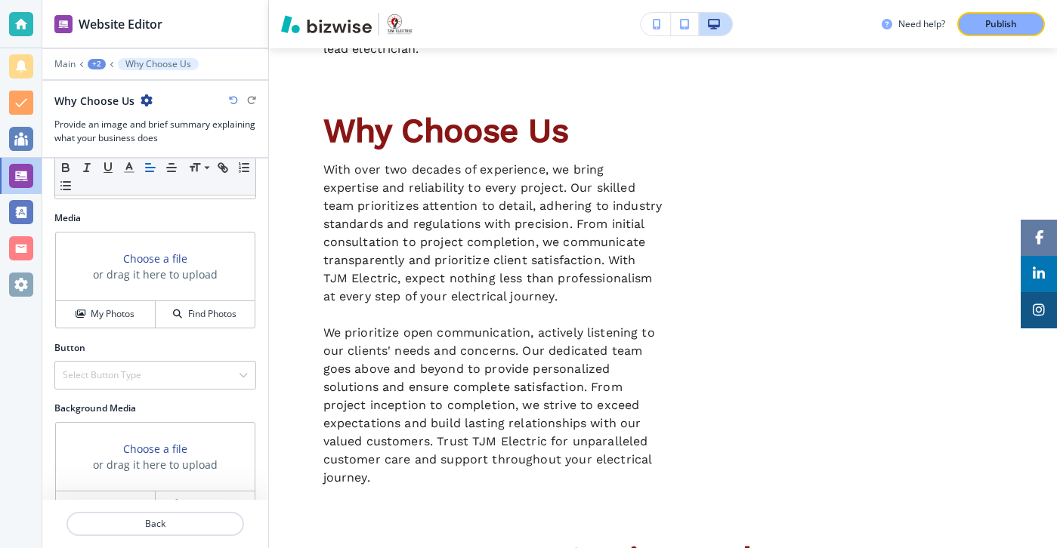
scroll to position [690, 0]
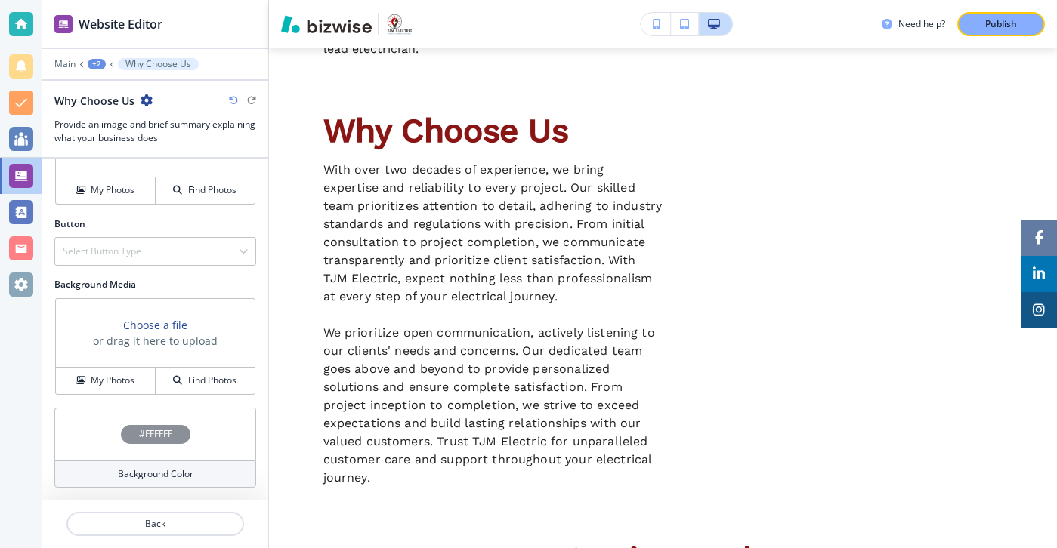
click at [144, 478] on h4 "Background Color" at bounding box center [156, 475] width 76 height 14
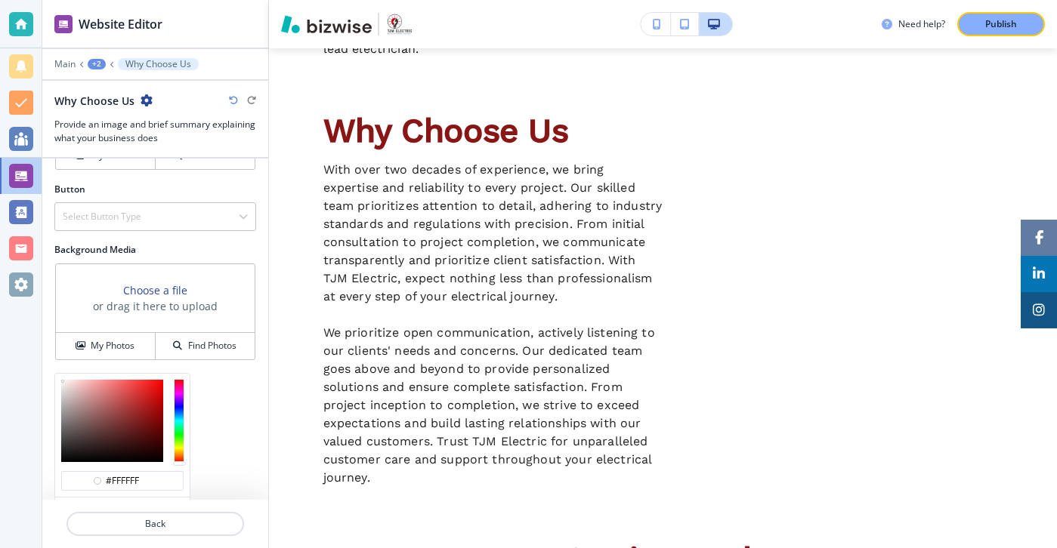
scroll to position [811, 0]
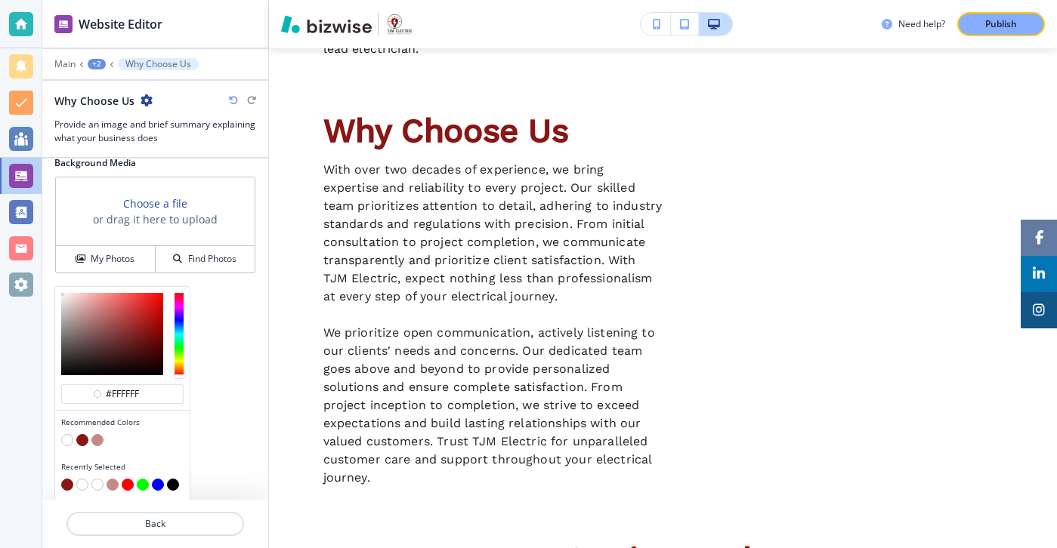
click at [69, 489] on button "button" at bounding box center [67, 485] width 12 height 12
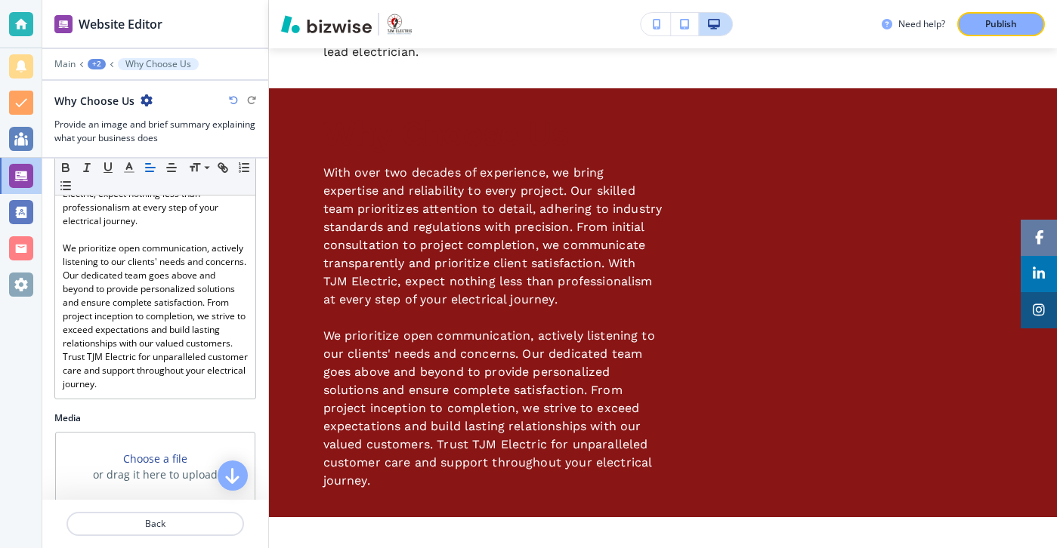
scroll to position [0, 0]
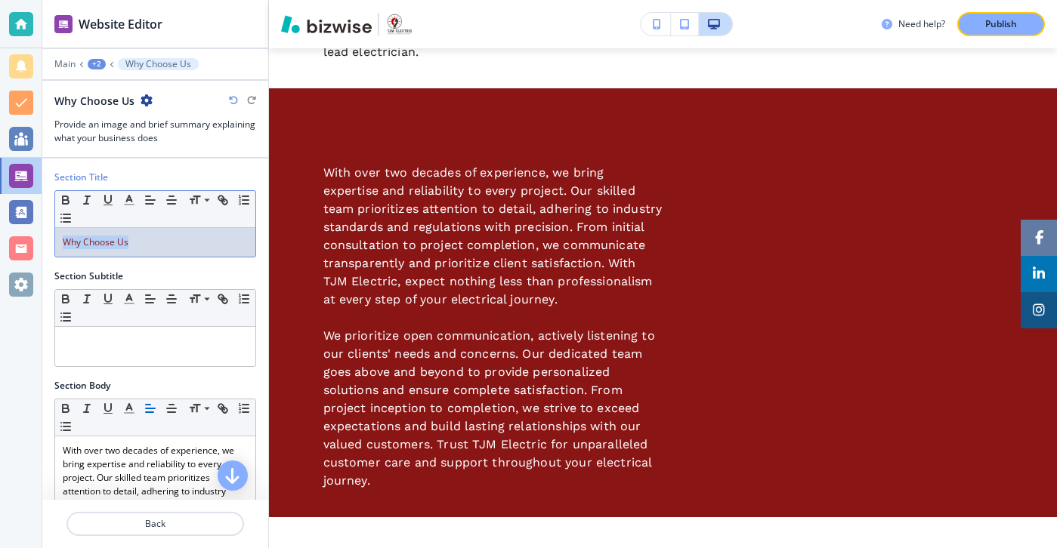
drag, startPoint x: 174, startPoint y: 249, endPoint x: 5, endPoint y: 234, distance: 169.9
click at [5, 234] on div "Website Editor Main +2 Why Choose Us Why Choose Us Provide an image and brief s…" at bounding box center [528, 274] width 1057 height 548
click at [131, 199] on icon "button" at bounding box center [129, 200] width 14 height 14
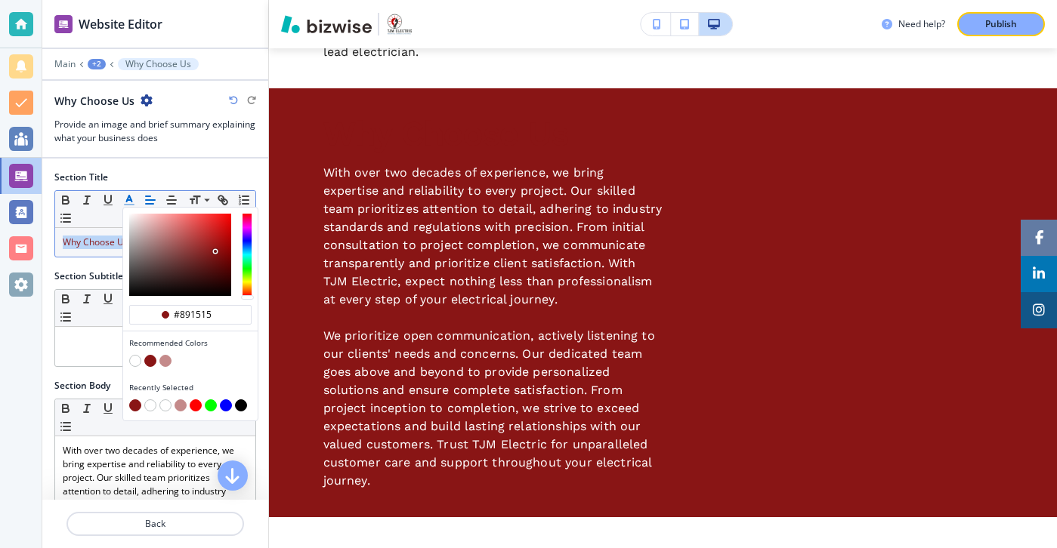
click at [151, 409] on button "button" at bounding box center [150, 406] width 12 height 12
type input "#ffffff"
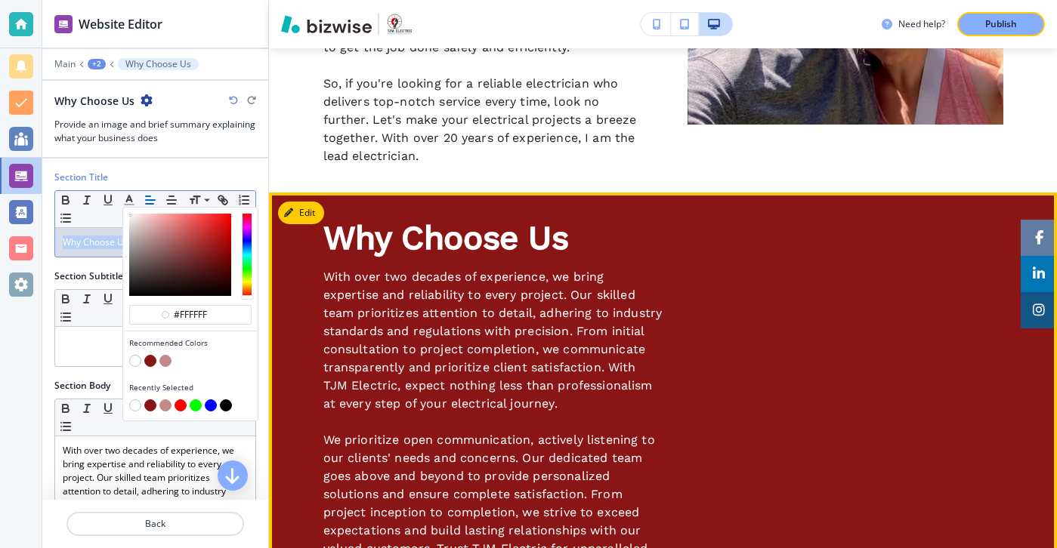
scroll to position [519, 0]
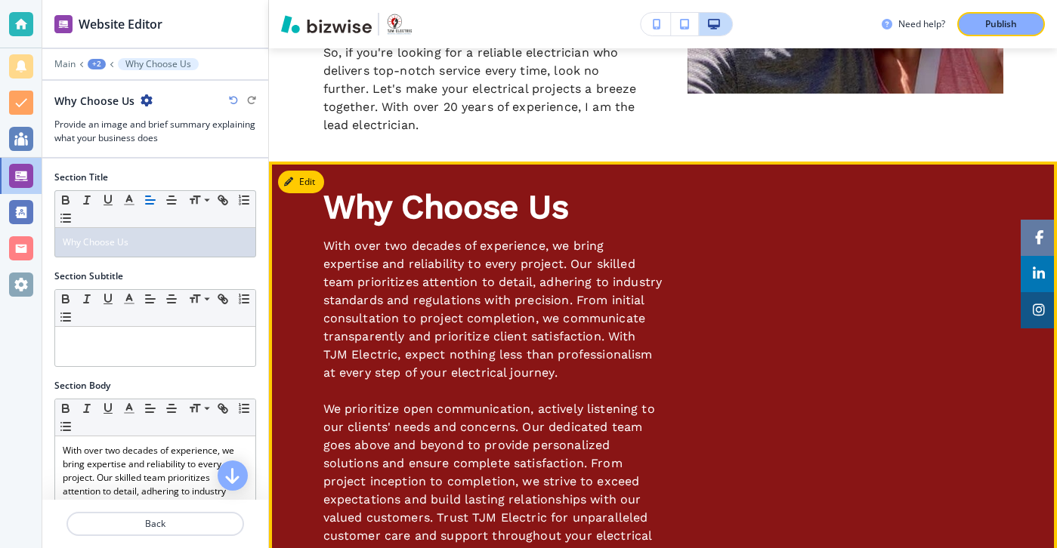
click at [786, 343] on div "Why Choose Us With over two decades of experience, we bring expertise and relia…" at bounding box center [663, 376] width 680 height 375
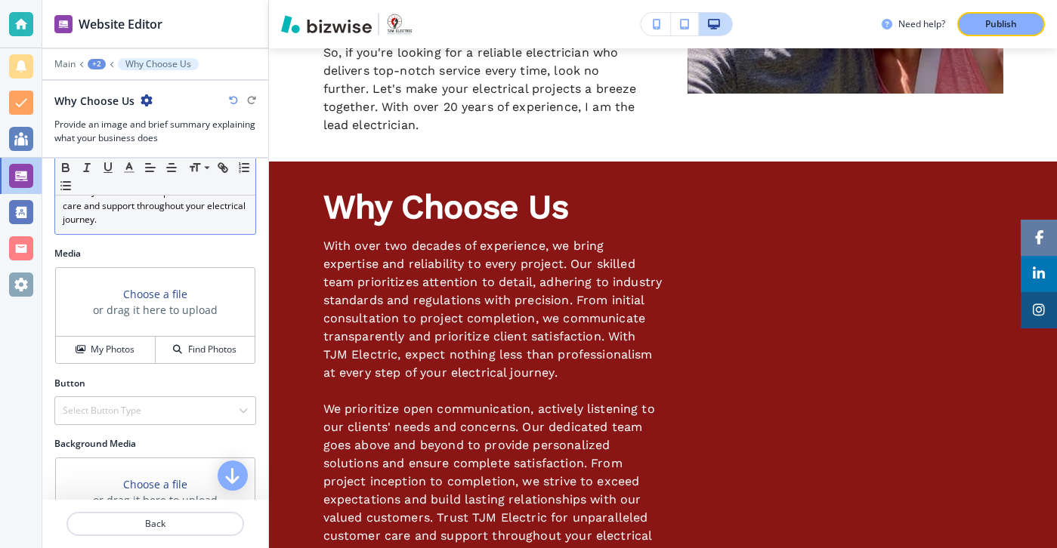
scroll to position [690, 0]
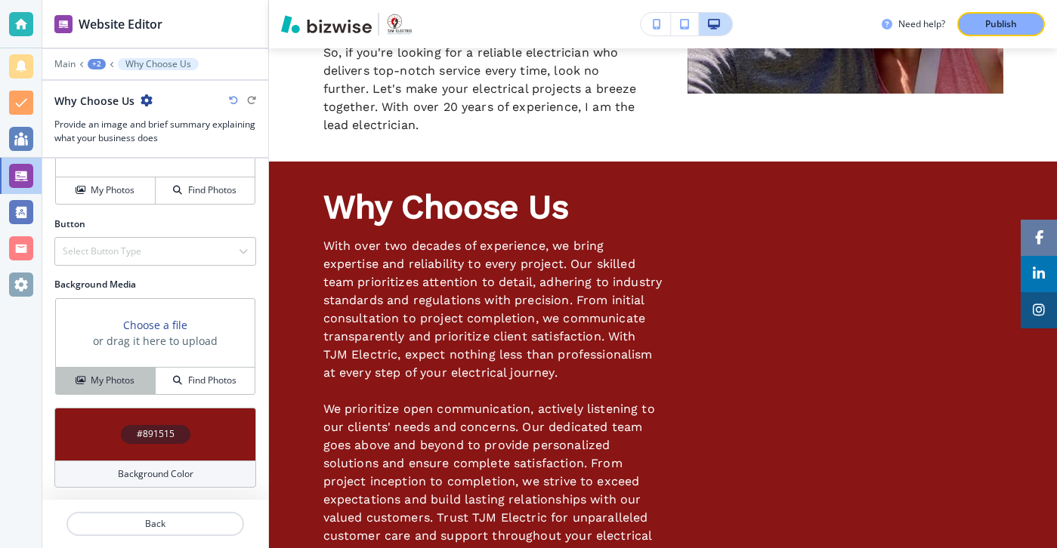
click at [128, 388] on button "My Photos" at bounding box center [106, 381] width 100 height 26
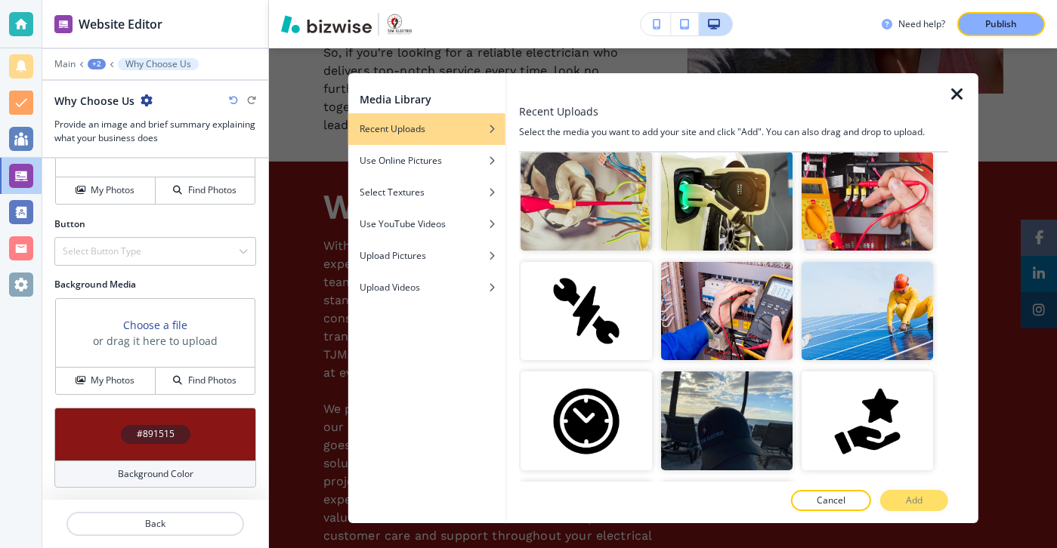
scroll to position [2564, 0]
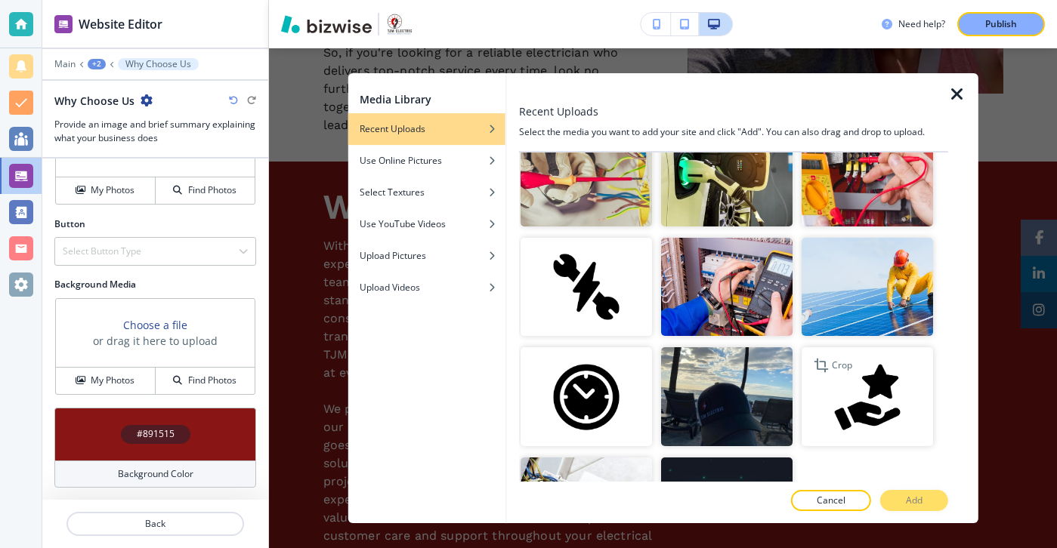
click at [857, 371] on div "Crop" at bounding box center [833, 366] width 51 height 24
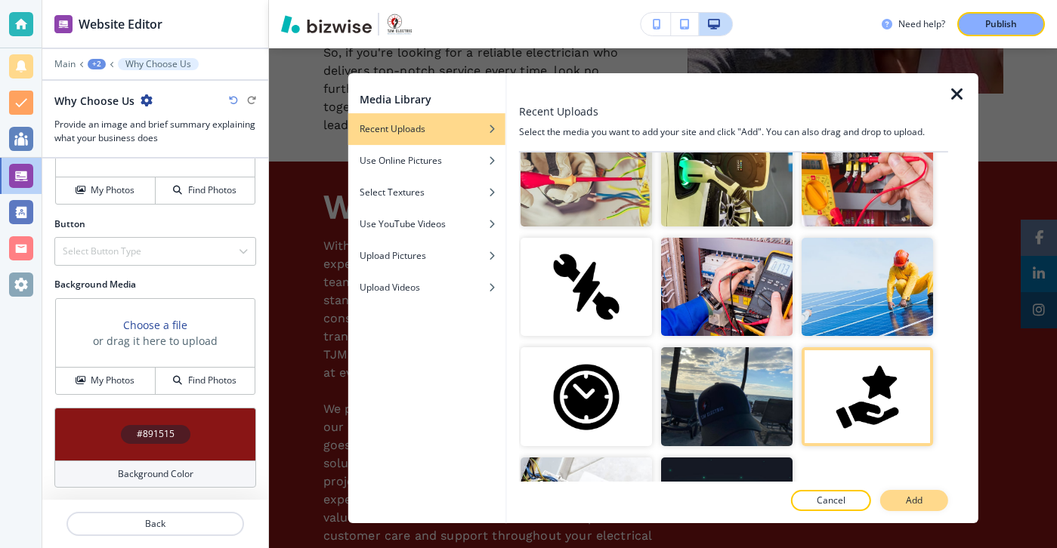
click at [911, 508] on button "Add" at bounding box center [914, 500] width 68 height 21
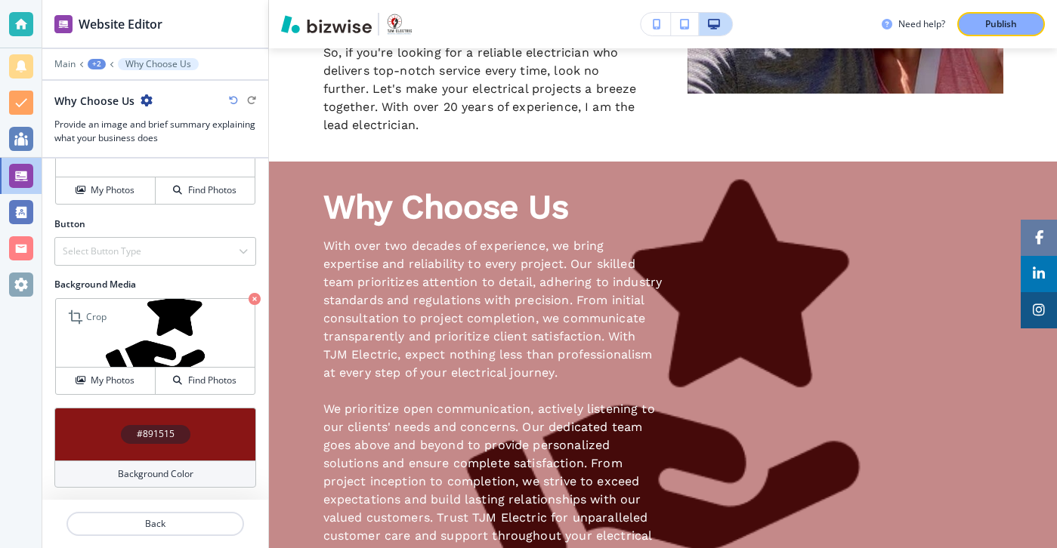
click at [249, 302] on icon "button" at bounding box center [255, 299] width 12 height 12
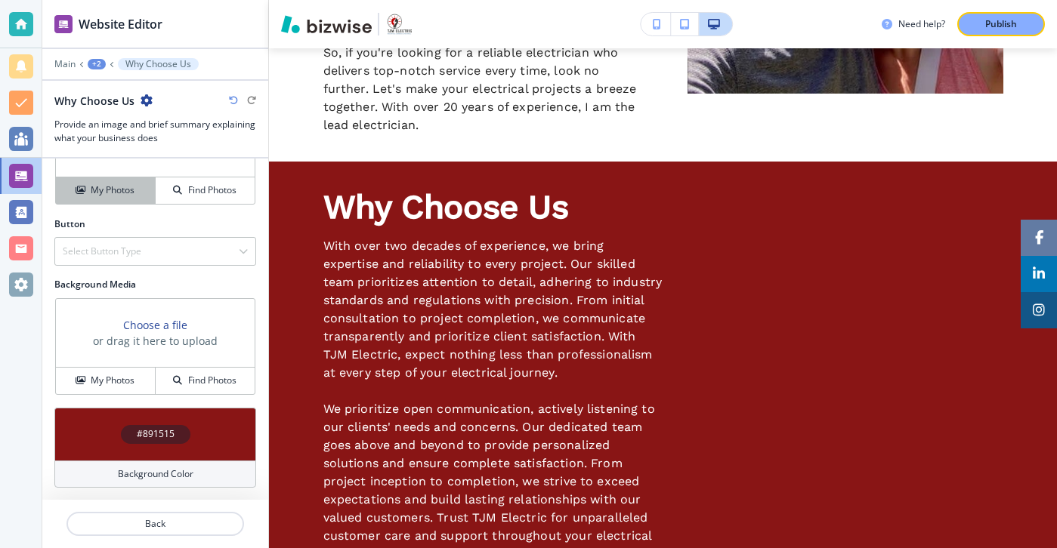
click at [91, 189] on h4 "My Photos" at bounding box center [113, 191] width 44 height 14
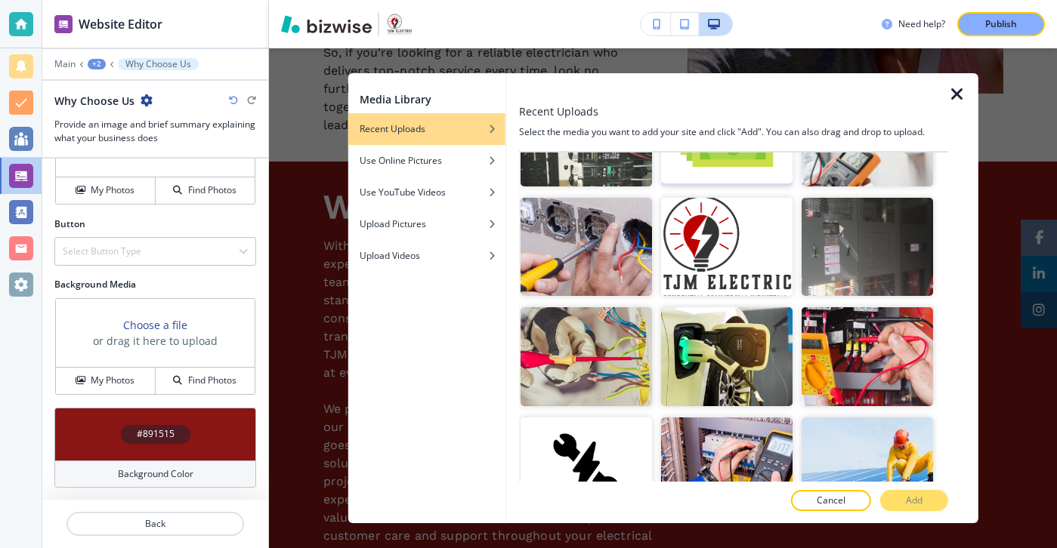
scroll to position [2652, 0]
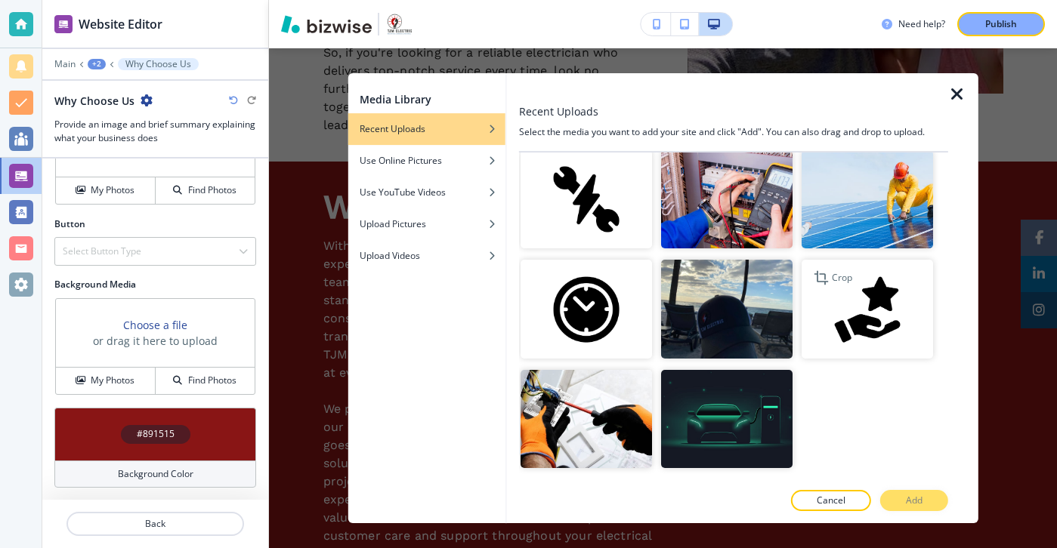
click at [839, 319] on img "button" at bounding box center [867, 309] width 131 height 99
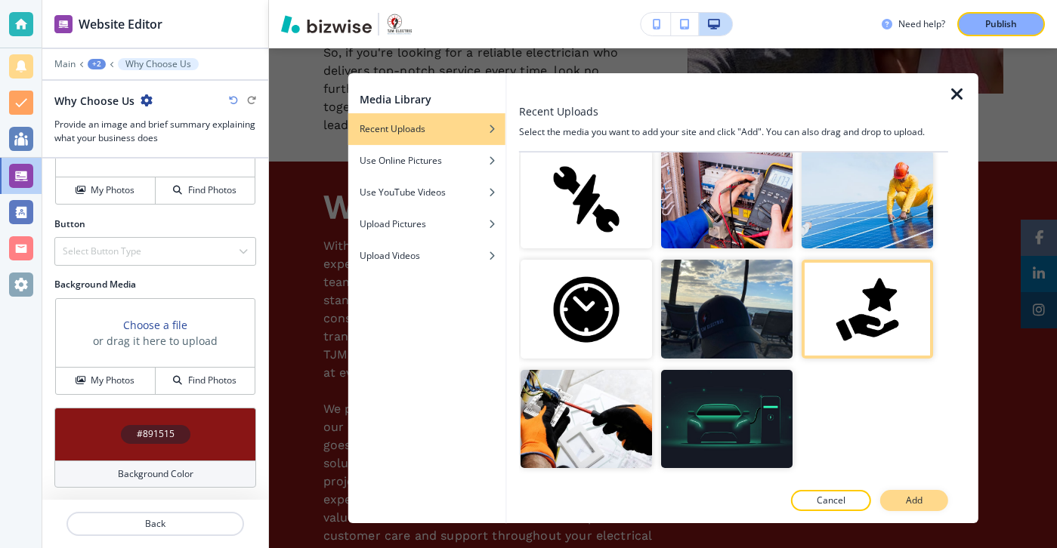
click at [945, 499] on button "Add" at bounding box center [914, 500] width 68 height 21
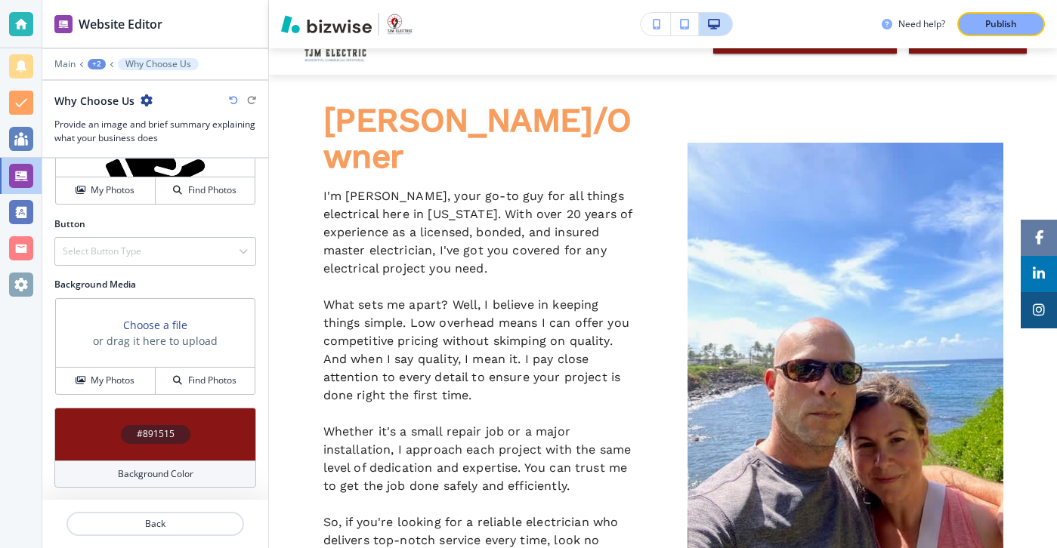
scroll to position [0, 0]
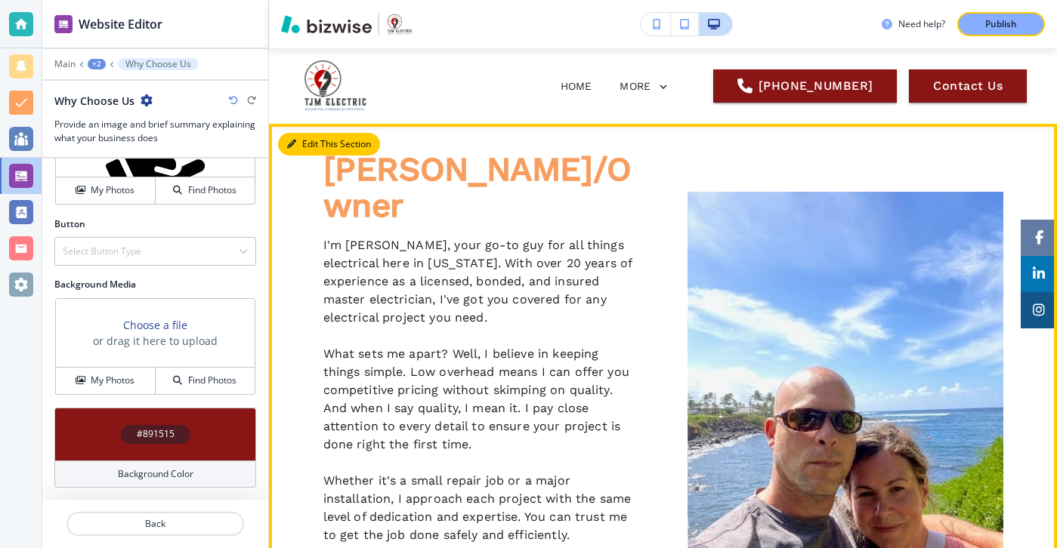
click at [323, 144] on button "Edit This Section" at bounding box center [329, 144] width 102 height 23
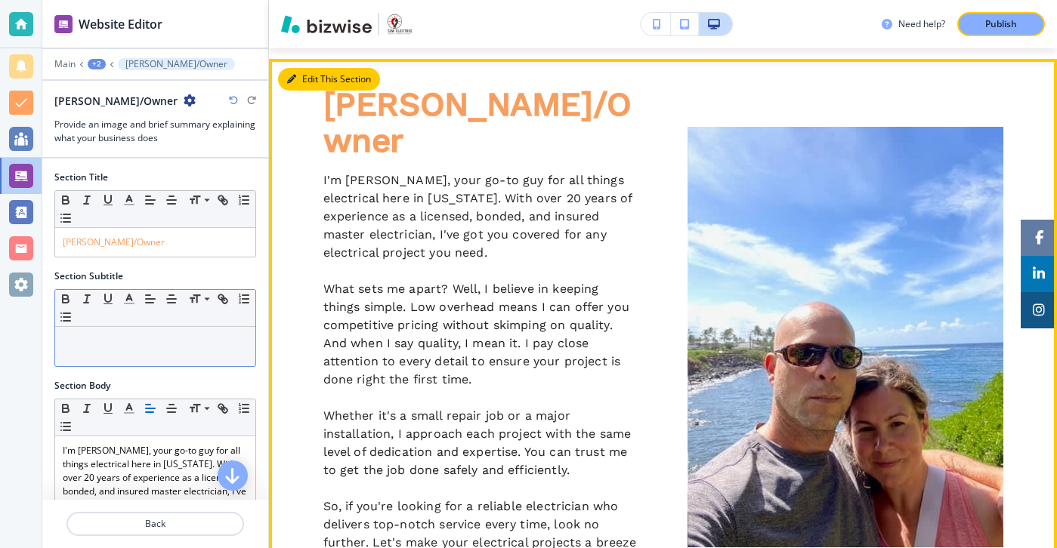
scroll to position [76, 0]
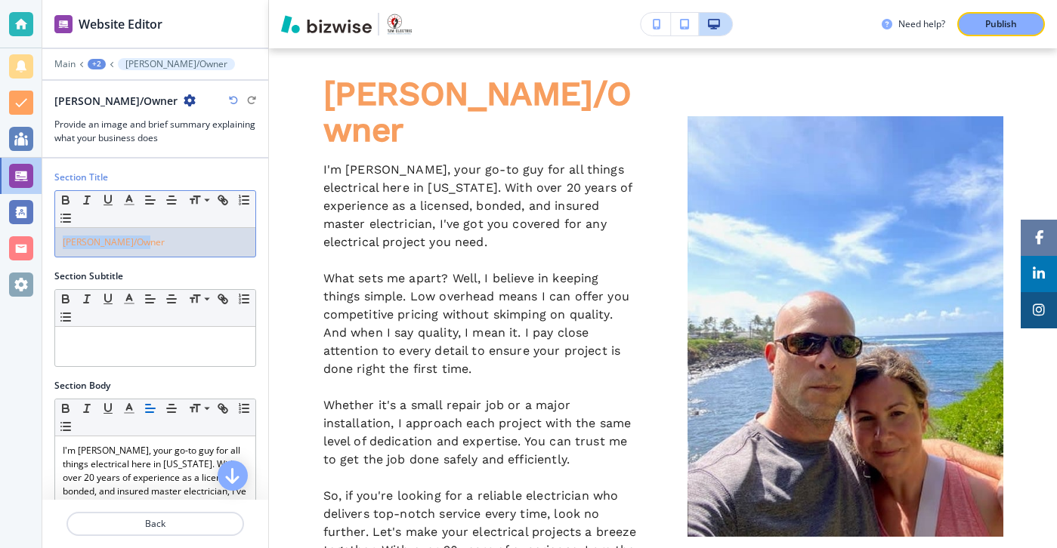
drag, startPoint x: 172, startPoint y: 241, endPoint x: 32, endPoint y: 239, distance: 140.5
click at [33, 239] on div "Website Editor Main +2 [PERSON_NAME]/Owner [PERSON_NAME]/Owner Provide an image…" at bounding box center [528, 274] width 1057 height 548
click at [125, 199] on icon "button" at bounding box center [129, 200] width 14 height 14
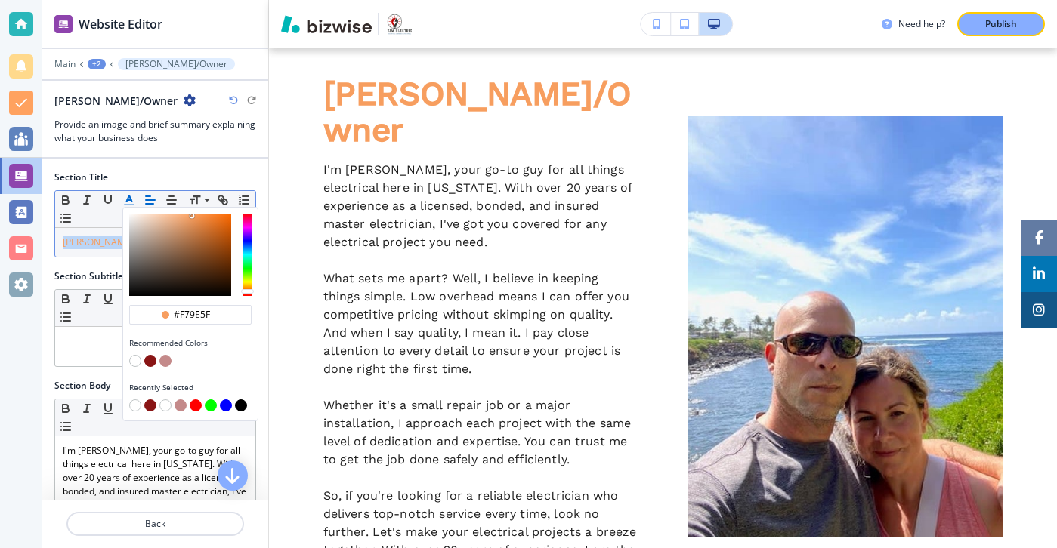
click at [140, 365] on div "button" at bounding box center [190, 362] width 122 height 15
click at [135, 363] on button "button" at bounding box center [135, 361] width 12 height 12
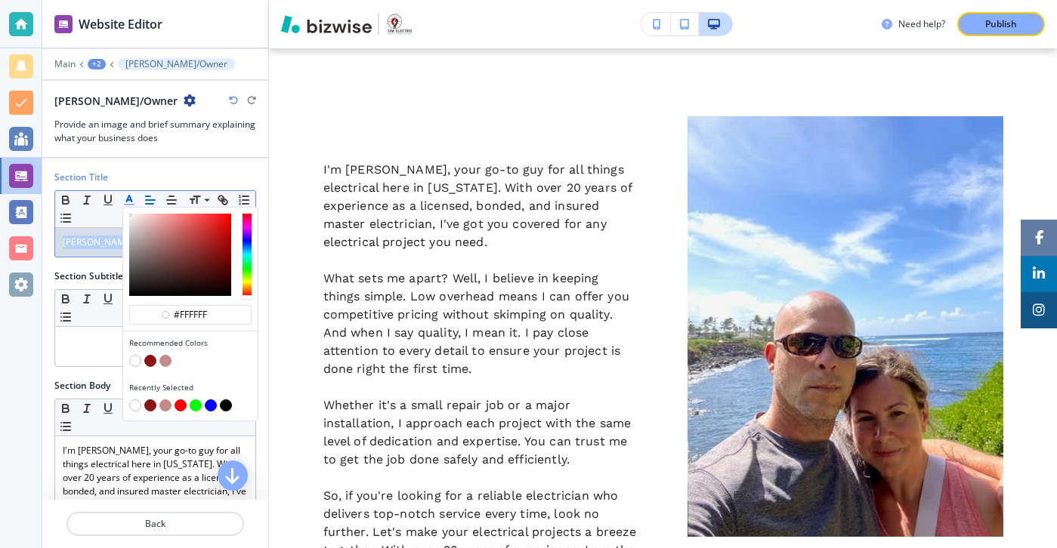
click at [226, 406] on button "button" at bounding box center [226, 406] width 12 height 12
type input "#000000"
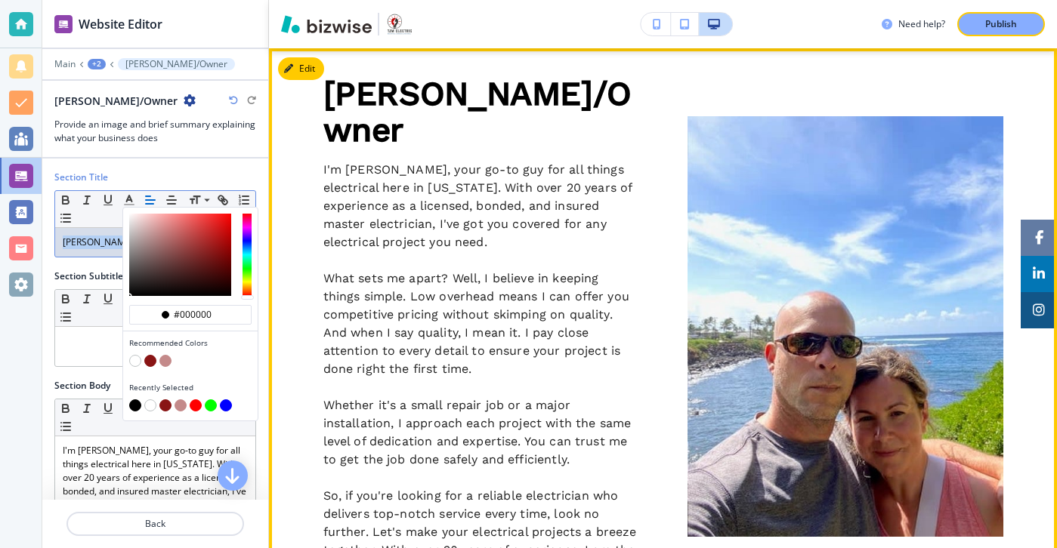
scroll to position [0, 0]
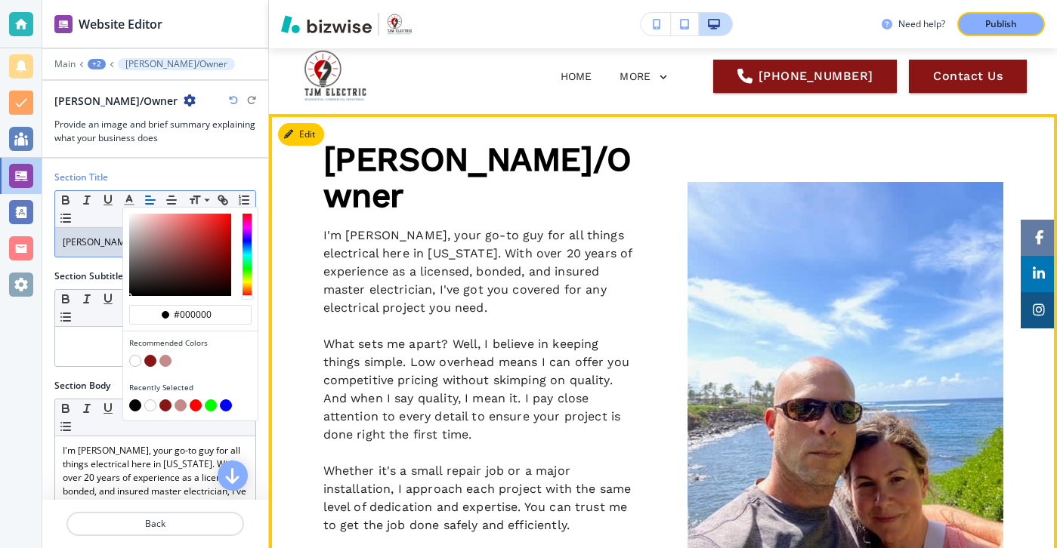
click at [501, 353] on p "What sets me apart? Well, I believe in keeping things simple. Low overhead mean…" at bounding box center [481, 389] width 316 height 109
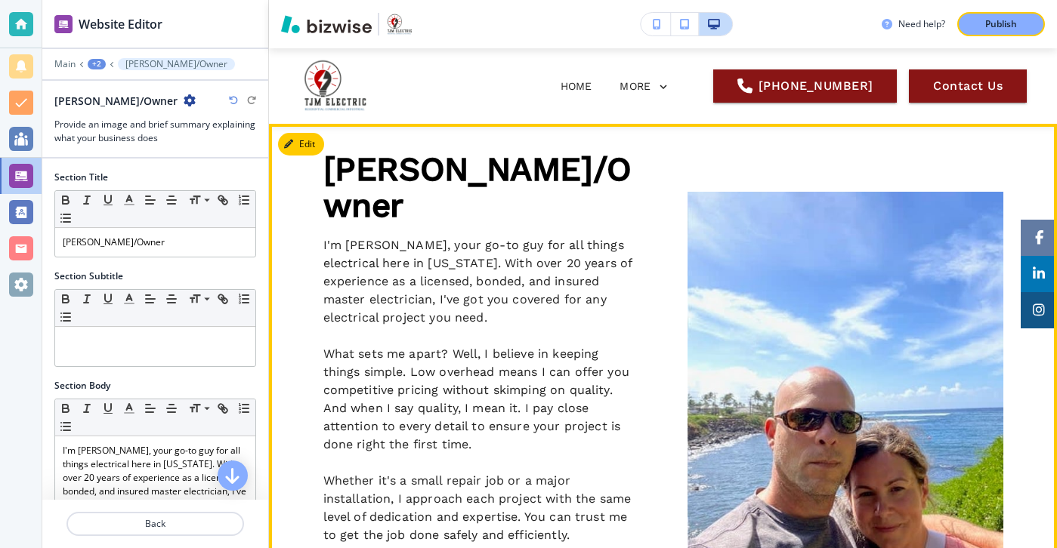
scroll to position [29, 0]
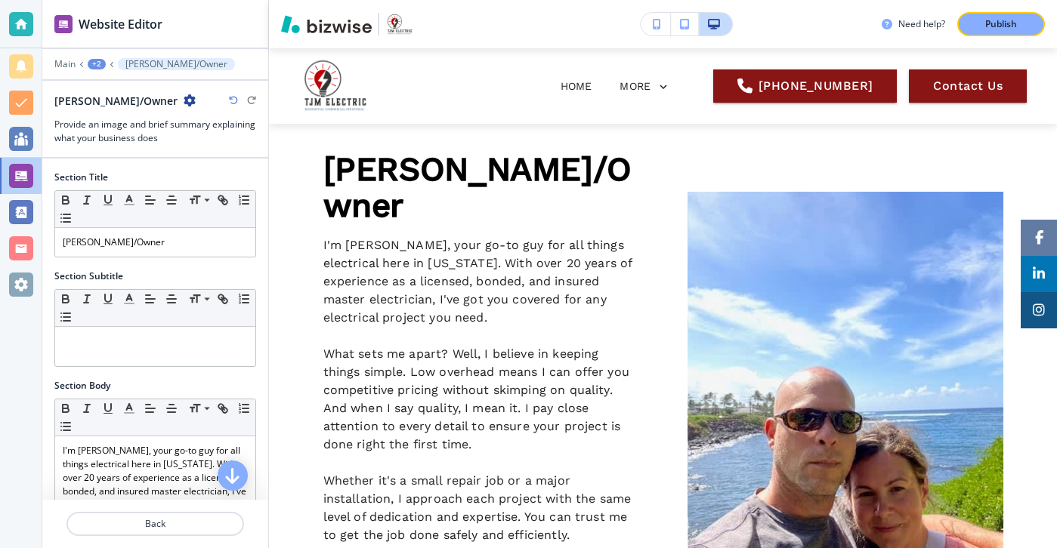
click at [231, 109] on div at bounding box center [155, 113] width 202 height 9
click at [233, 103] on icon "button" at bounding box center [233, 100] width 9 height 9
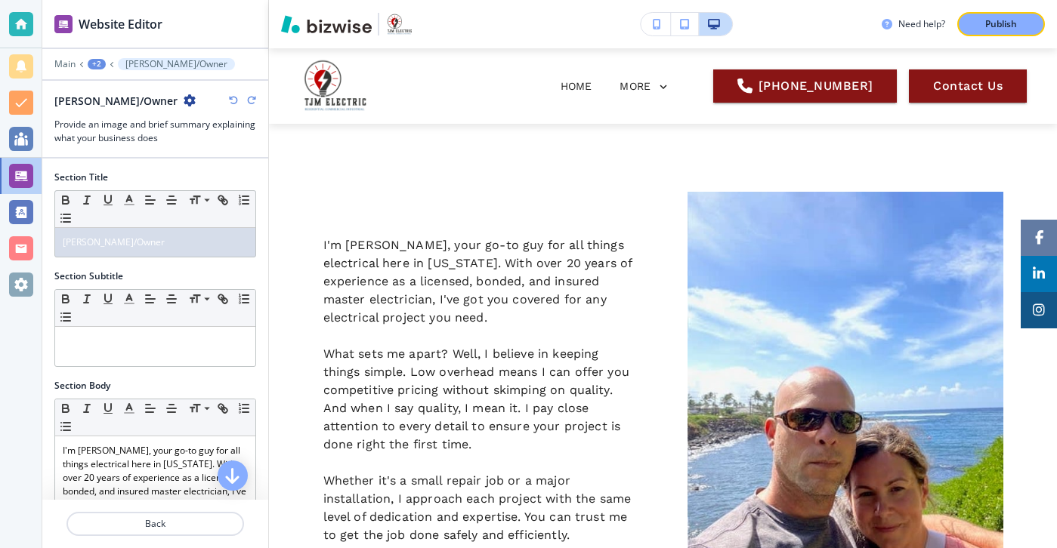
click at [233, 103] on icon "button" at bounding box center [233, 100] width 9 height 9
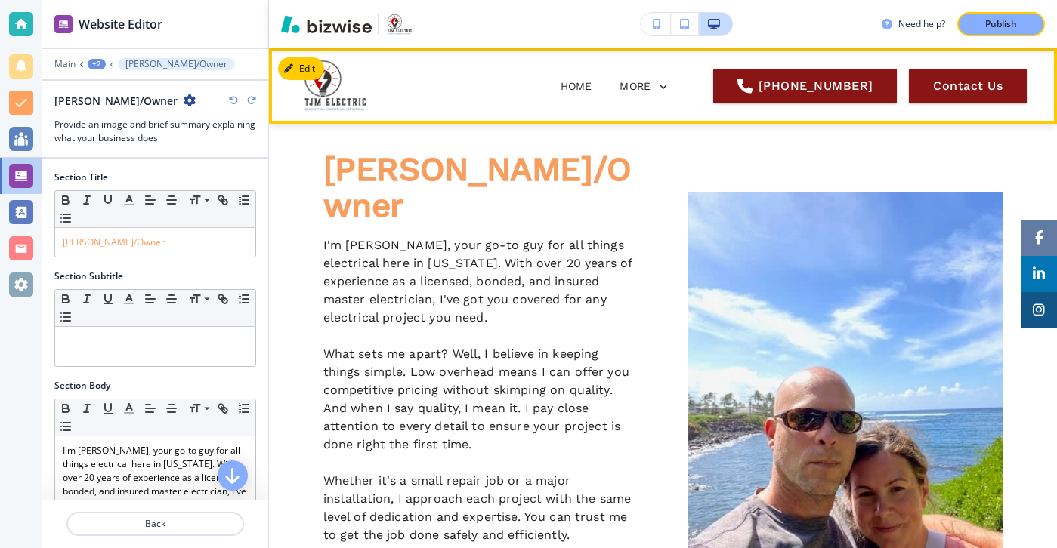
click at [656, 102] on div "HOME SERVICES EV CHARGERS ELECTRICAL PANELS INDUSTRIAL ELECTRICAL SERVICES RESI…" at bounding box center [738, 86] width 576 height 60
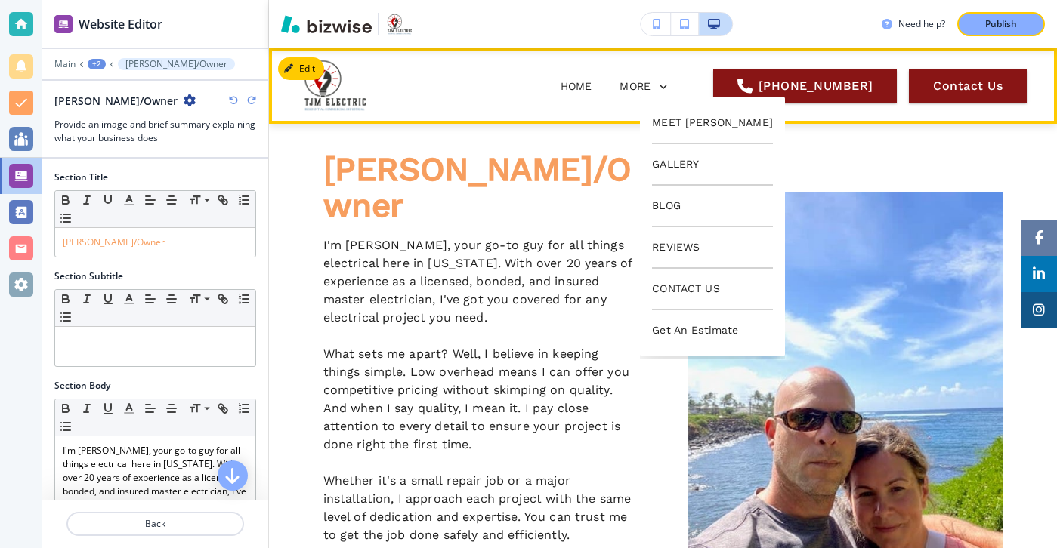
click at [656, 97] on div "MEET [PERSON_NAME] GALLERY BLOG REVIEWS CONTACT US Get An Estimate" at bounding box center [712, 227] width 145 height 260
click at [662, 159] on p "GALLERY" at bounding box center [712, 165] width 121 height 42
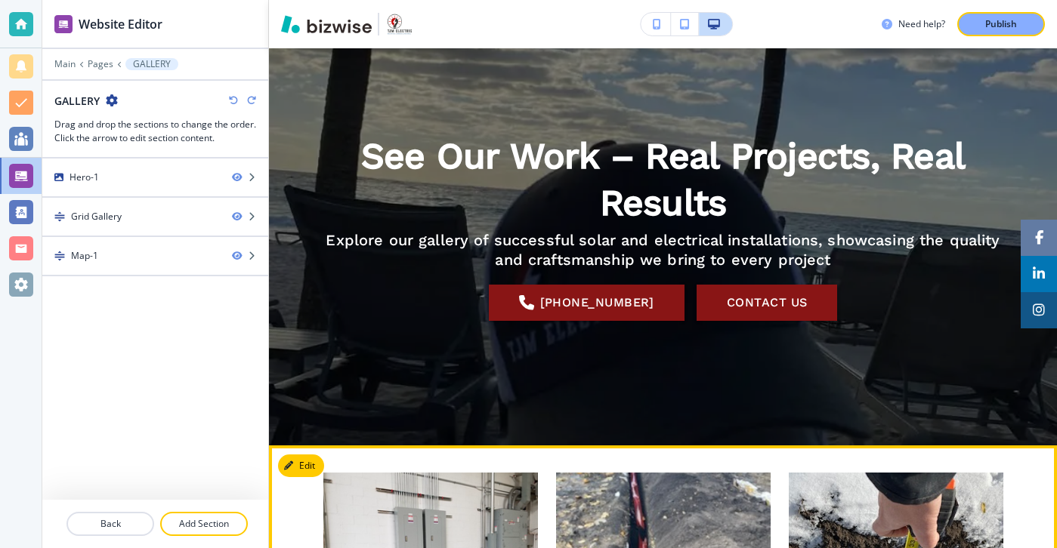
scroll to position [0, 0]
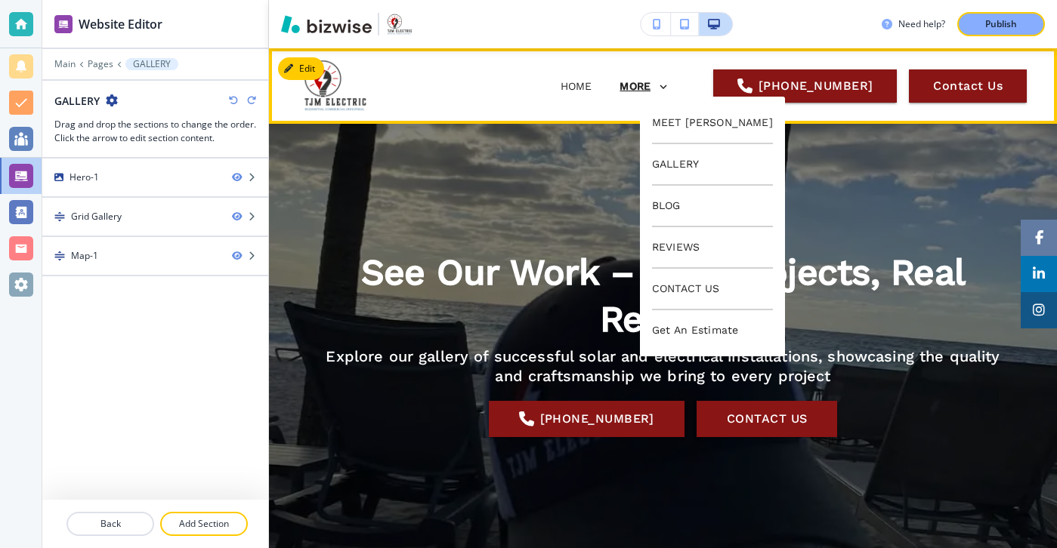
click at [650, 89] on p "MORE" at bounding box center [634, 86] width 31 height 11
click at [674, 198] on p "BLOG" at bounding box center [712, 207] width 121 height 42
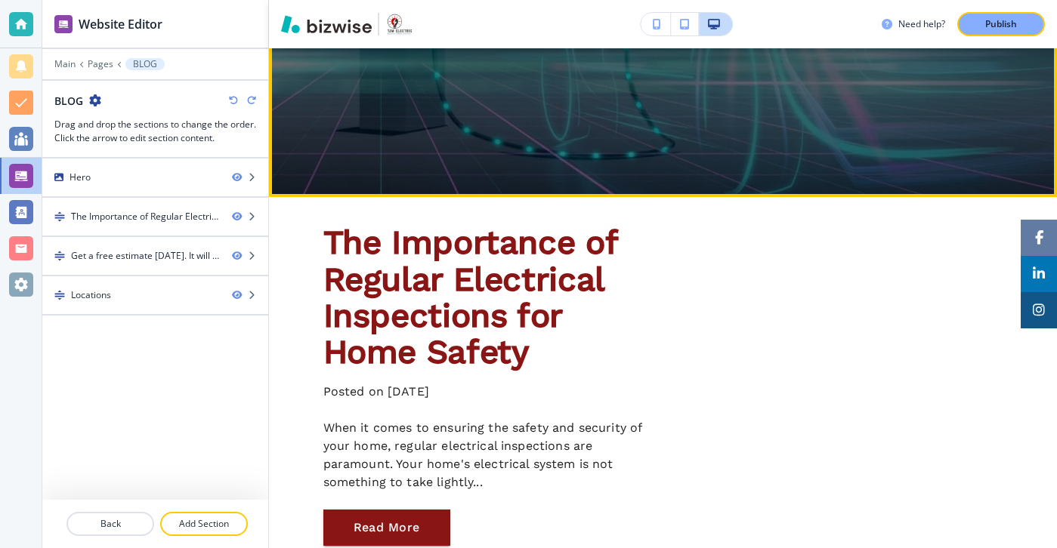
scroll to position [403, 0]
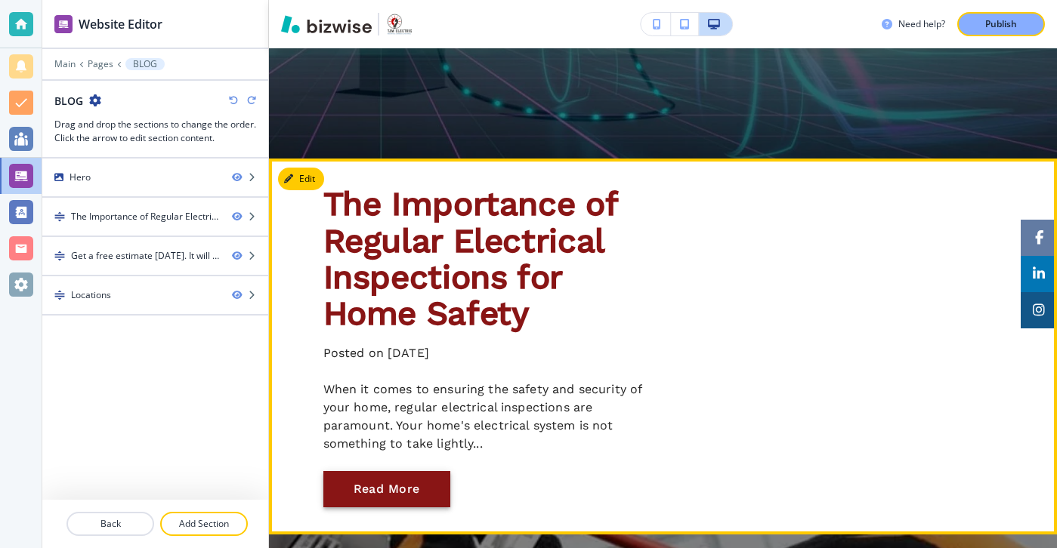
click at [399, 482] on button "Read More" at bounding box center [386, 489] width 127 height 36
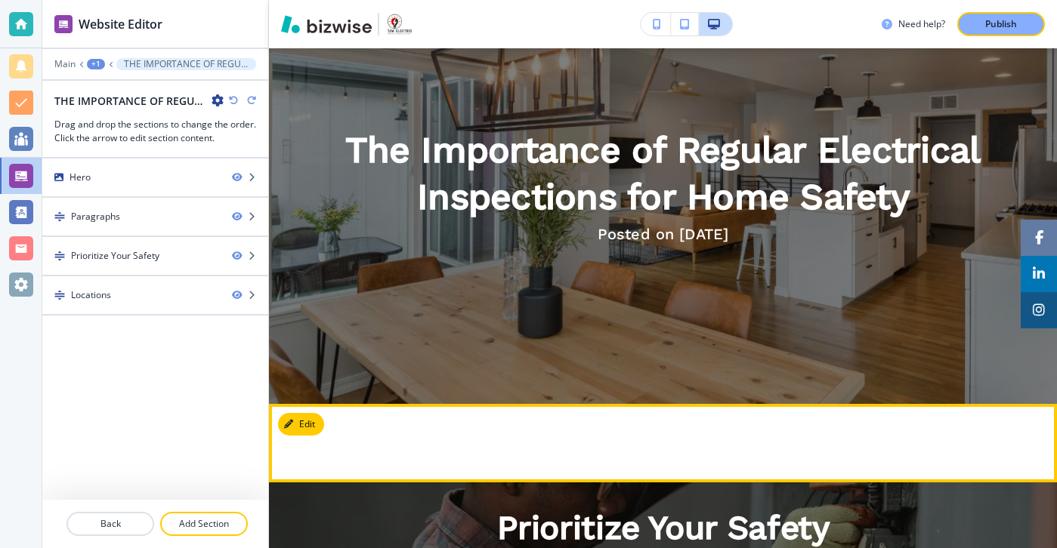
scroll to position [0, 0]
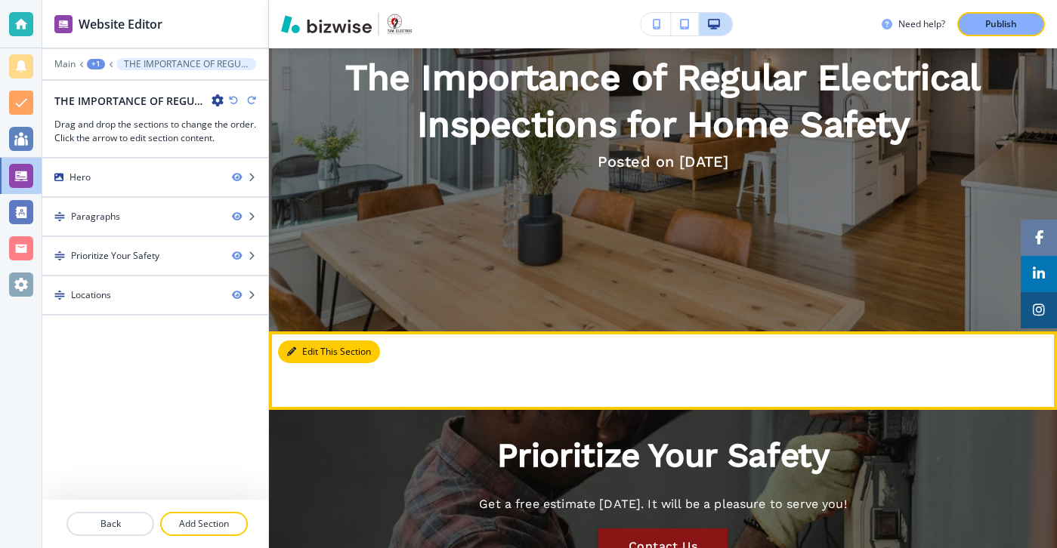
click at [290, 343] on button "Edit This Section" at bounding box center [329, 352] width 102 height 23
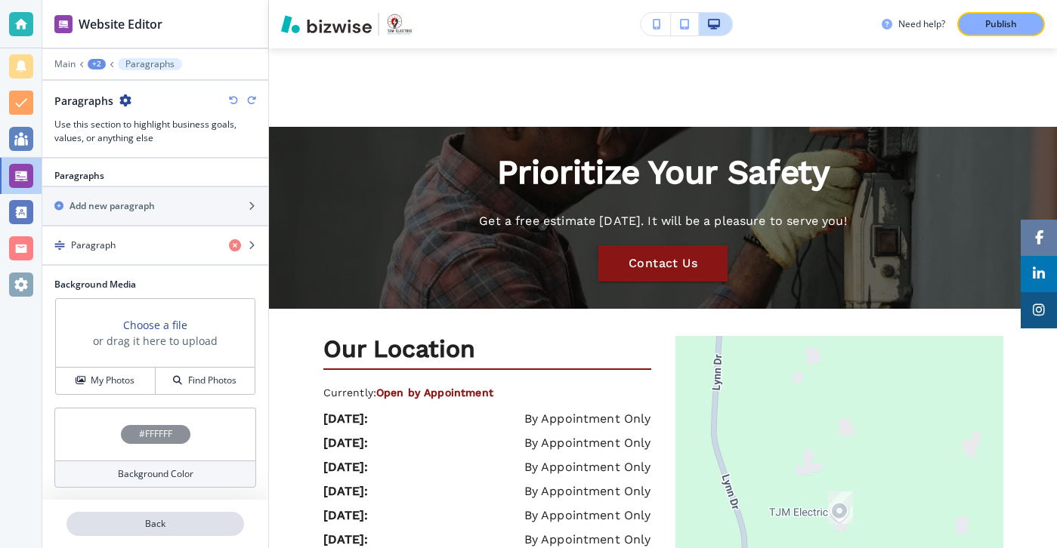
click at [164, 514] on button "Back" at bounding box center [155, 524] width 178 height 24
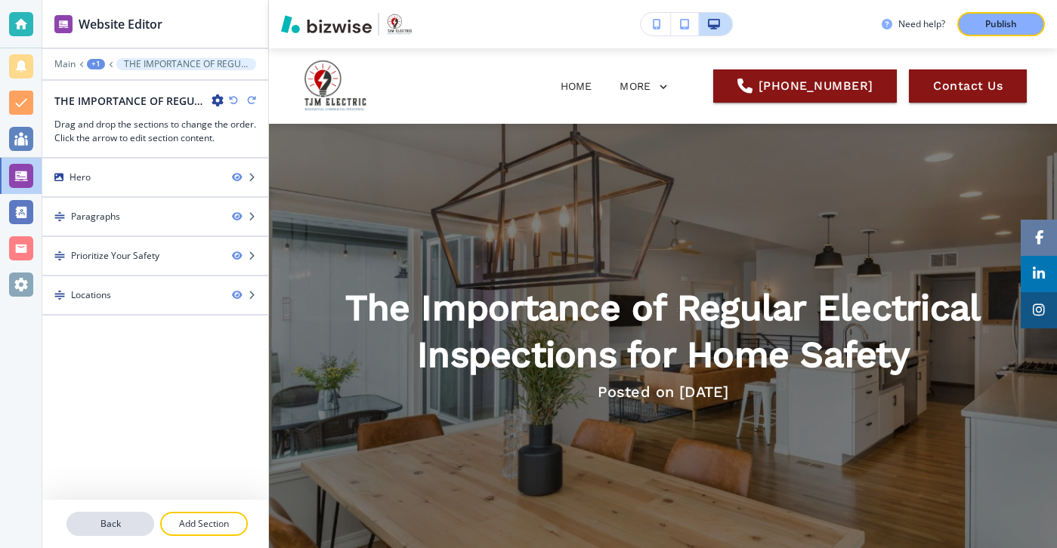
click at [120, 535] on button "Back" at bounding box center [110, 524] width 88 height 24
click at [120, 534] on button "Back" at bounding box center [110, 524] width 88 height 24
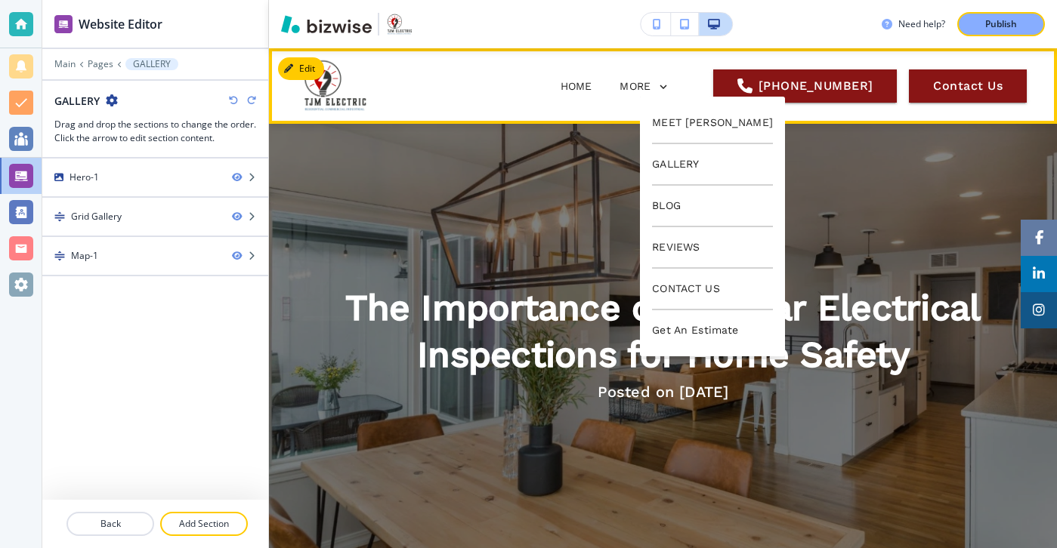
click at [649, 94] on div "MORE" at bounding box center [645, 87] width 52 height 29
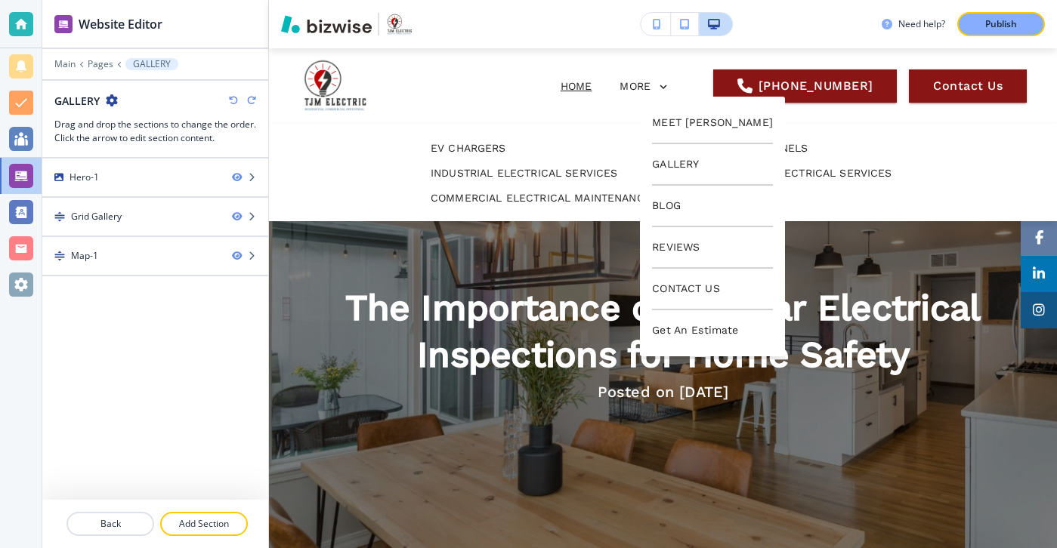
click at [561, 82] on p "HOME" at bounding box center [577, 87] width 32 height 16
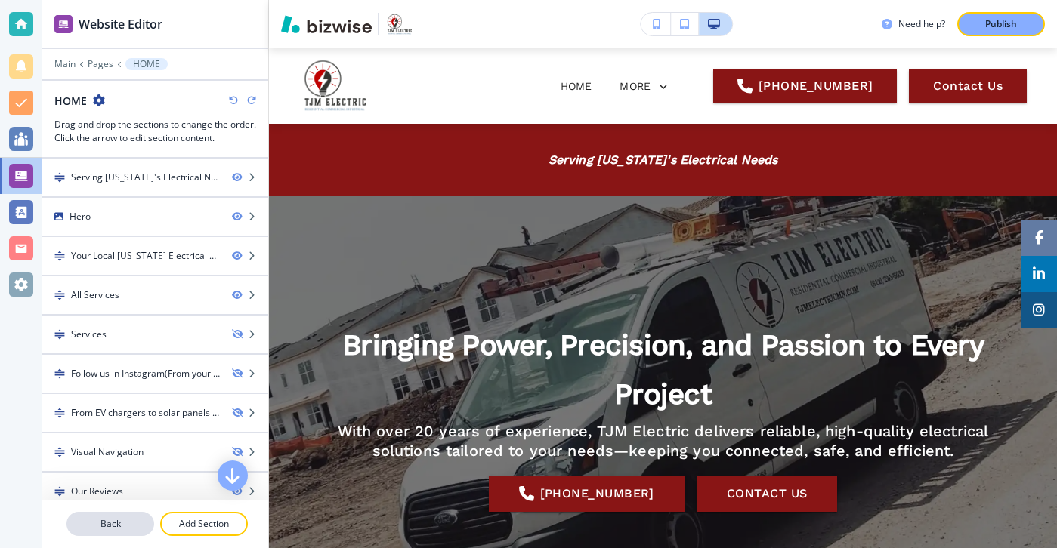
click at [129, 525] on p "Back" at bounding box center [110, 524] width 85 height 14
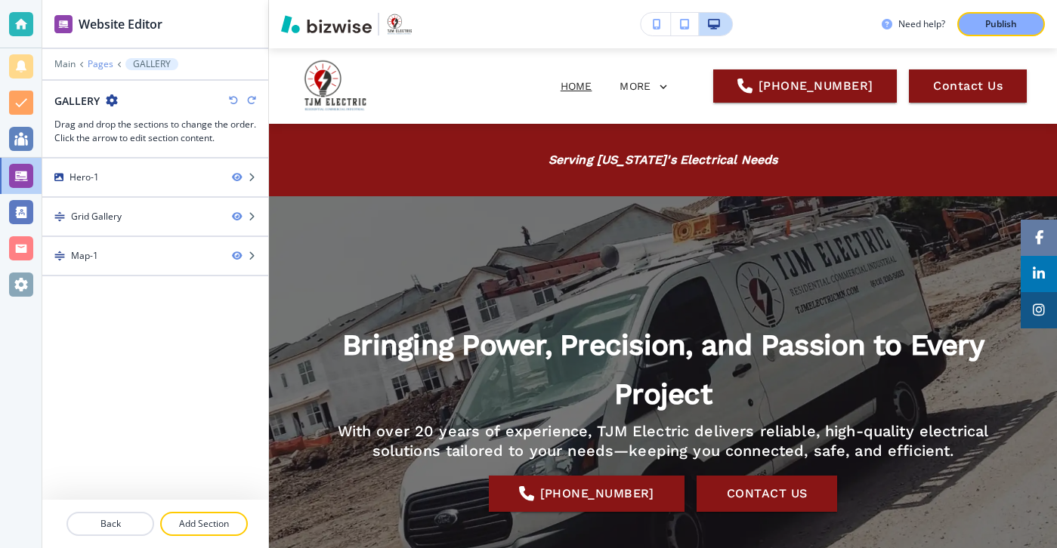
click at [92, 69] on p "Pages" at bounding box center [101, 64] width 26 height 11
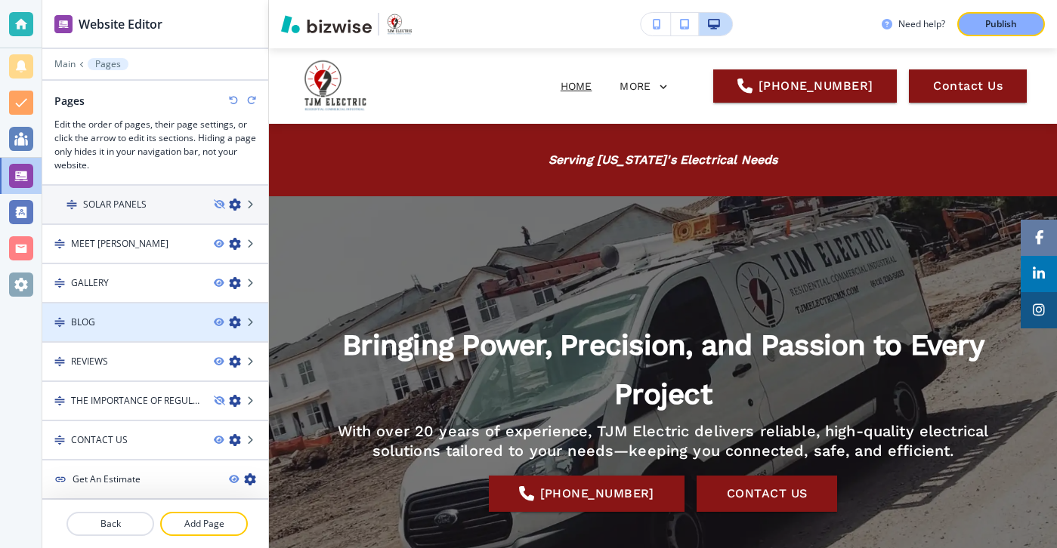
click at [221, 317] on div at bounding box center [241, 323] width 54 height 12
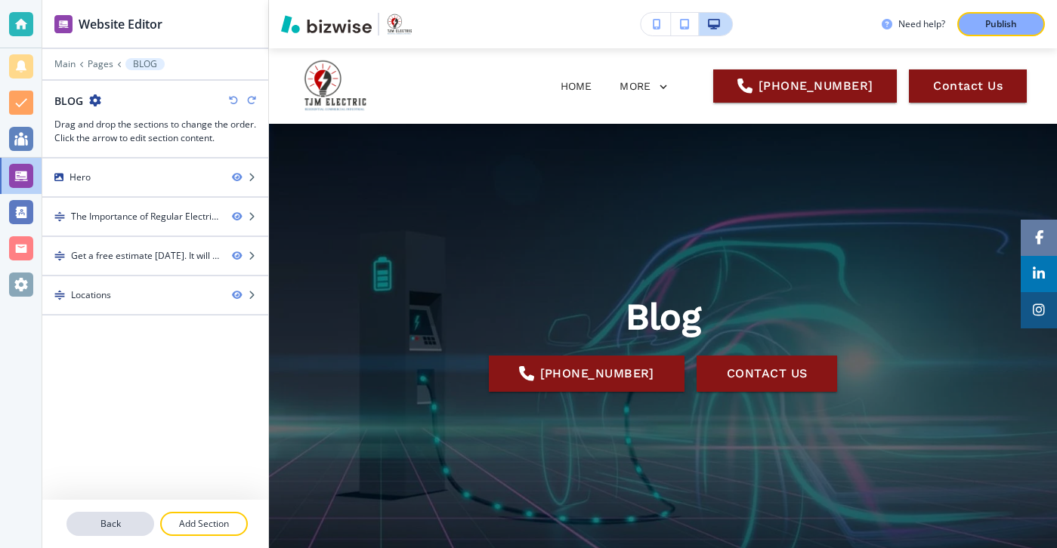
click at [107, 531] on button "Back" at bounding box center [110, 524] width 88 height 24
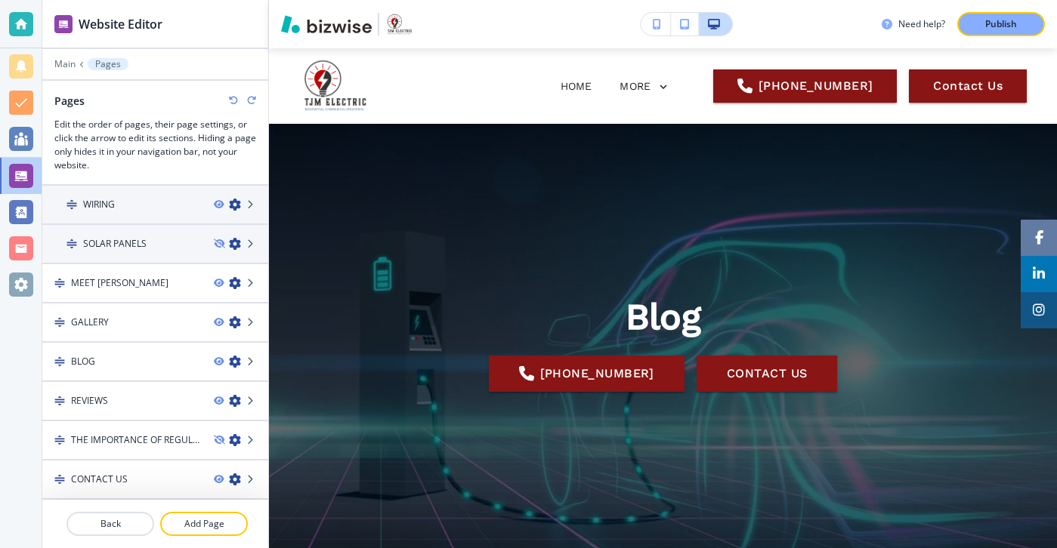
scroll to position [314, 0]
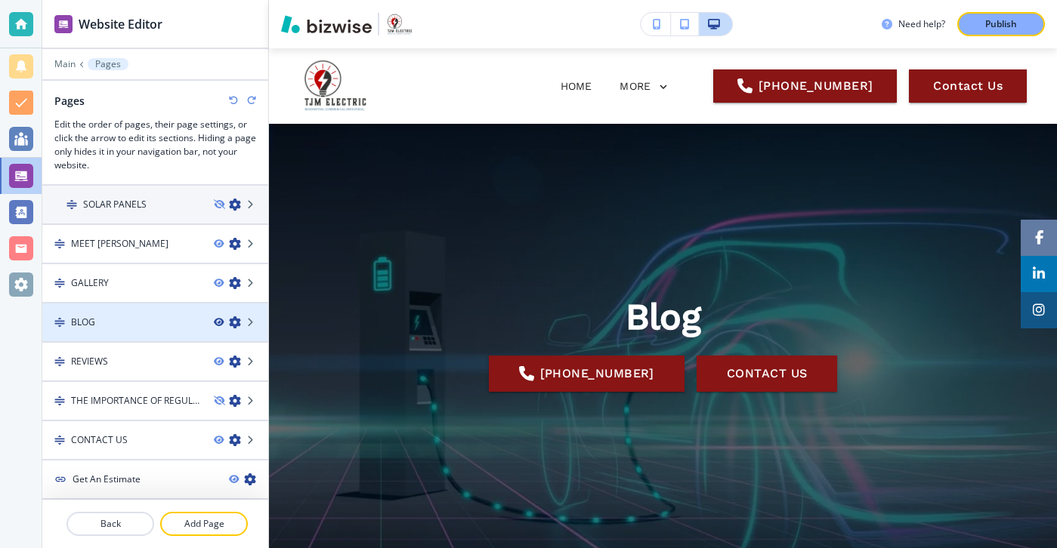
click at [219, 321] on icon "button" at bounding box center [218, 322] width 9 height 9
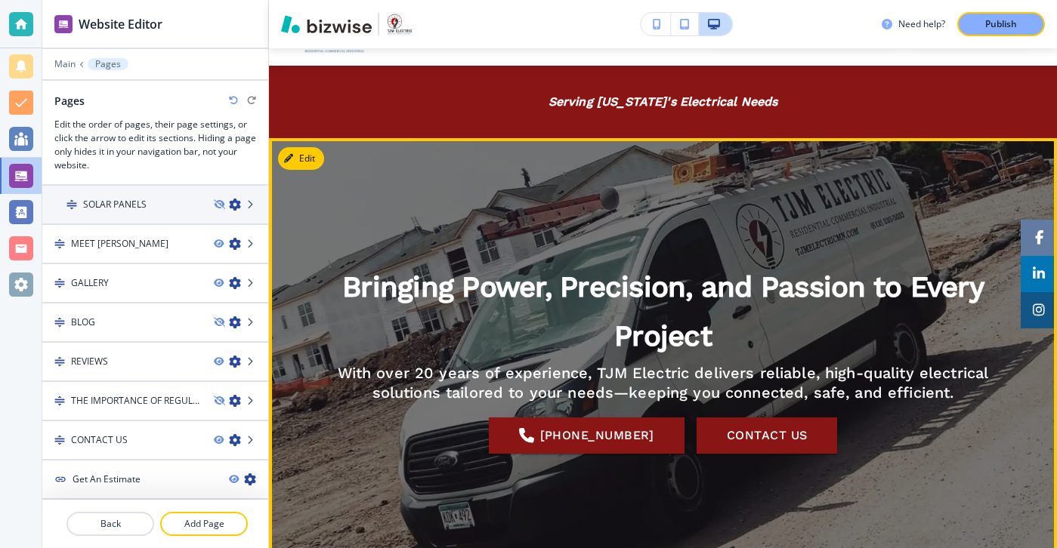
scroll to position [0, 0]
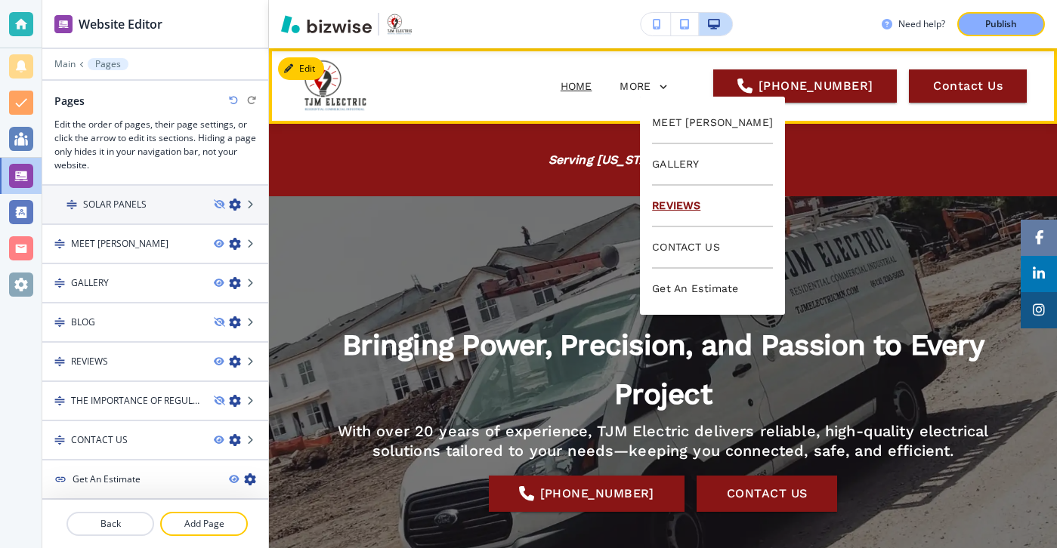
click at [671, 204] on p "REVIEWS" at bounding box center [712, 207] width 121 height 42
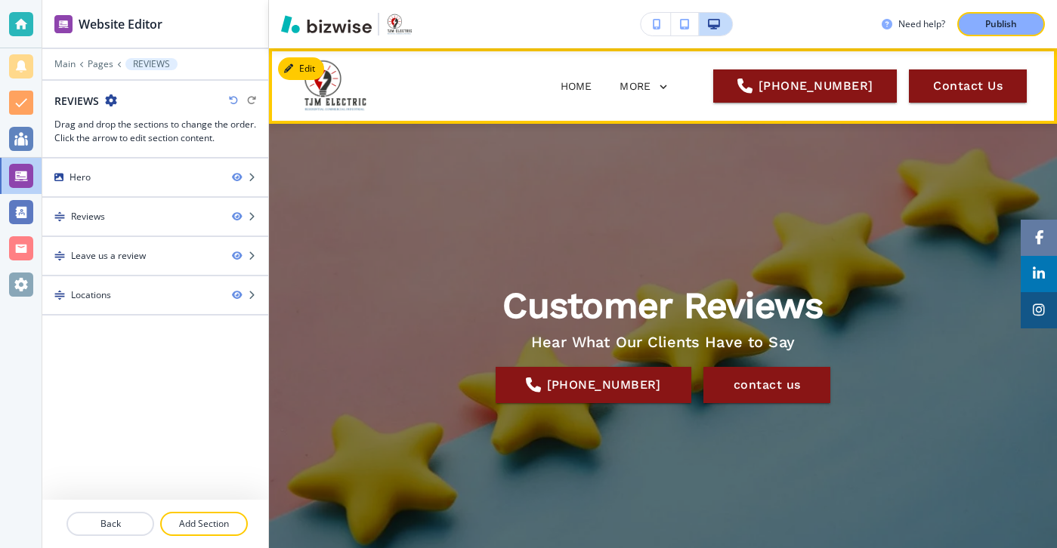
click at [545, 98] on span "HOME" at bounding box center [576, 86] width 62 height 60
click at [561, 85] on p "HOME" at bounding box center [577, 87] width 32 height 16
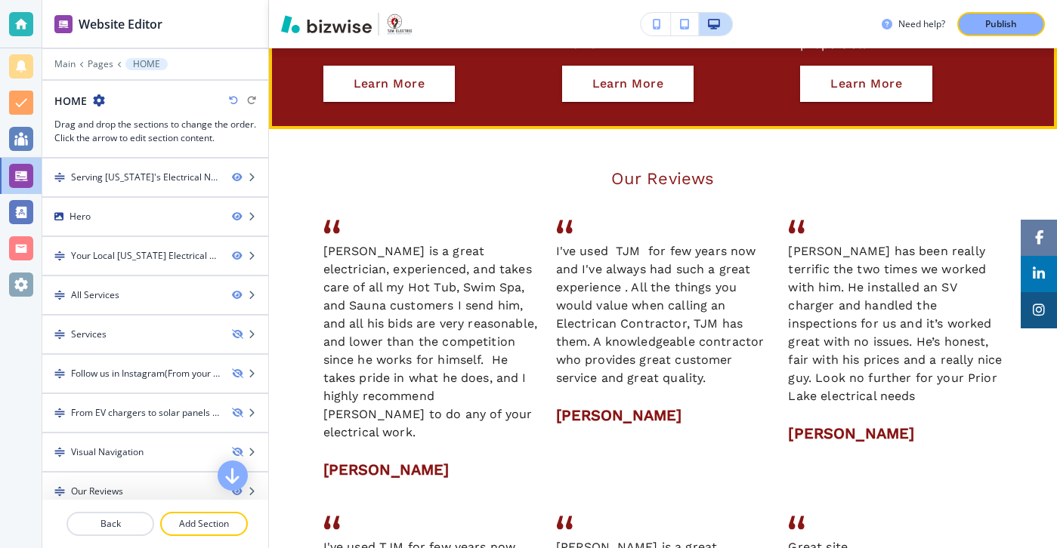
scroll to position [2050, 0]
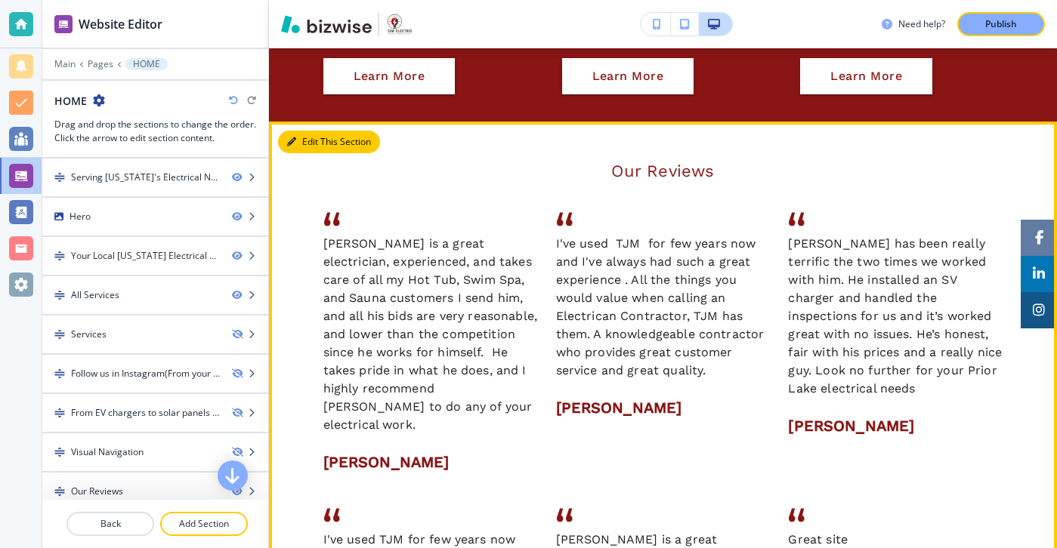
click at [297, 131] on button "Edit This Section" at bounding box center [329, 142] width 102 height 23
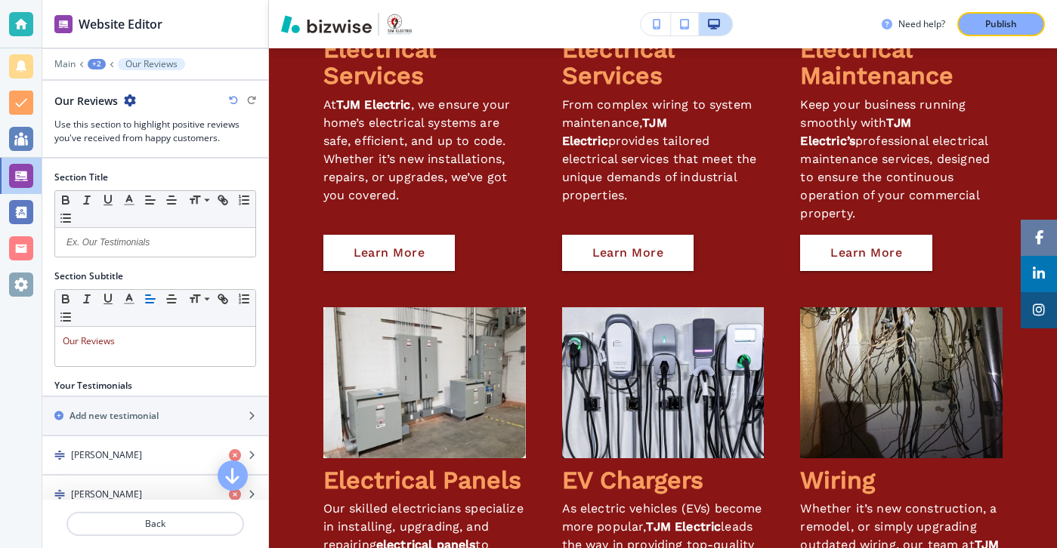
scroll to position [1068, 0]
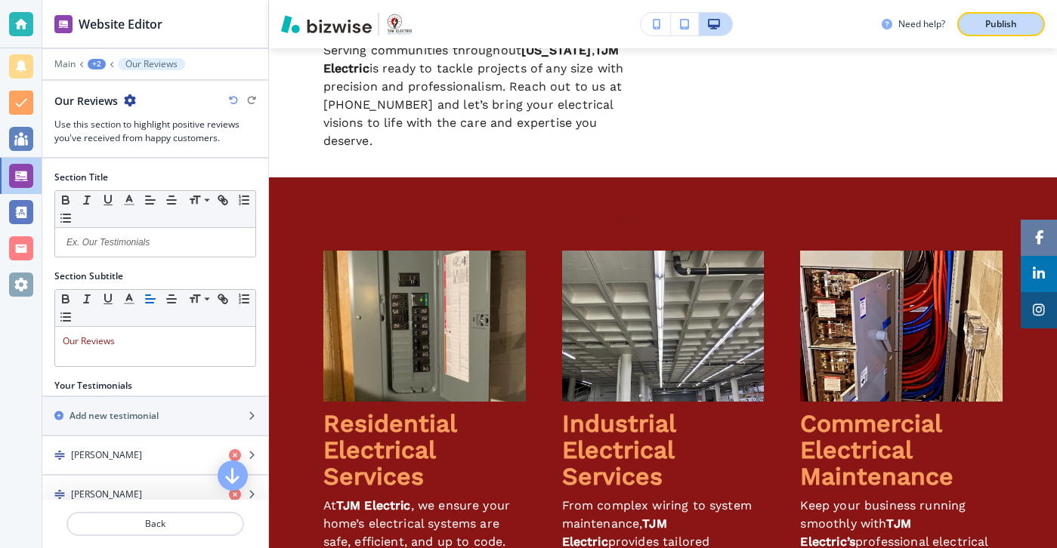
click at [968, 32] on button "Publish" at bounding box center [1001, 24] width 88 height 24
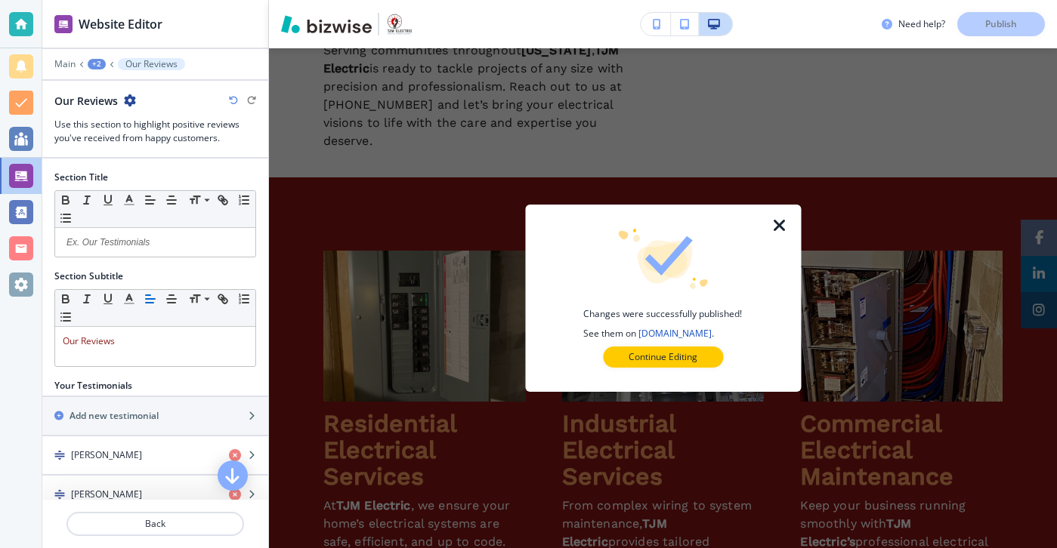
click at [678, 374] on div at bounding box center [662, 380] width 227 height 24
click at [678, 371] on div at bounding box center [662, 380] width 227 height 24
click at [680, 358] on p "Continue Editing" at bounding box center [663, 358] width 69 height 14
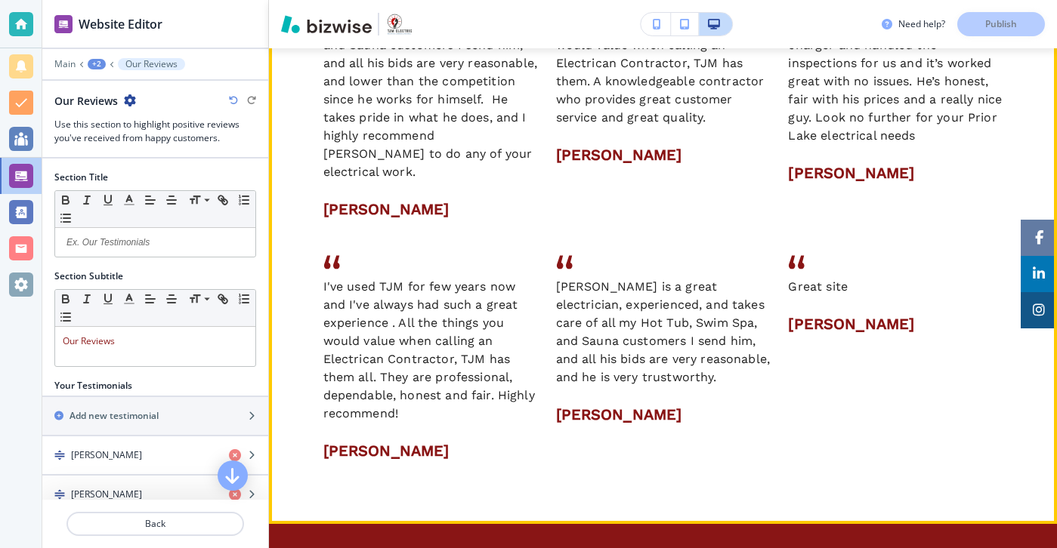
scroll to position [1997, 0]
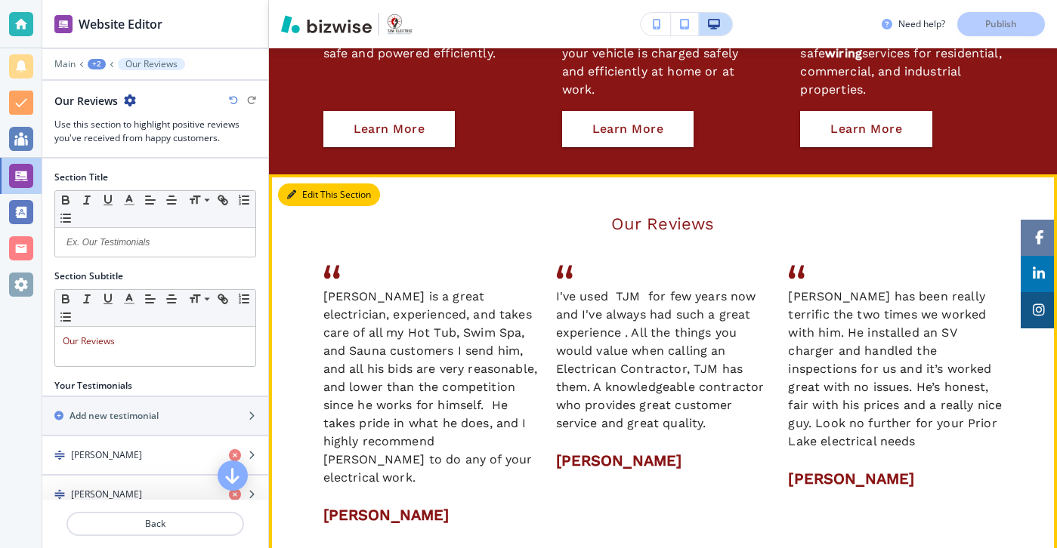
click at [280, 184] on button "Edit This Section" at bounding box center [329, 195] width 102 height 23
click at [291, 190] on icon "button" at bounding box center [291, 194] width 9 height 9
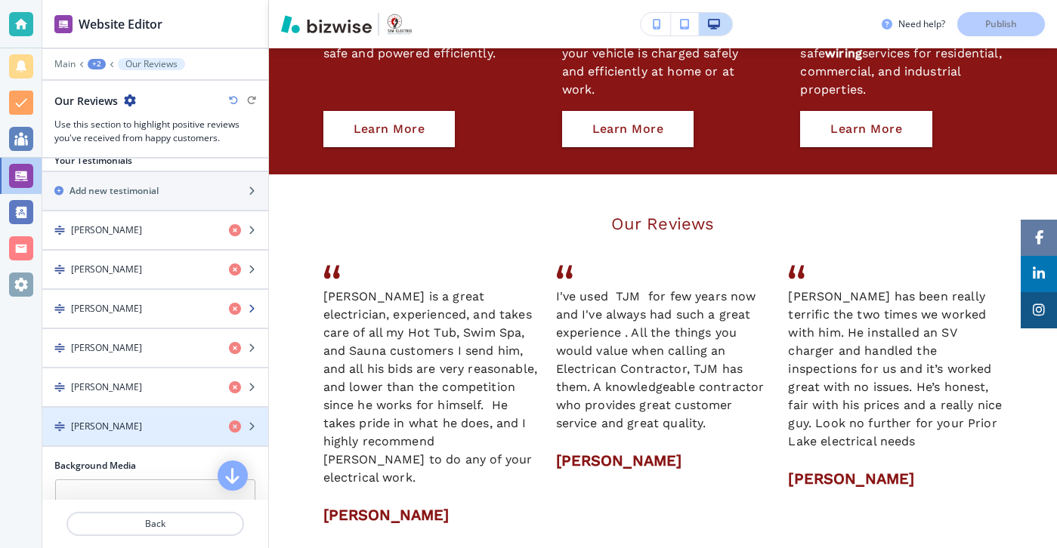
scroll to position [247, 0]
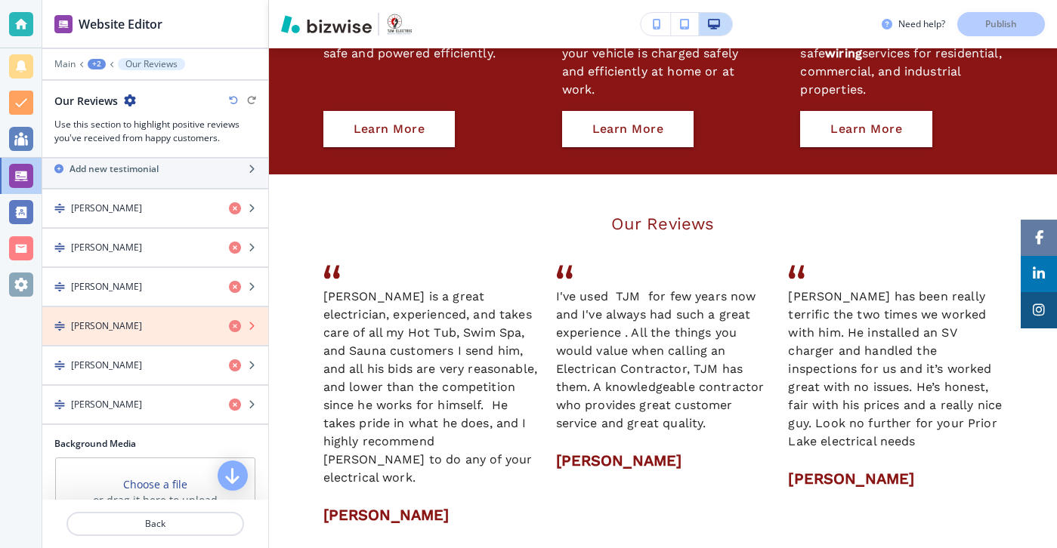
click at [231, 322] on icon "button" at bounding box center [235, 326] width 12 height 12
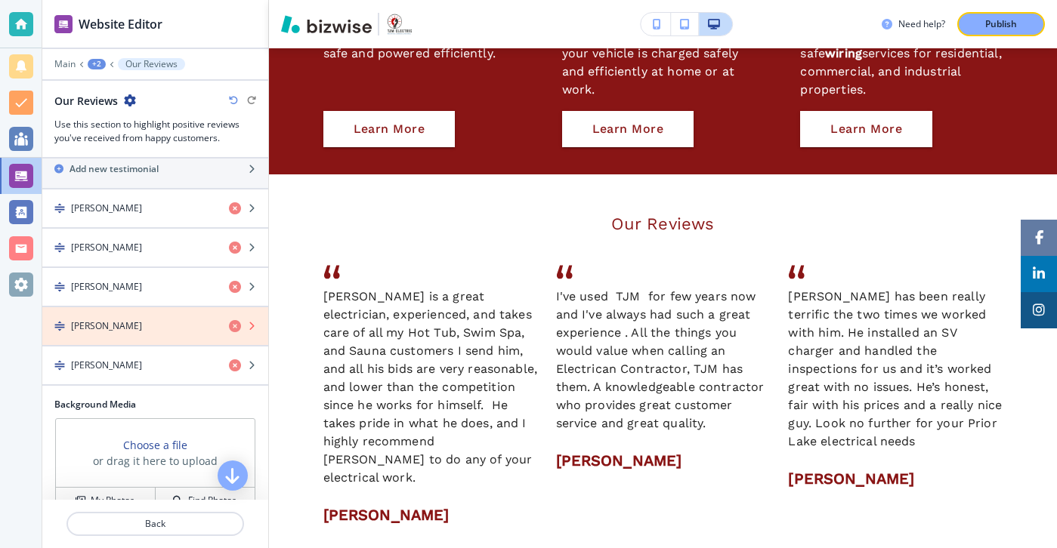
click at [237, 328] on icon "button" at bounding box center [235, 326] width 12 height 12
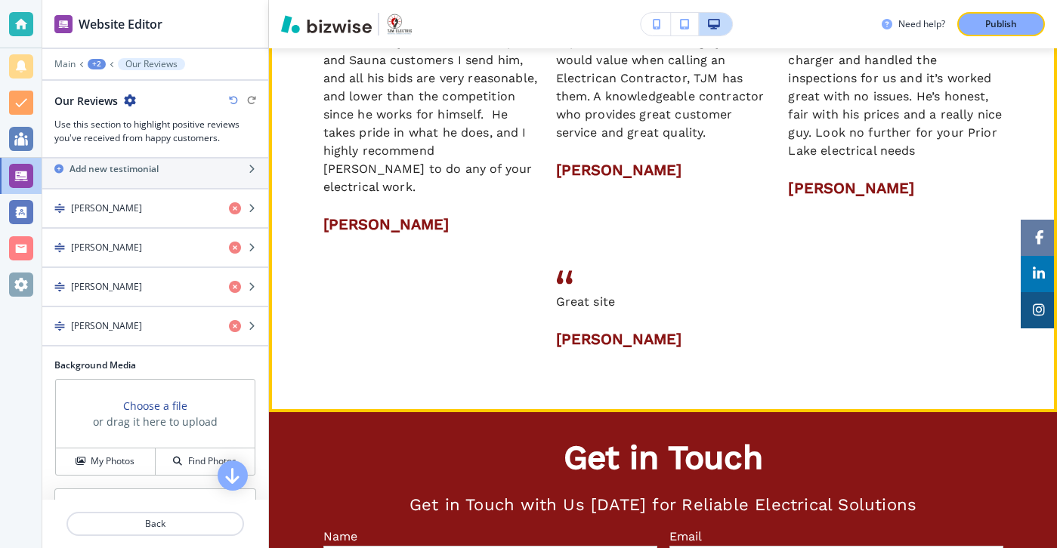
scroll to position [2281, 0]
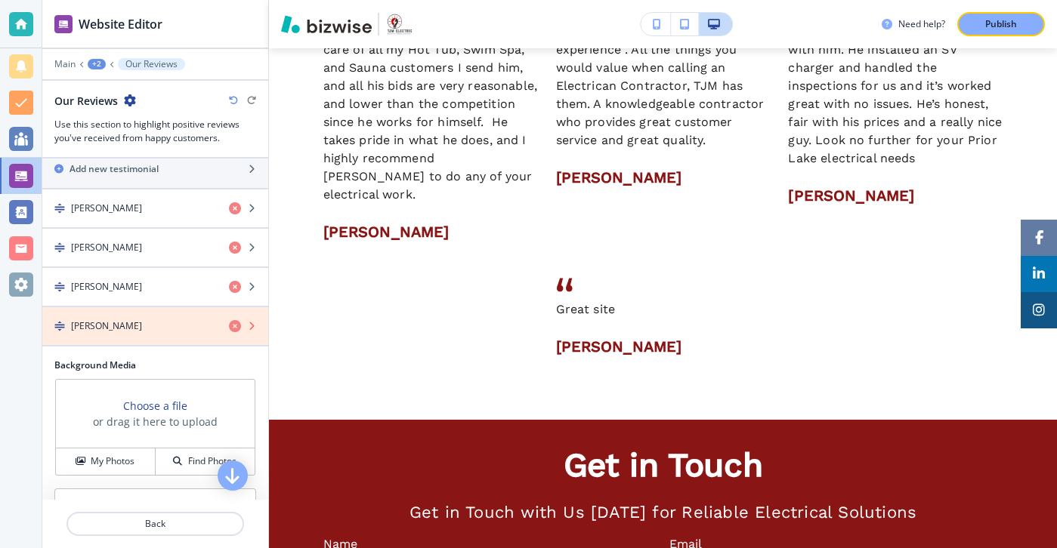
click at [230, 325] on icon "button" at bounding box center [235, 326] width 12 height 12
click at [230, 324] on icon "button" at bounding box center [235, 326] width 12 height 12
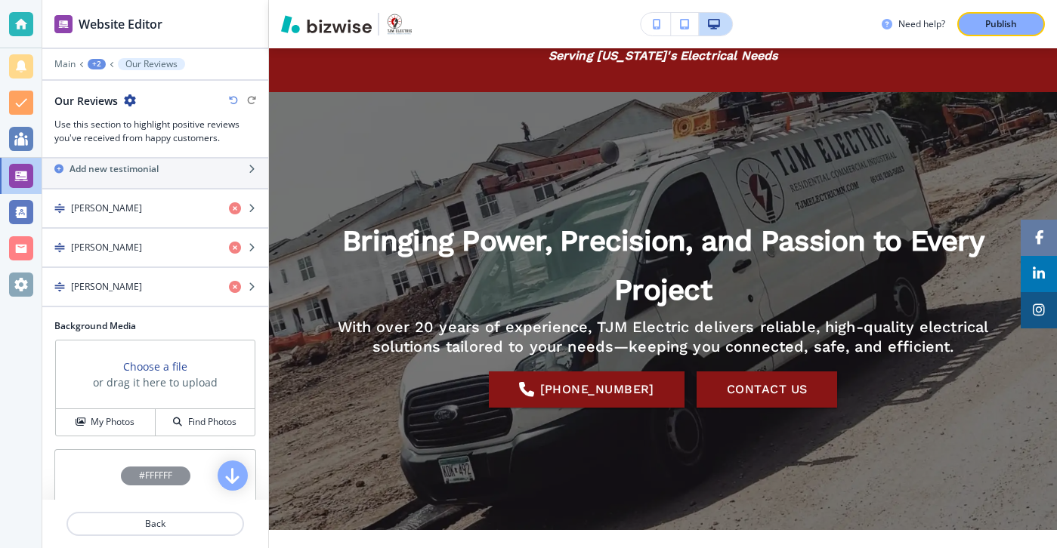
scroll to position [0, 0]
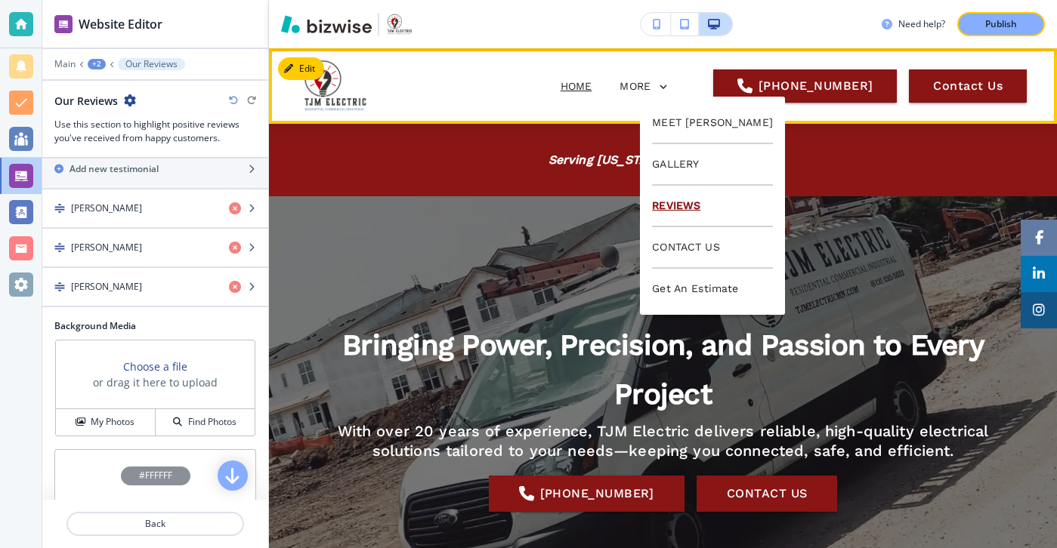
click at [664, 202] on p "REVIEWS" at bounding box center [712, 207] width 121 height 42
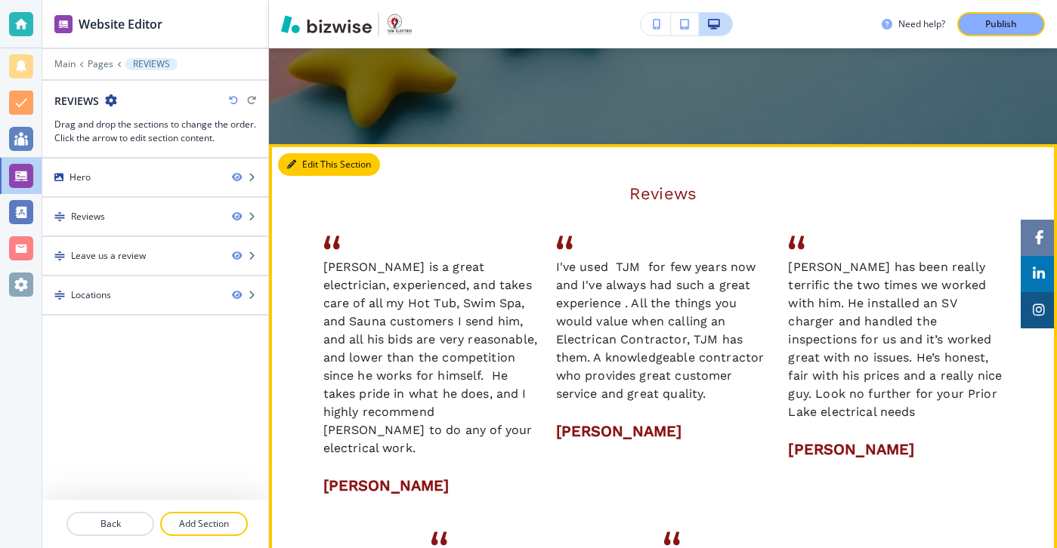
click at [312, 159] on button "Edit This Section" at bounding box center [329, 164] width 102 height 23
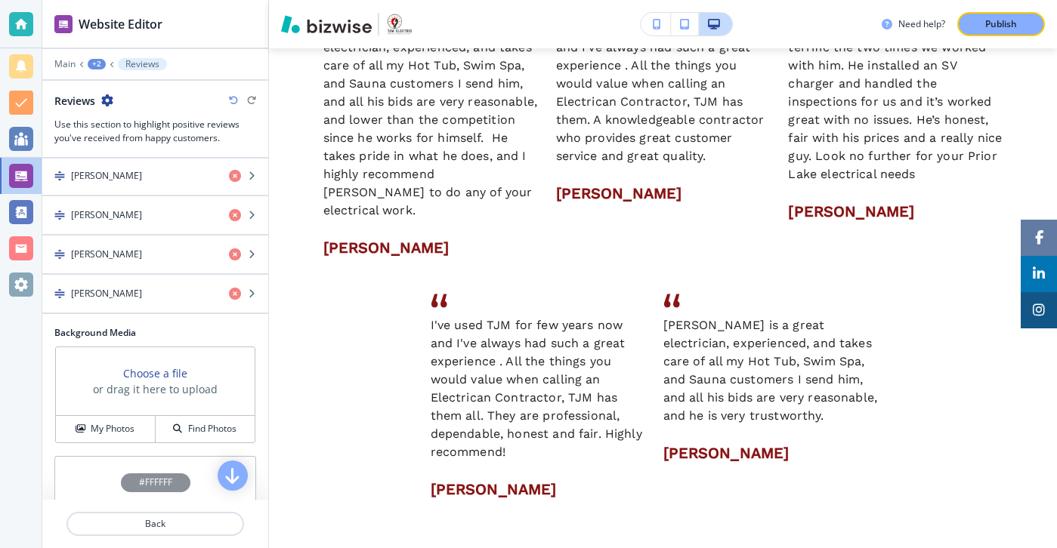
scroll to position [239, 0]
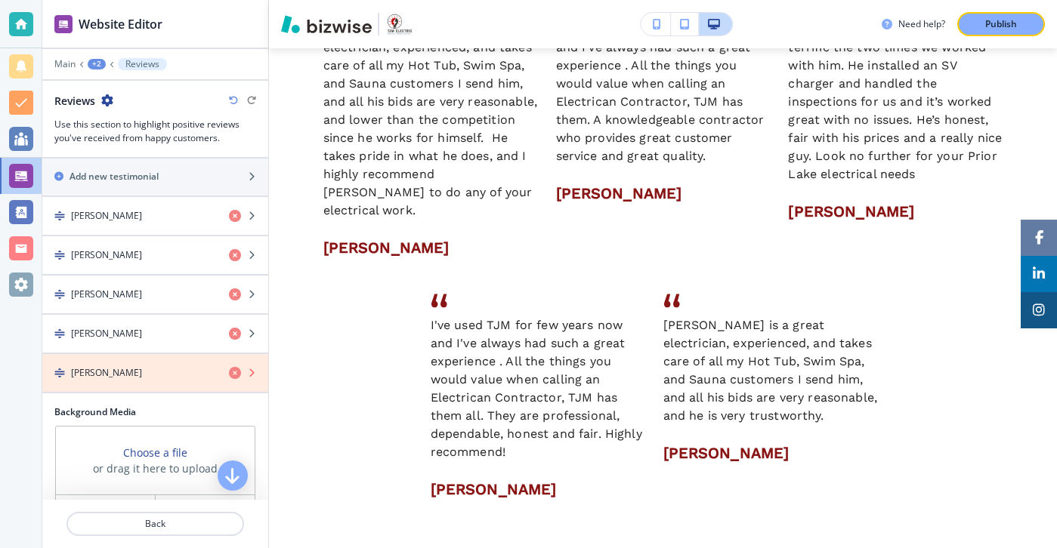
click at [230, 374] on icon "button" at bounding box center [235, 373] width 12 height 12
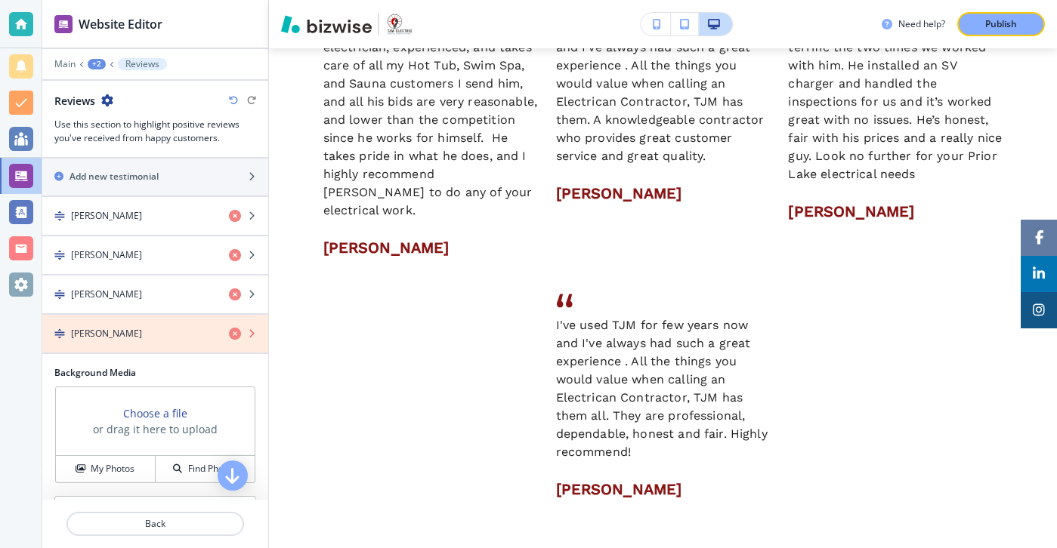
click at [231, 338] on icon "button" at bounding box center [235, 334] width 12 height 12
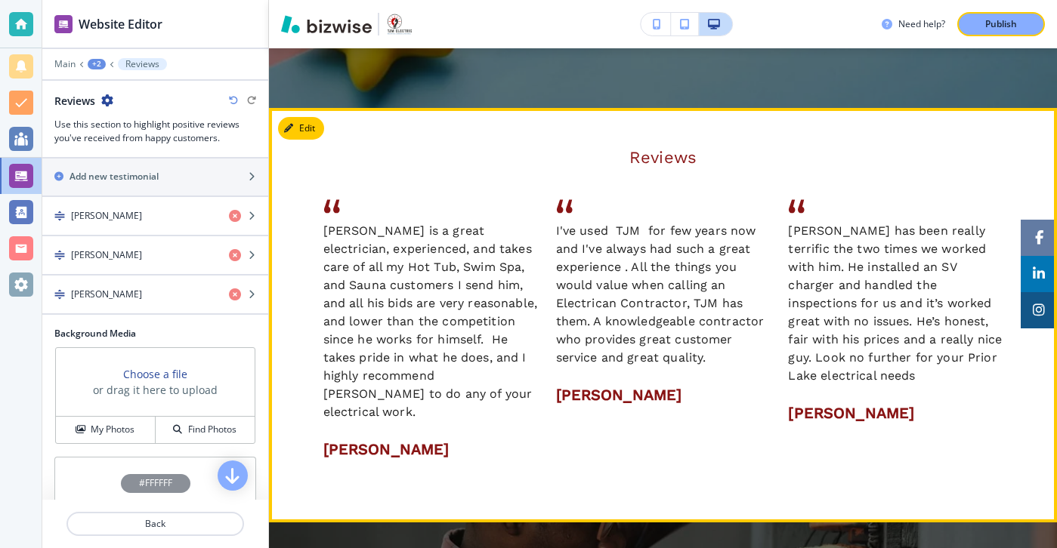
scroll to position [200, 0]
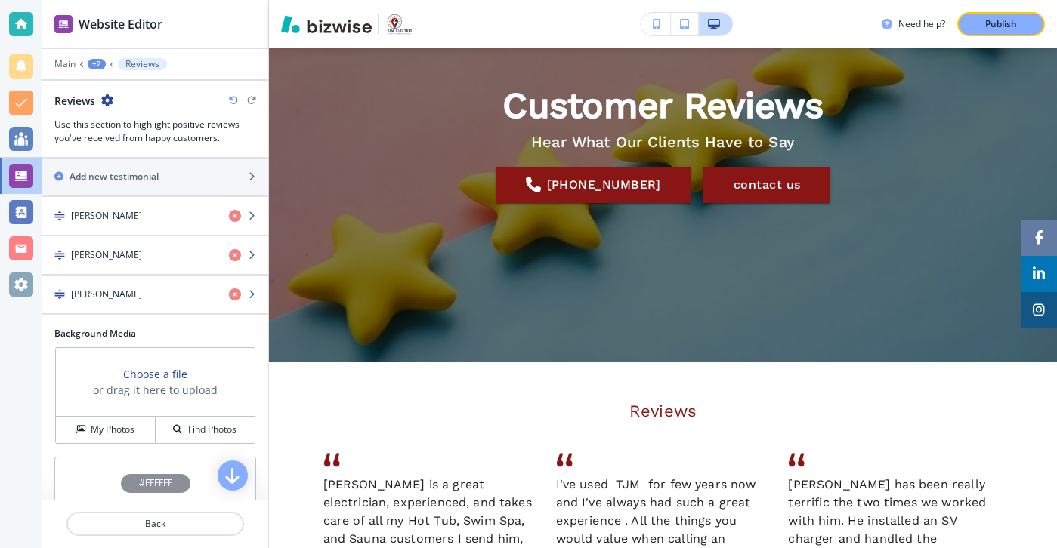
click at [978, 42] on div "Need help? Publish" at bounding box center [663, 24] width 788 height 48
click at [978, 32] on button "Publish" at bounding box center [1001, 24] width 88 height 24
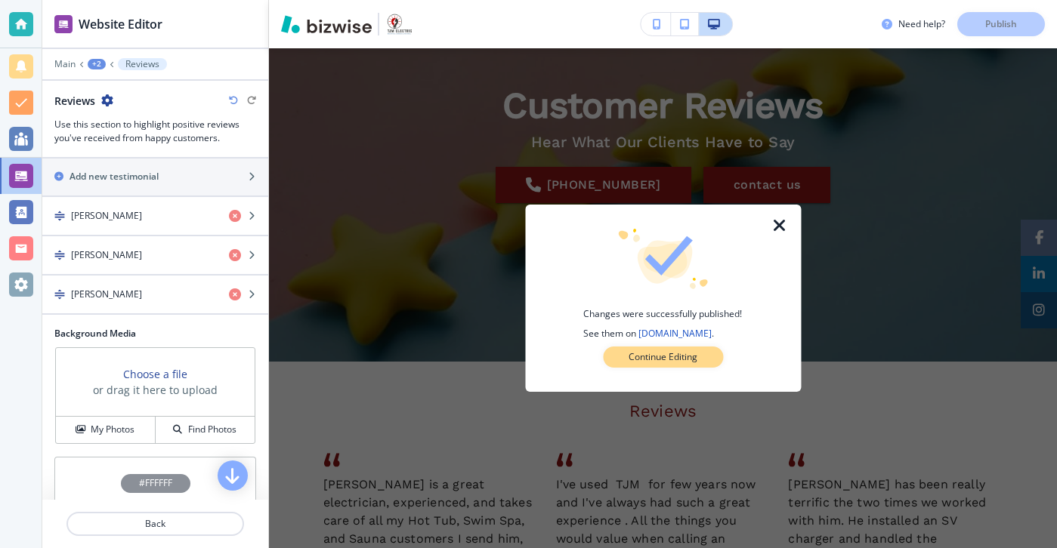
click at [675, 365] on button "Continue Editing" at bounding box center [663, 357] width 120 height 21
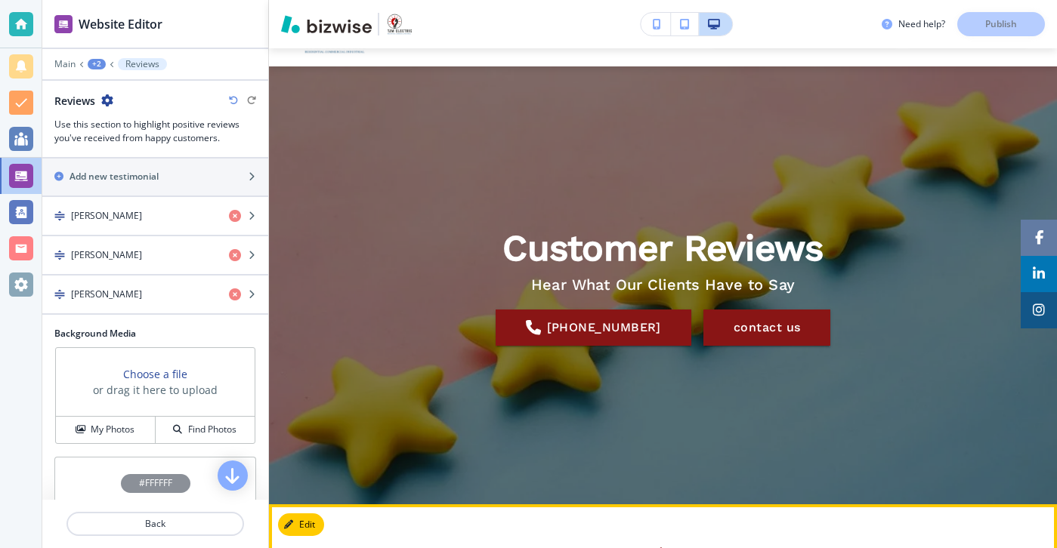
scroll to position [0, 0]
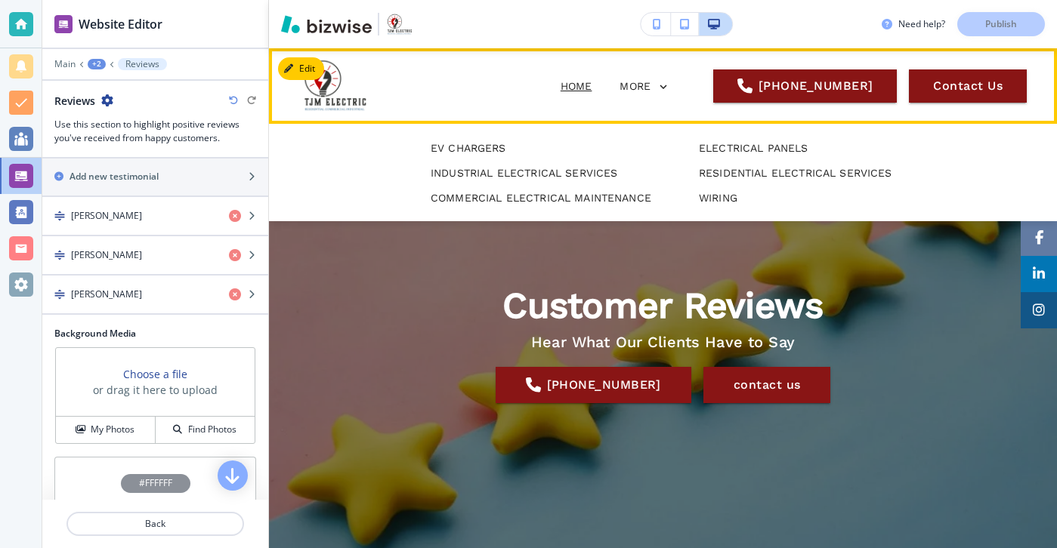
click at [561, 89] on p "HOME" at bounding box center [577, 87] width 32 height 16
